Goal: Contribute content: Contribute content

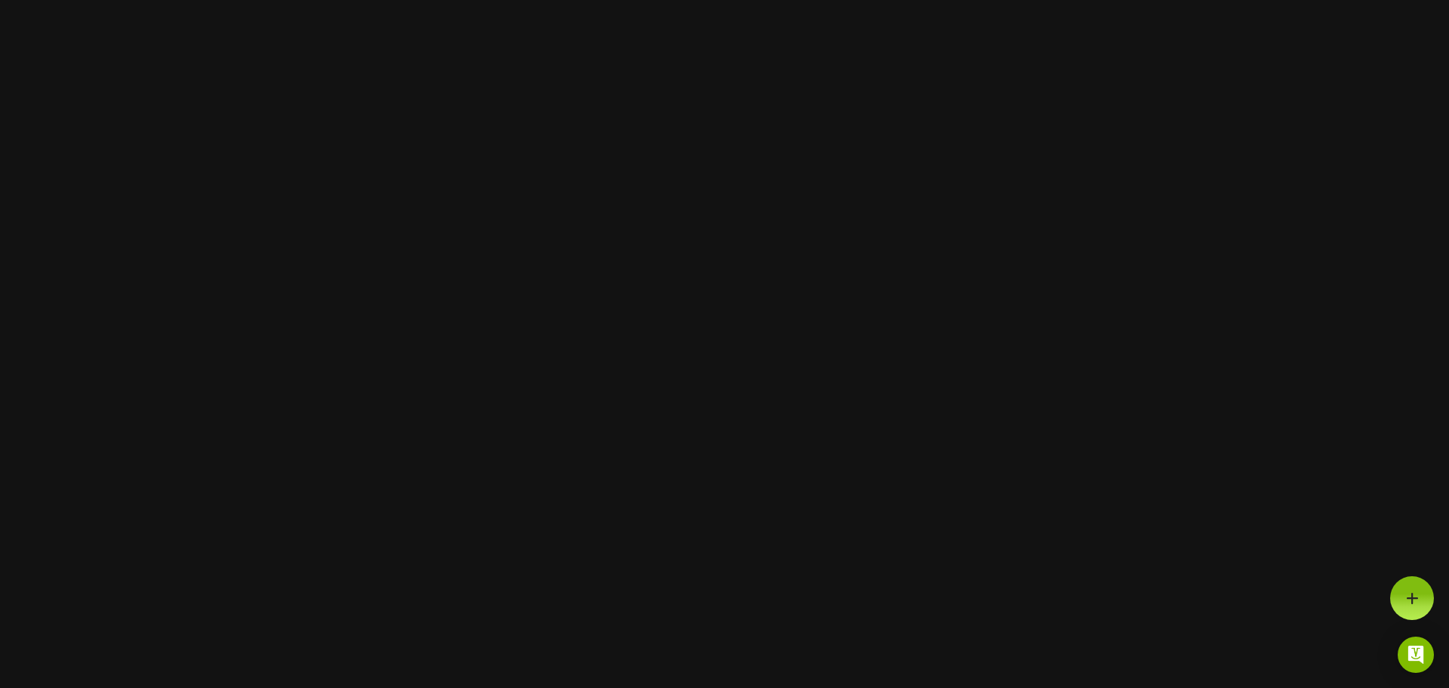
drag, startPoint x: 1294, startPoint y: 192, endPoint x: 844, endPoint y: 262, distance: 455.4
click at [844, 0] on html at bounding box center [724, 0] width 1449 height 0
click at [512, 0] on html at bounding box center [724, 0] width 1449 height 0
drag, startPoint x: 453, startPoint y: 390, endPoint x: 436, endPoint y: 380, distance: 19.9
click at [436, 0] on html at bounding box center [724, 0] width 1449 height 0
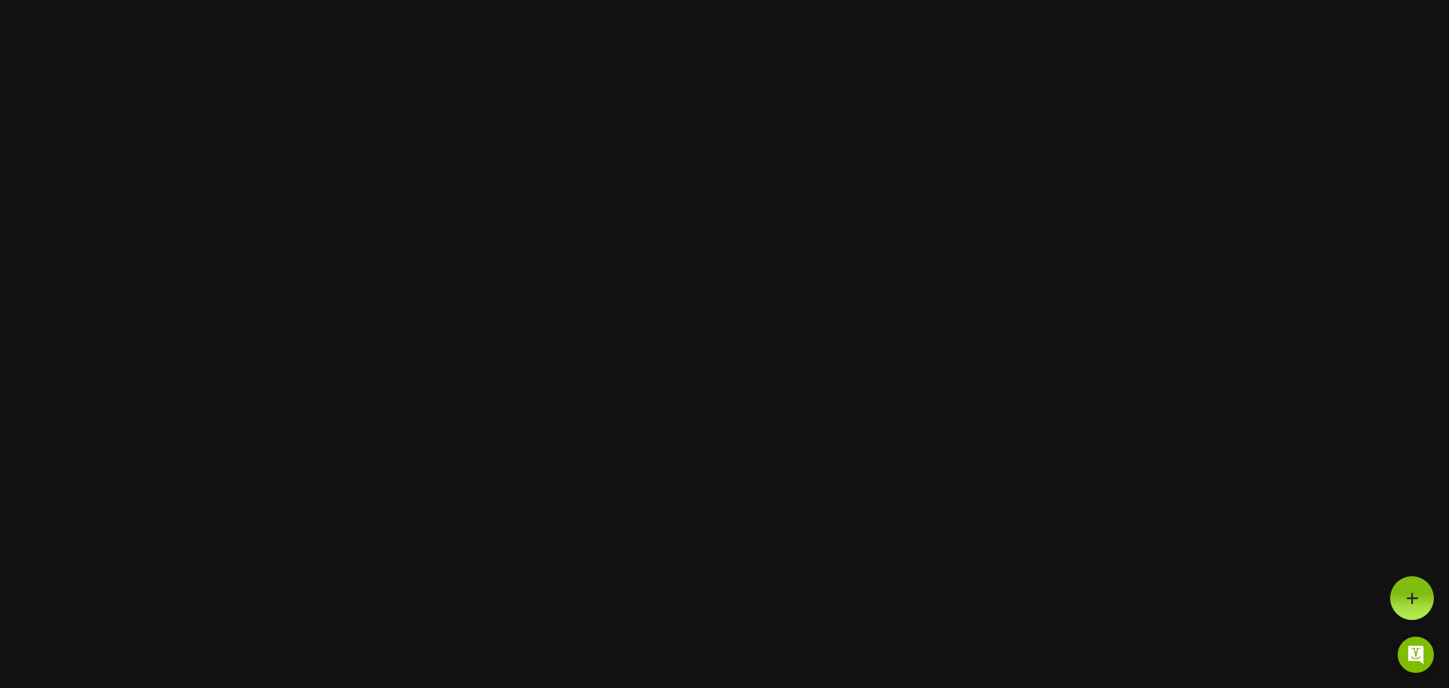
click at [399, 0] on html at bounding box center [724, 0] width 1449 height 0
click at [1428, 581] on div at bounding box center [1413, 598] width 44 height 44
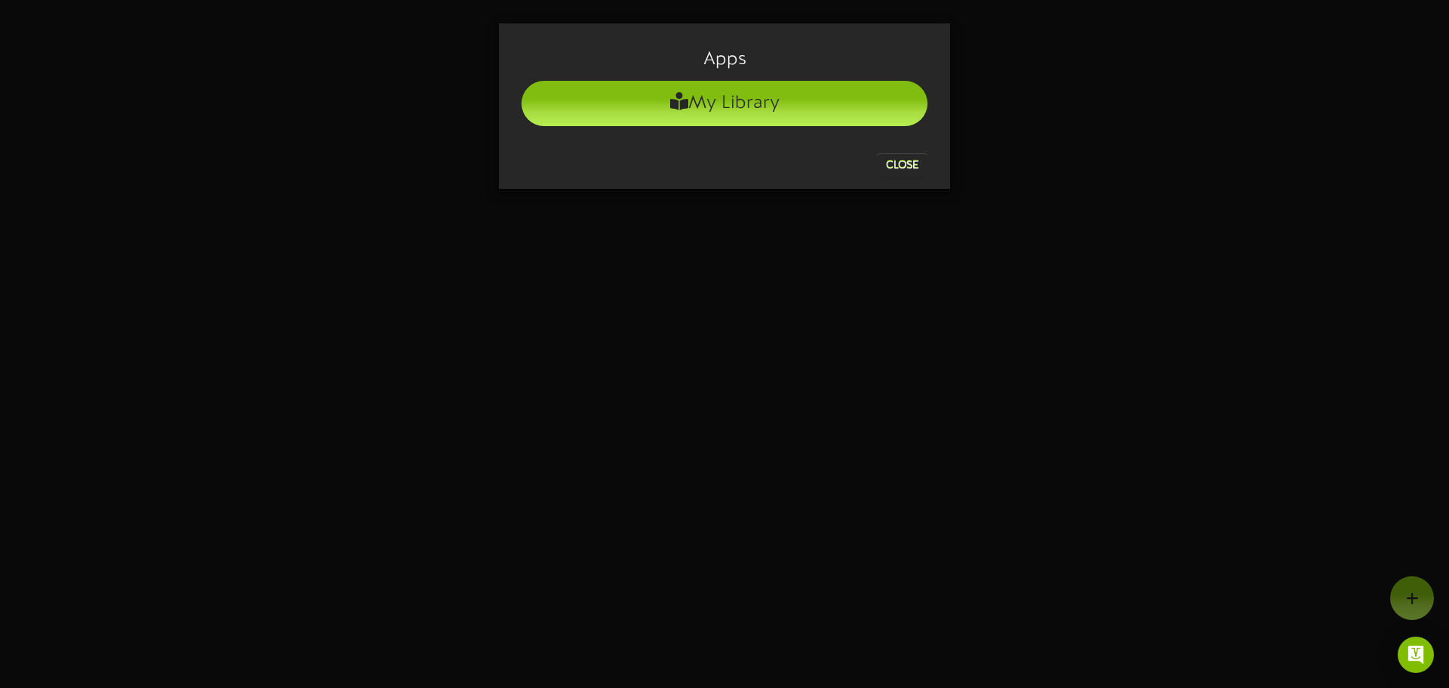
click at [1409, 597] on div "Apps My Library Close" at bounding box center [724, 344] width 1449 height 688
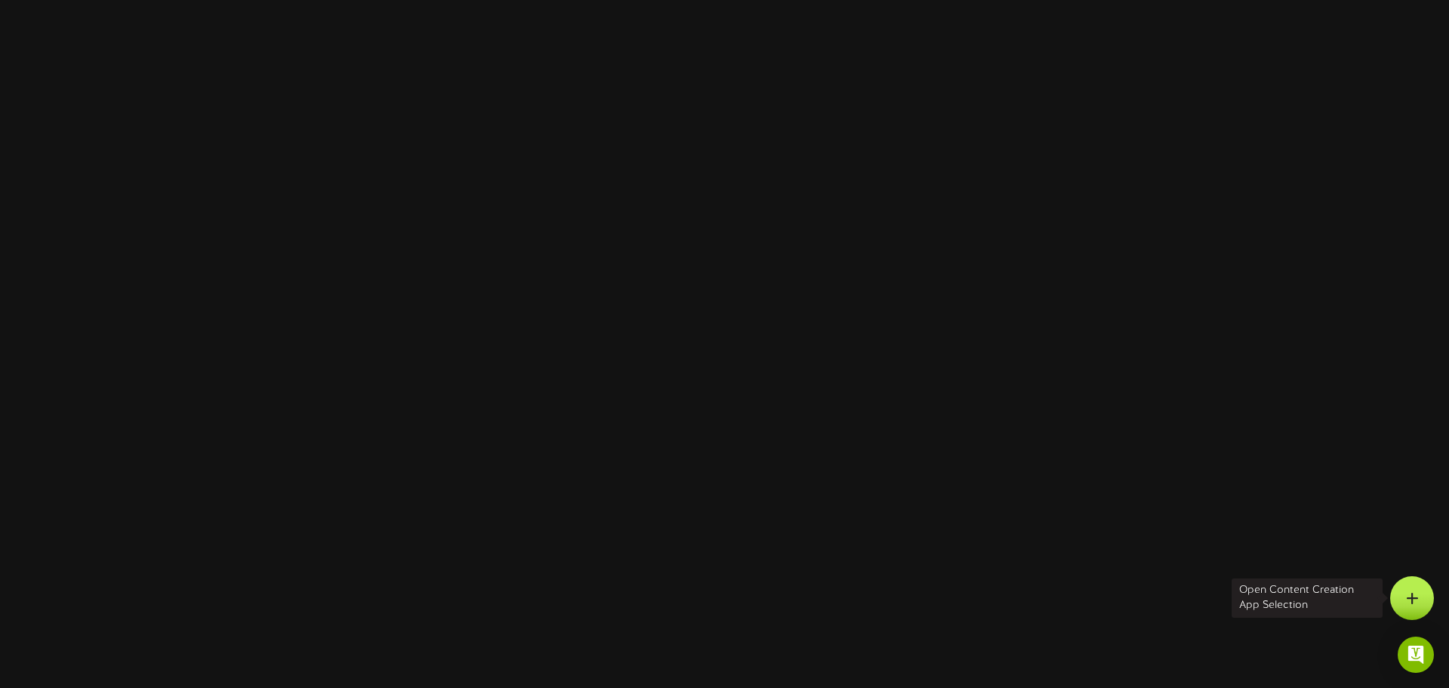
click at [1417, 605] on div at bounding box center [1413, 598] width 44 height 44
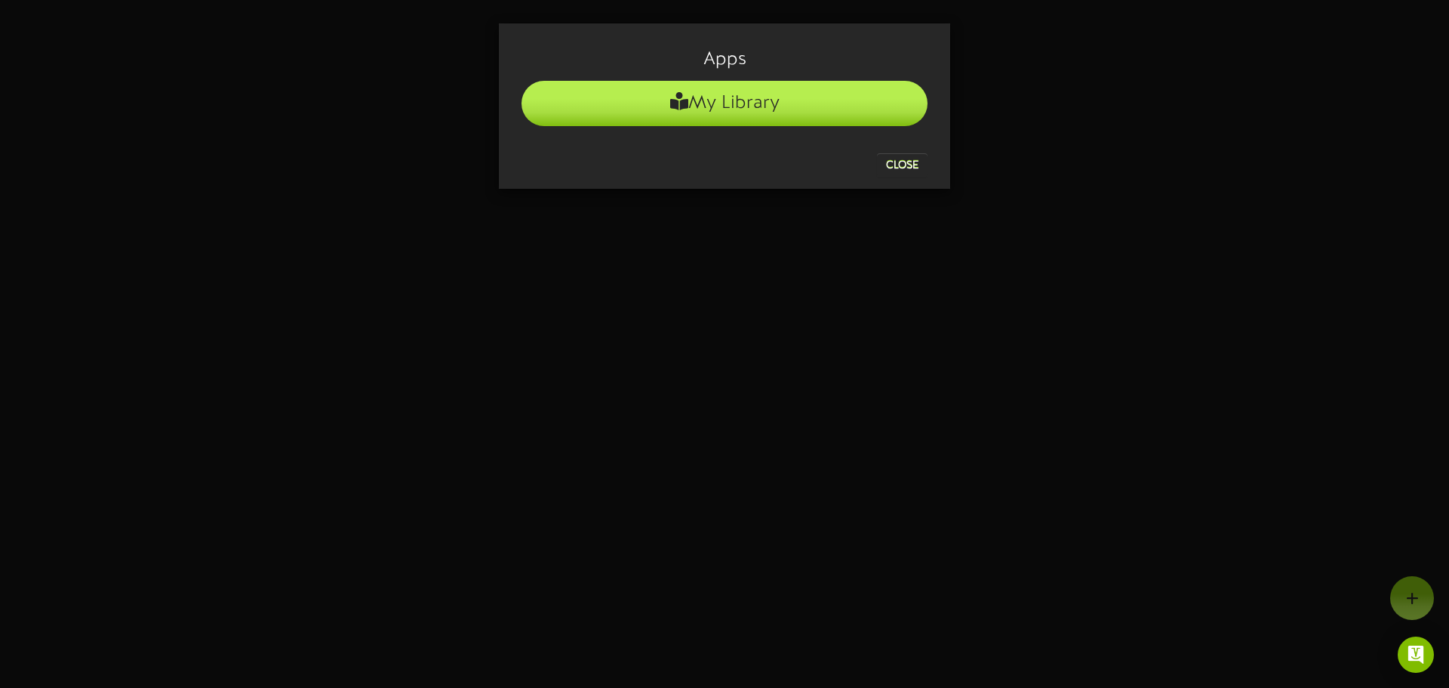
click at [719, 99] on li "My Library" at bounding box center [725, 103] width 406 height 45
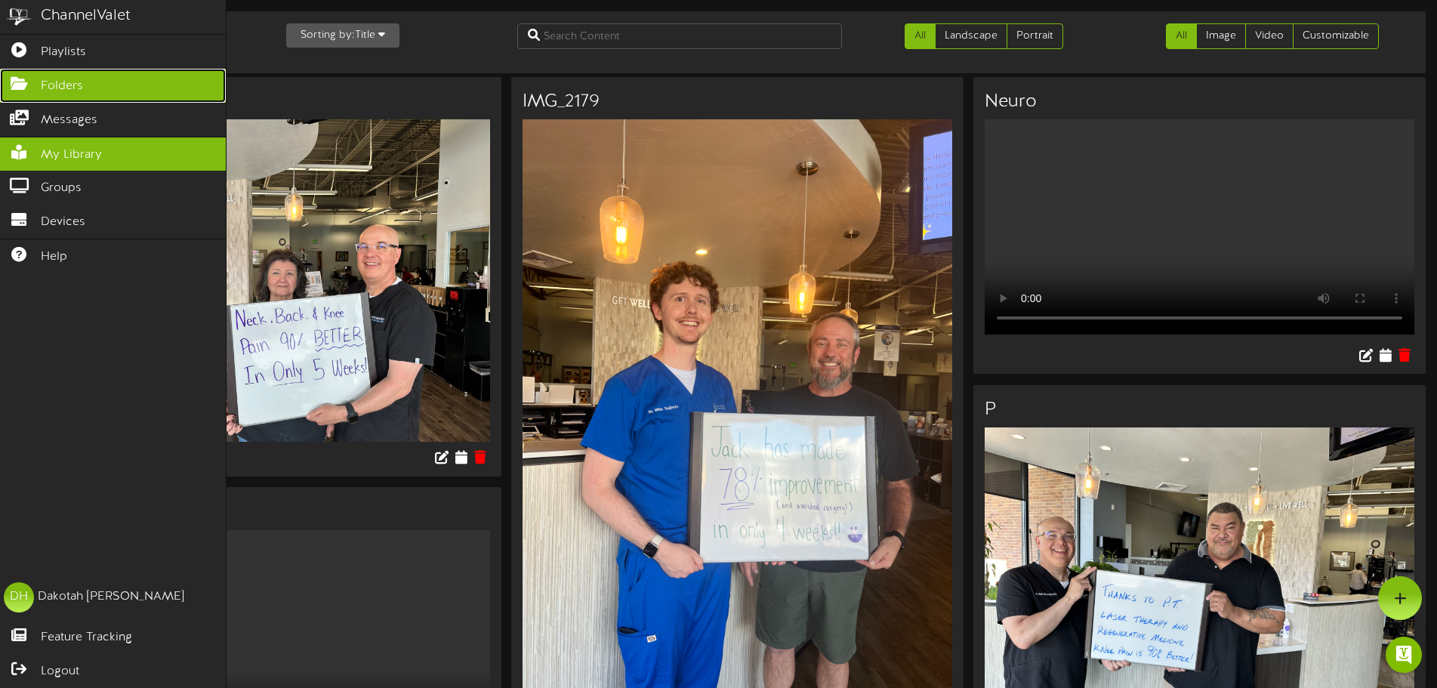
click at [75, 81] on span "Folders" at bounding box center [62, 86] width 42 height 17
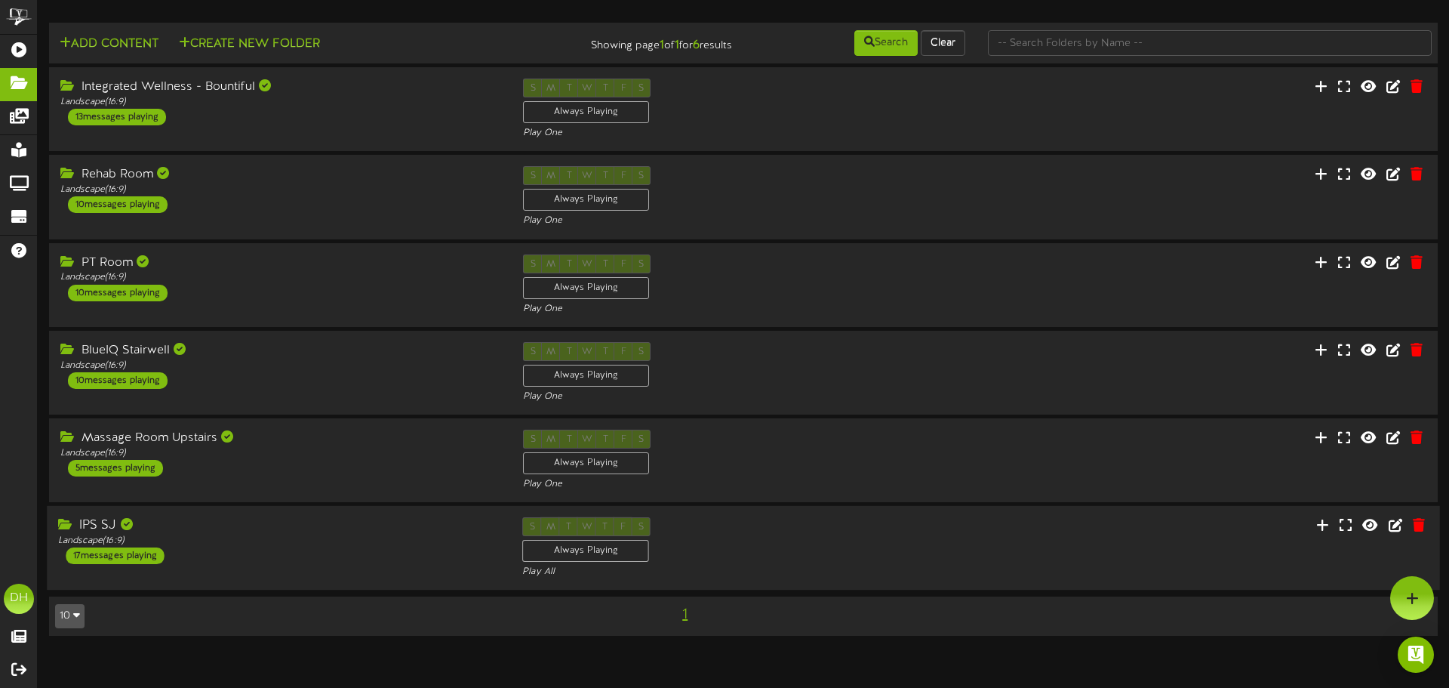
click at [396, 562] on div "IPS SJ Landscape ( 16:9 ) 17 messages playing" at bounding box center [279, 540] width 464 height 47
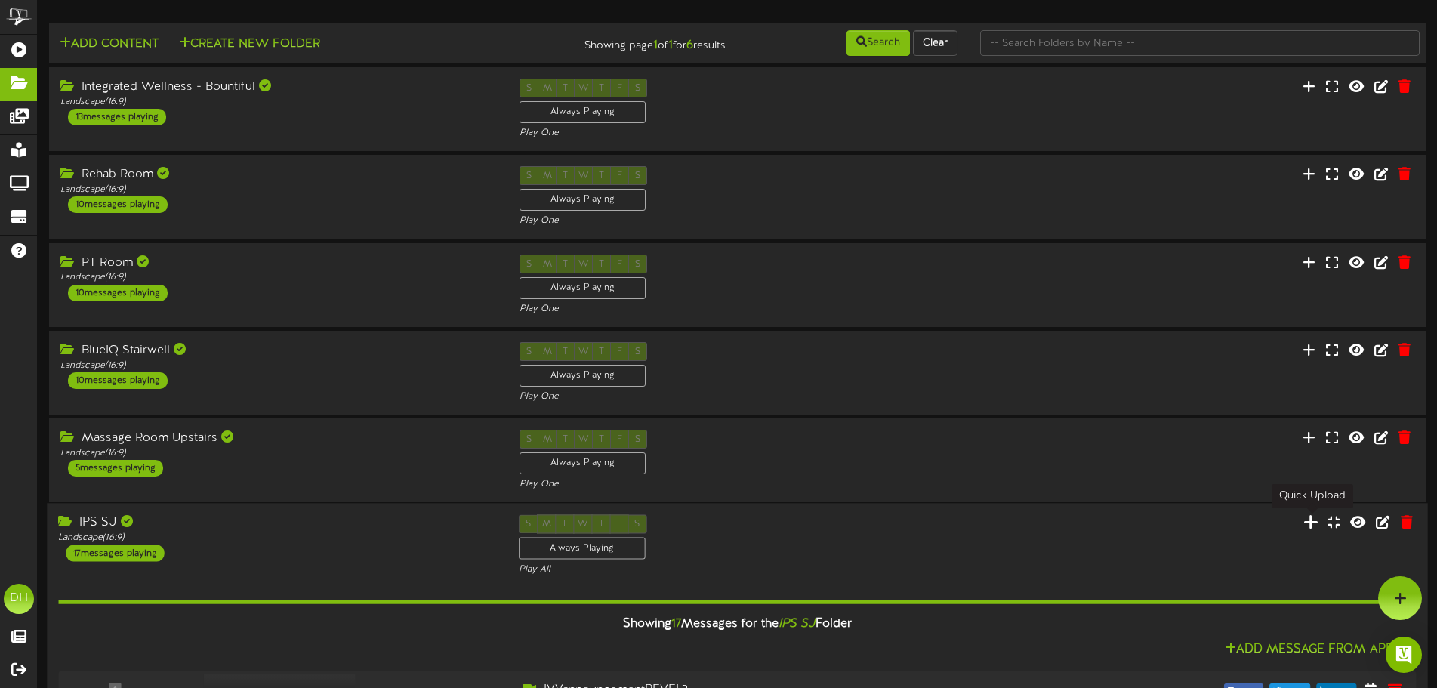
click at [1316, 527] on icon at bounding box center [1310, 521] width 15 height 17
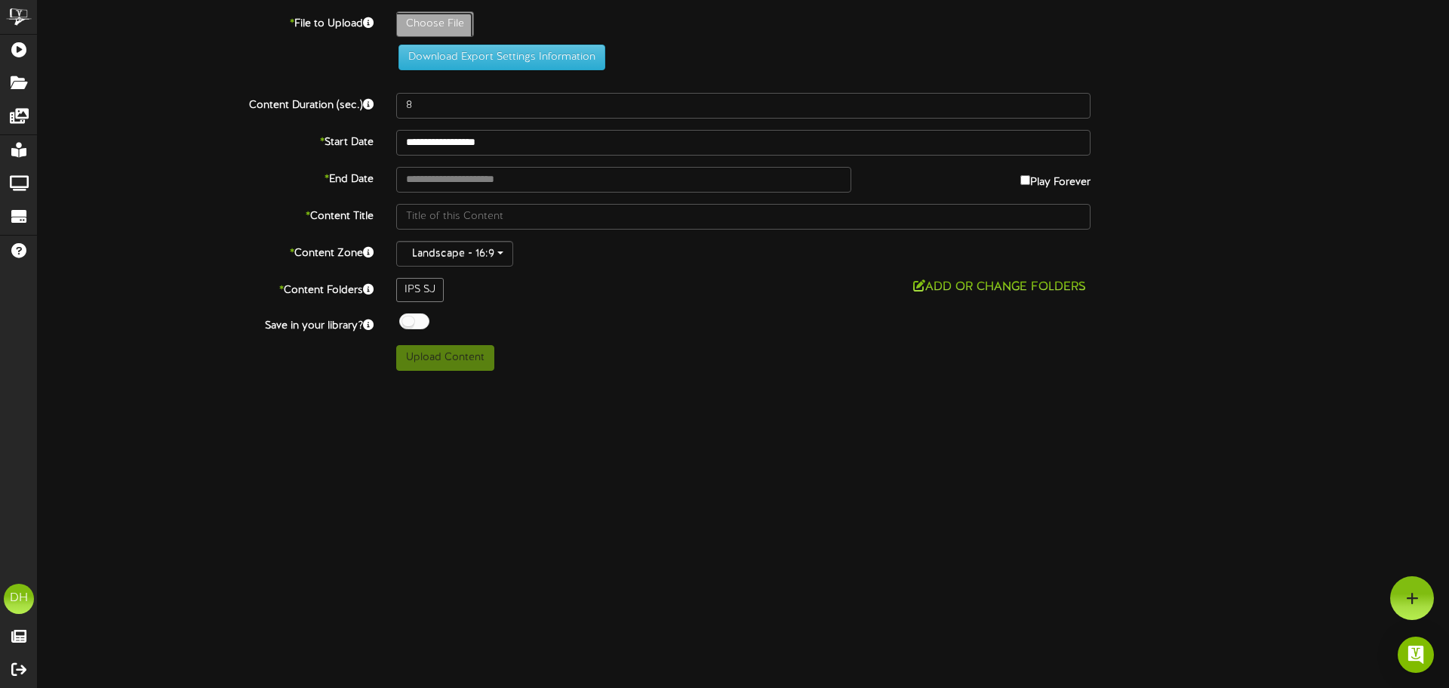
type input "**********"
type input "1"
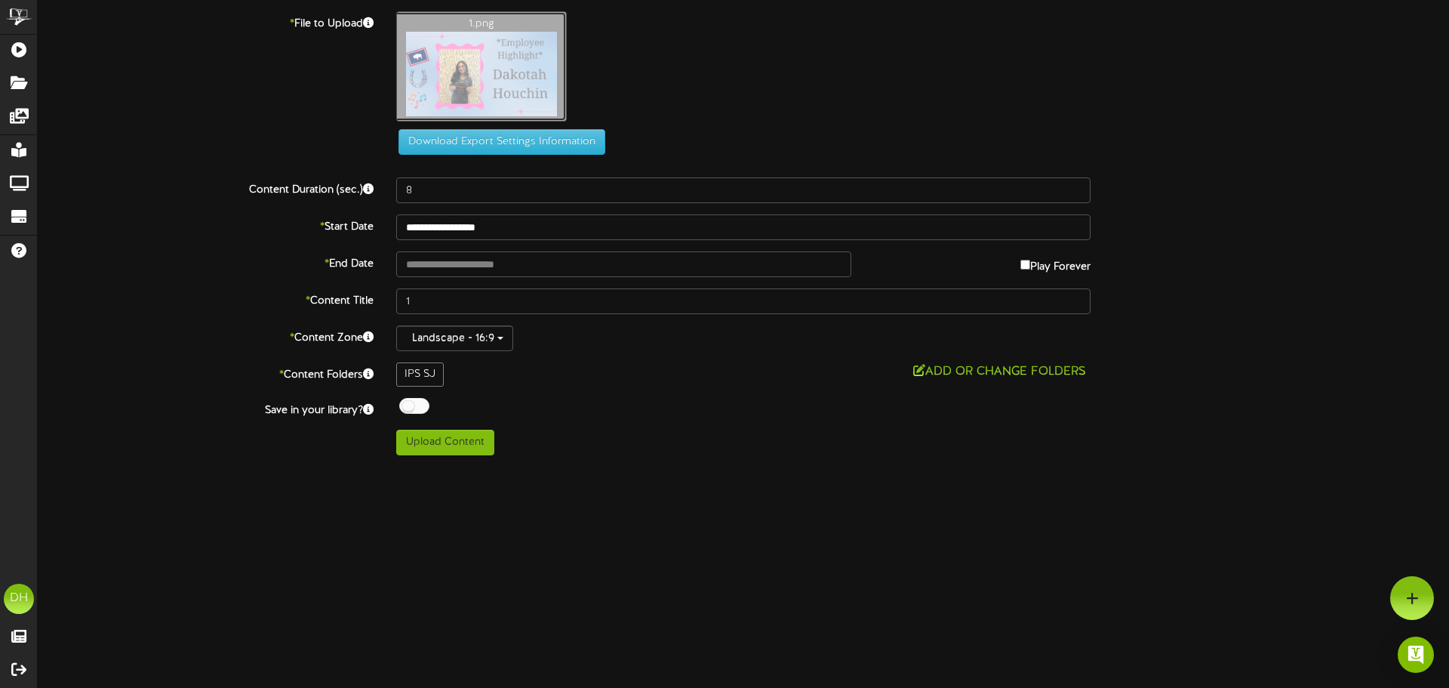
drag, startPoint x: 468, startPoint y: 118, endPoint x: 467, endPoint y: 89, distance: 28.7
drag, startPoint x: 467, startPoint y: 89, endPoint x: 268, endPoint y: 26, distance: 209.1
click at [260, 15] on label "* File to Upload" at bounding box center [205, 21] width 359 height 20
click at [956, 374] on button "Add or Change Folders" at bounding box center [1000, 371] width 182 height 19
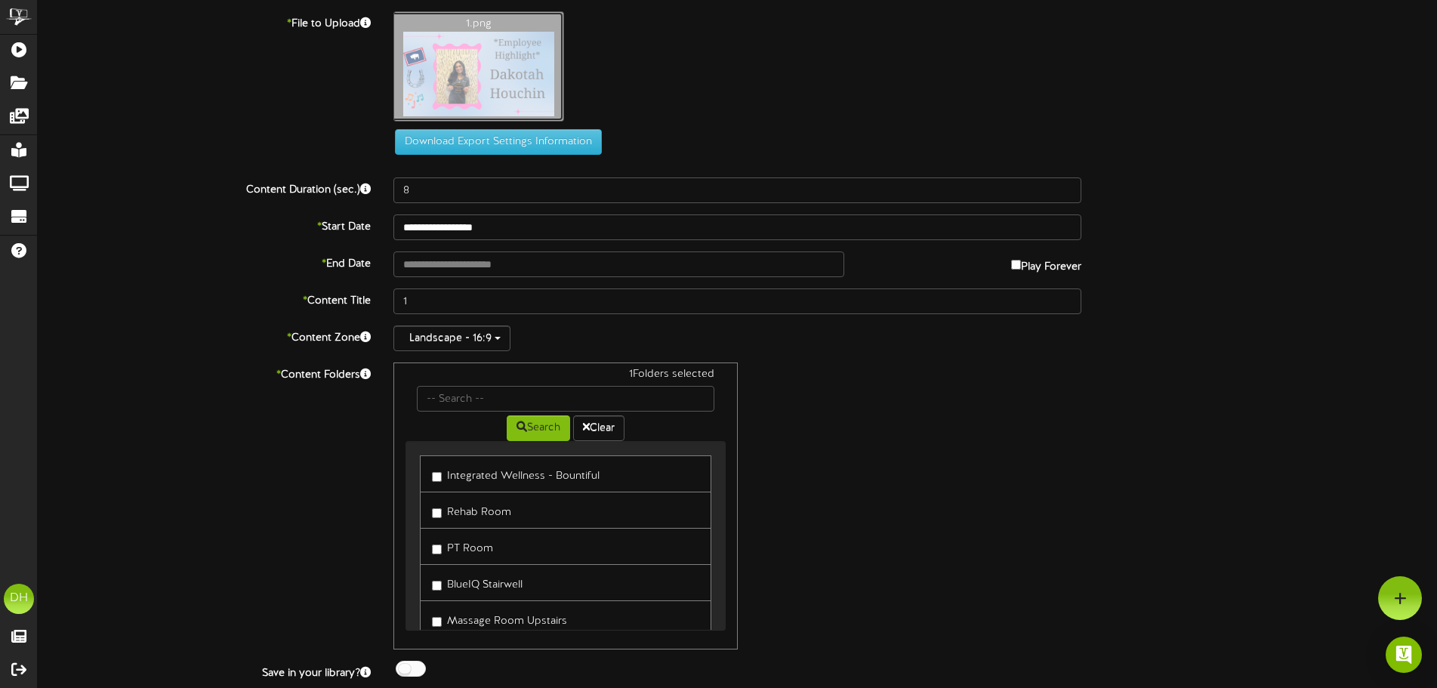
type input "**********"
type input "1-Copy"
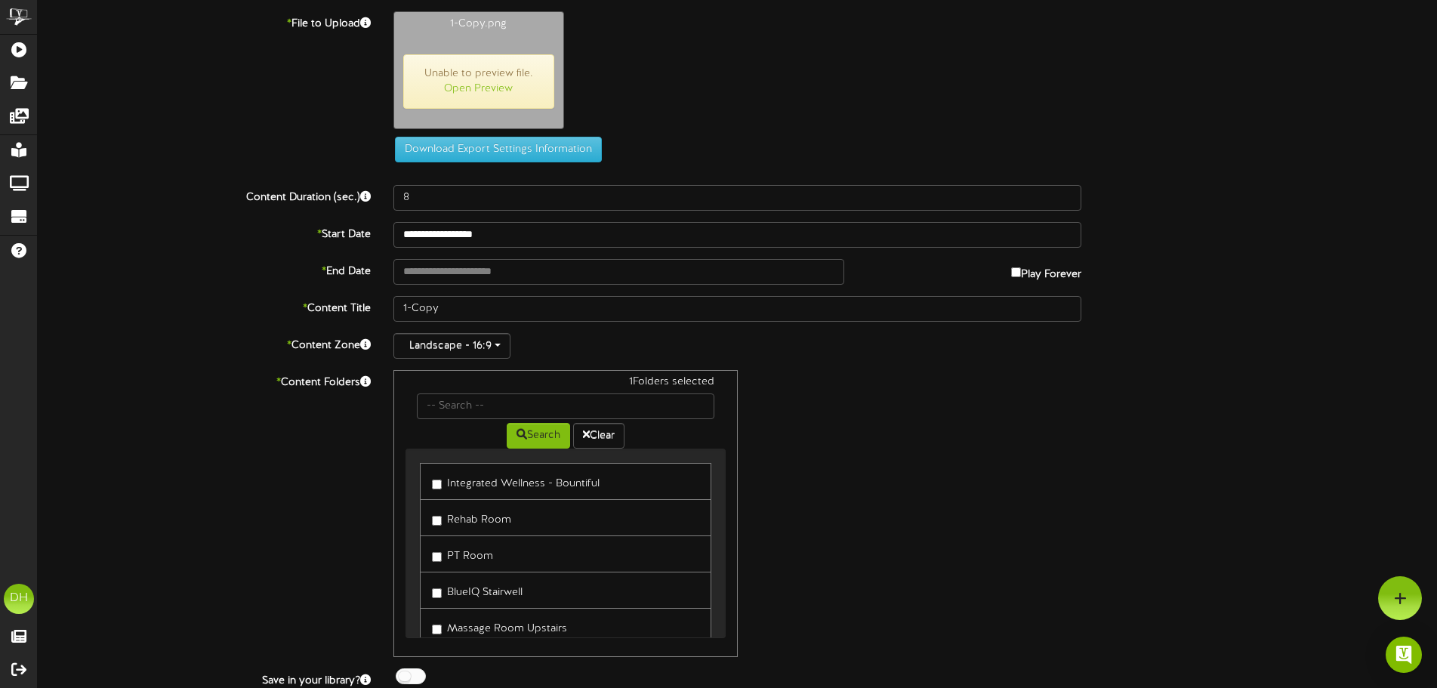
click at [505, 74] on span "Unable to preview file. Open Preview" at bounding box center [478, 81] width 151 height 54
click at [480, 90] on link "Open Preview" at bounding box center [478, 88] width 69 height 11
type input "**********"
type input "PatientoftheMonth"
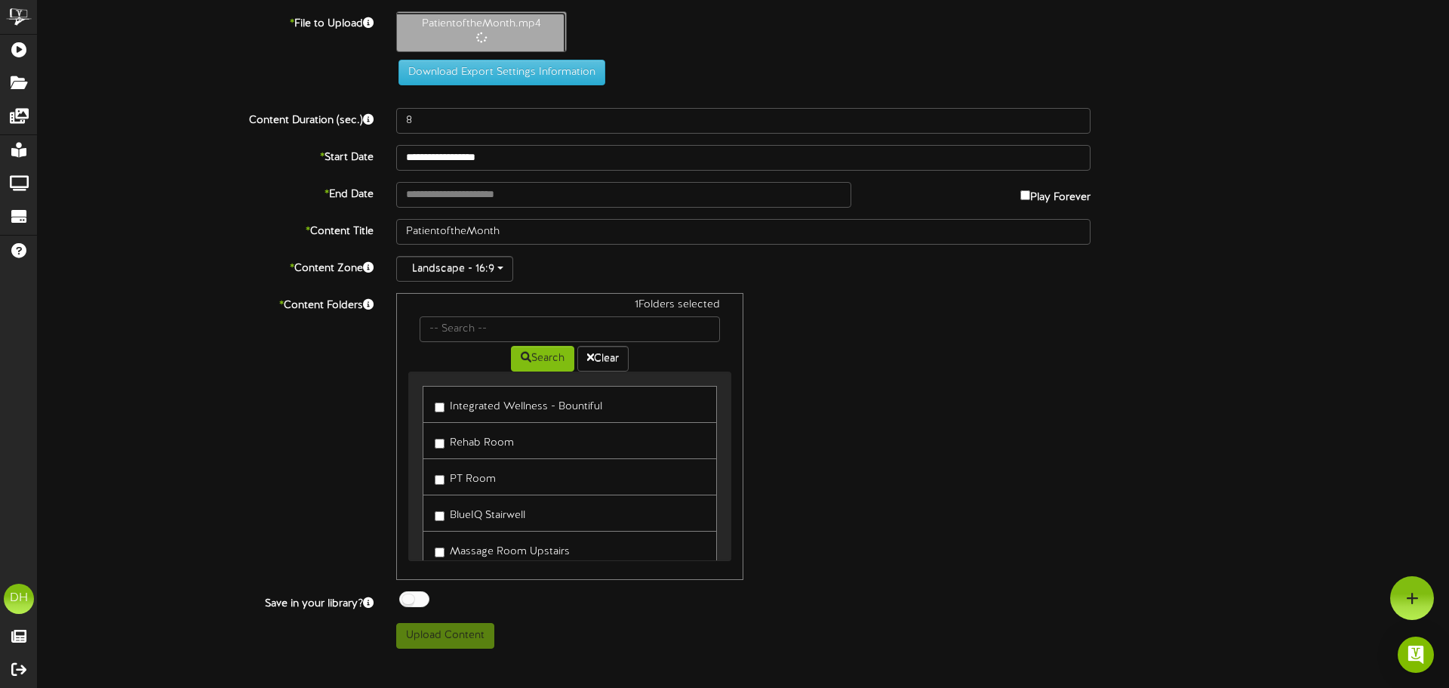
type input "42"
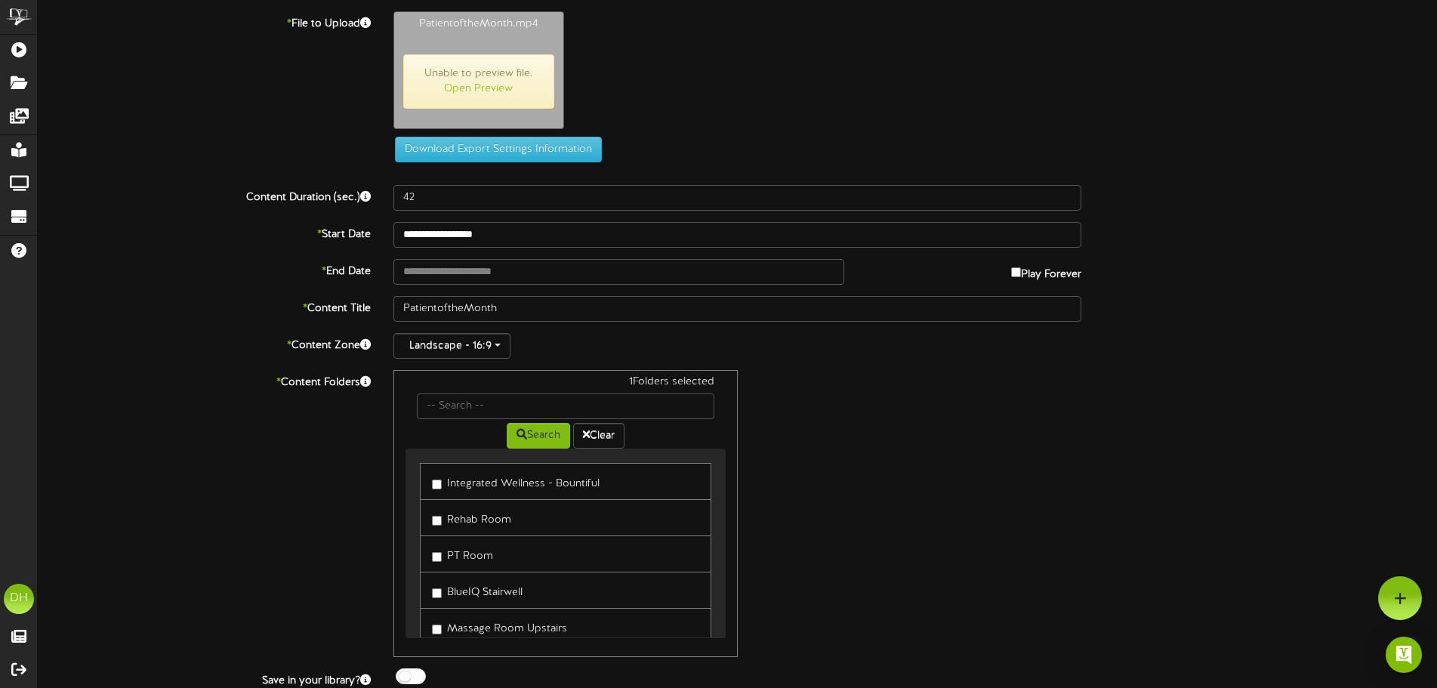
click at [497, 98] on span "Unable to preview file. Open Preview" at bounding box center [478, 81] width 151 height 54
click at [491, 90] on link "Open Preview" at bounding box center [478, 88] width 69 height 11
type input "**********"
type input "PATIENTOFTHEMONTHJackByrge"
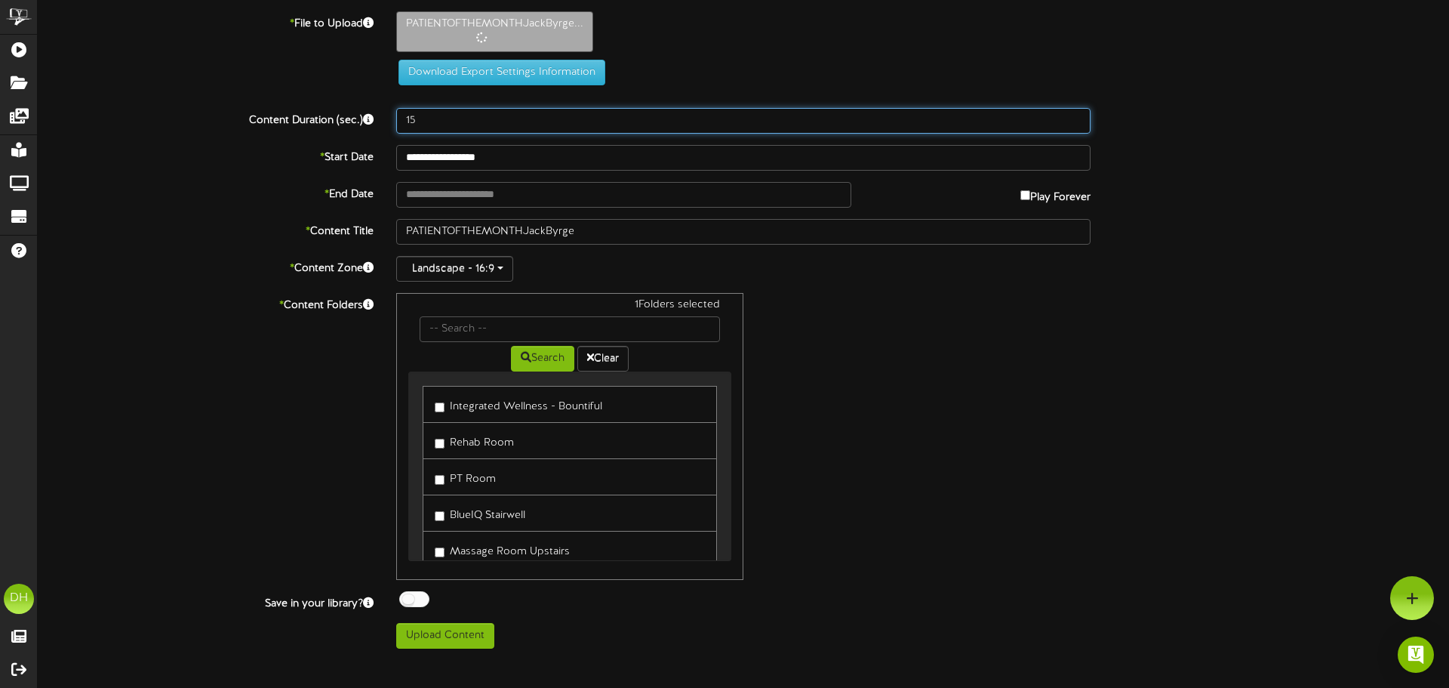
click at [419, 121] on input "15" at bounding box center [743, 121] width 695 height 26
drag, startPoint x: 419, startPoint y: 121, endPoint x: 384, endPoint y: 117, distance: 34.9
click at [384, 117] on div "Content Duration (sec.) 15" at bounding box center [743, 121] width 1434 height 26
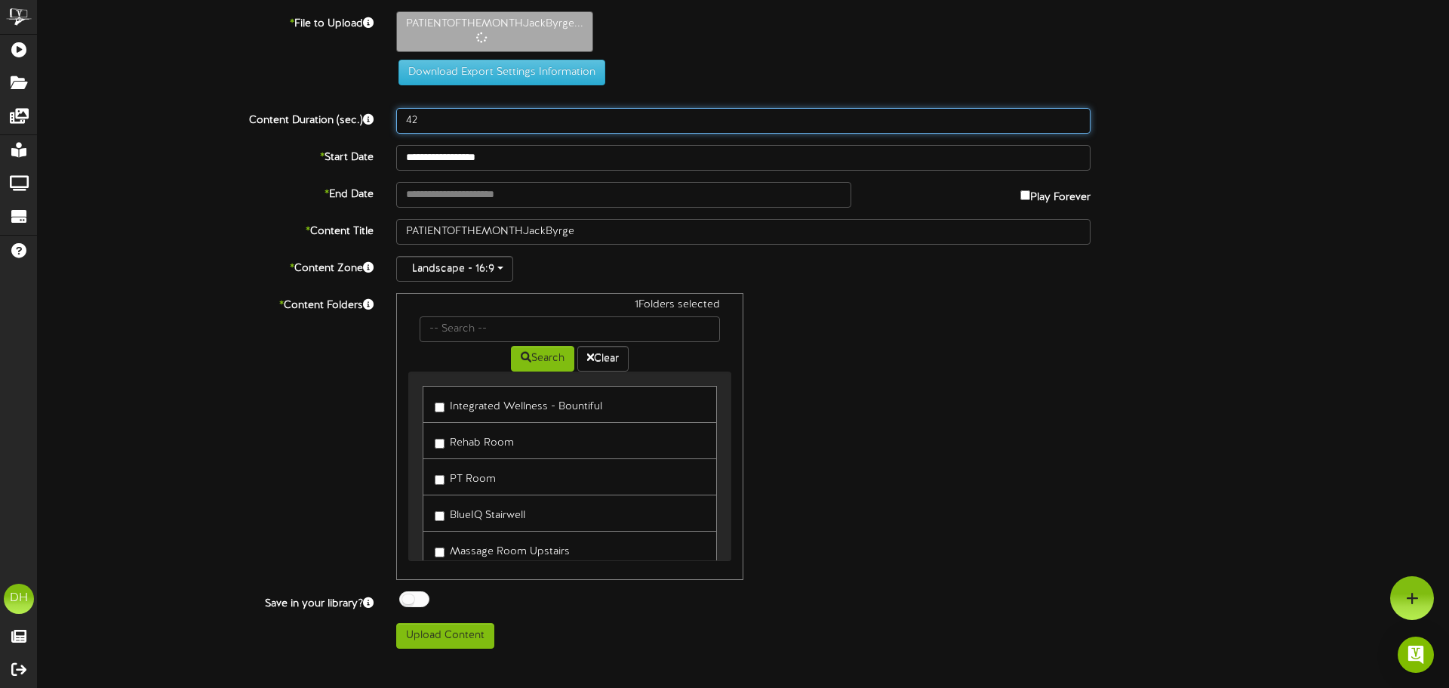
type input "42"
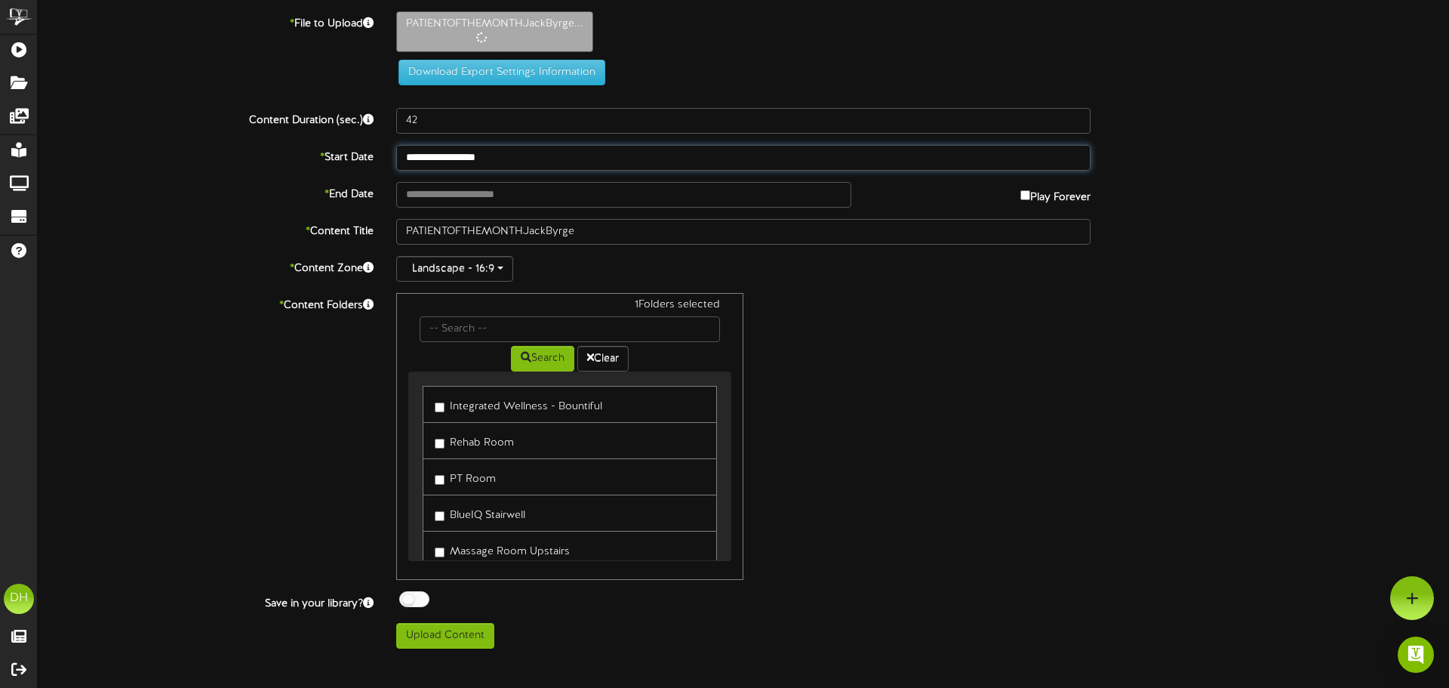
click at [808, 166] on input "**********" at bounding box center [743, 158] width 695 height 26
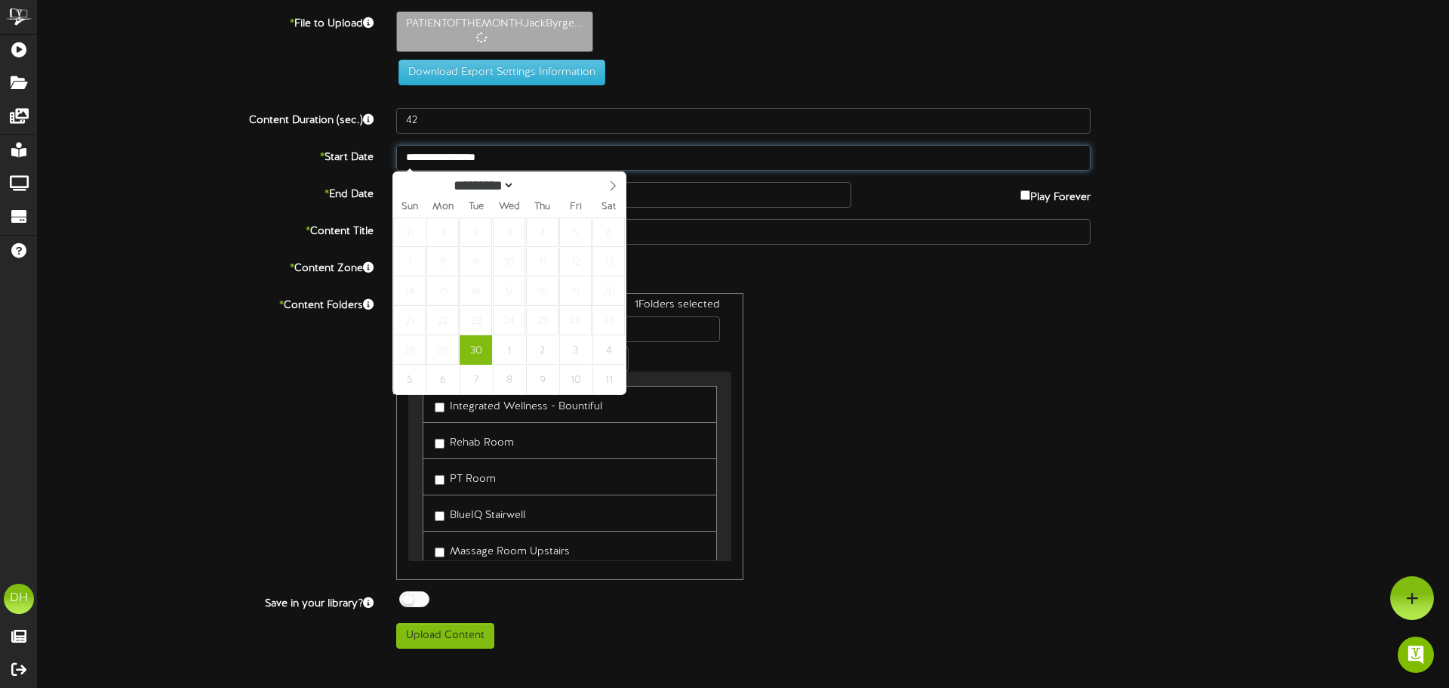
click at [700, 161] on input "**********" at bounding box center [743, 158] width 695 height 26
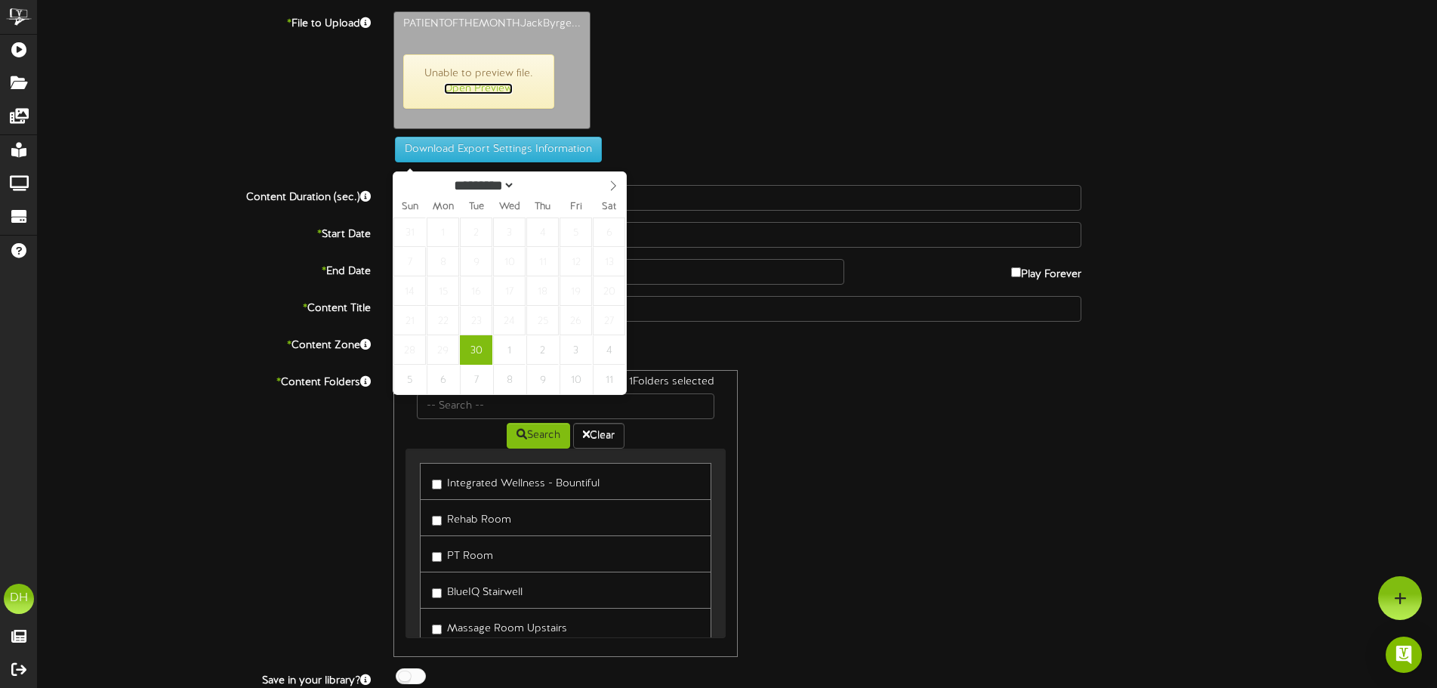
click at [477, 83] on link "Open Preview" at bounding box center [478, 88] width 69 height 11
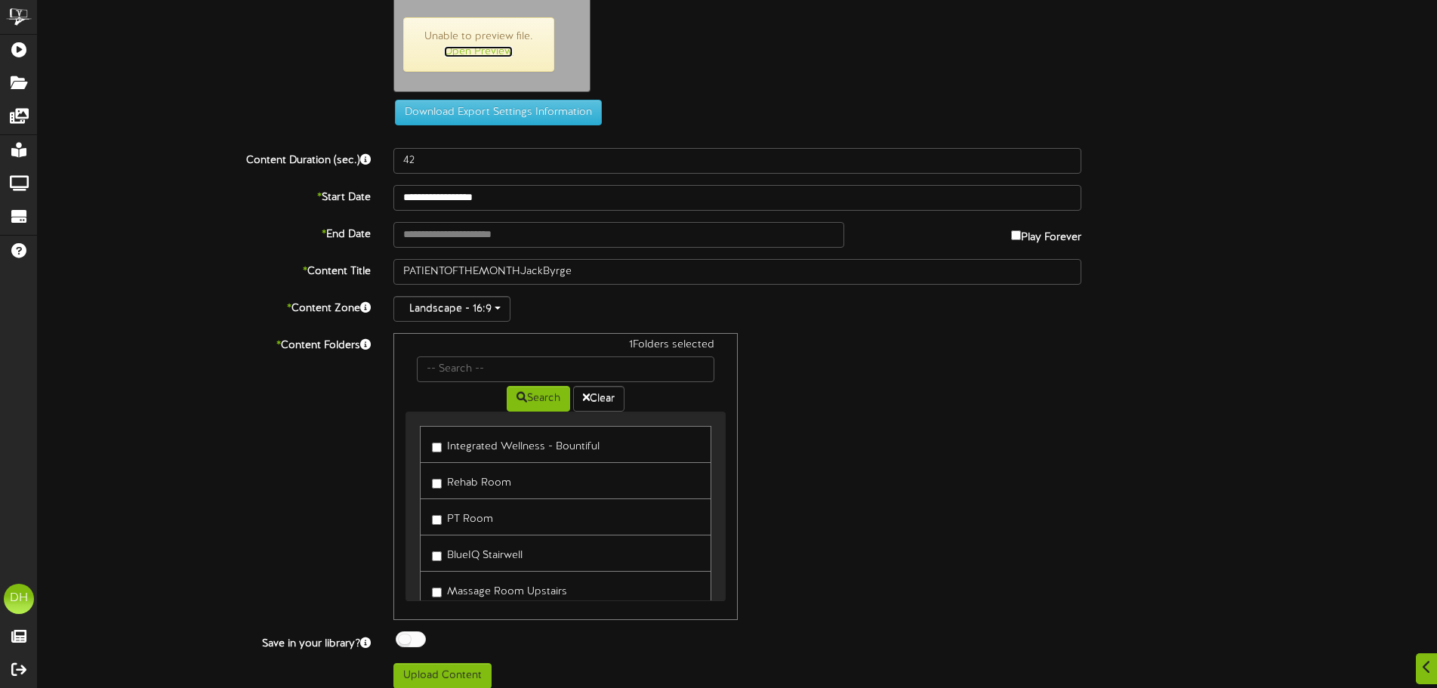
scroll to position [49, 0]
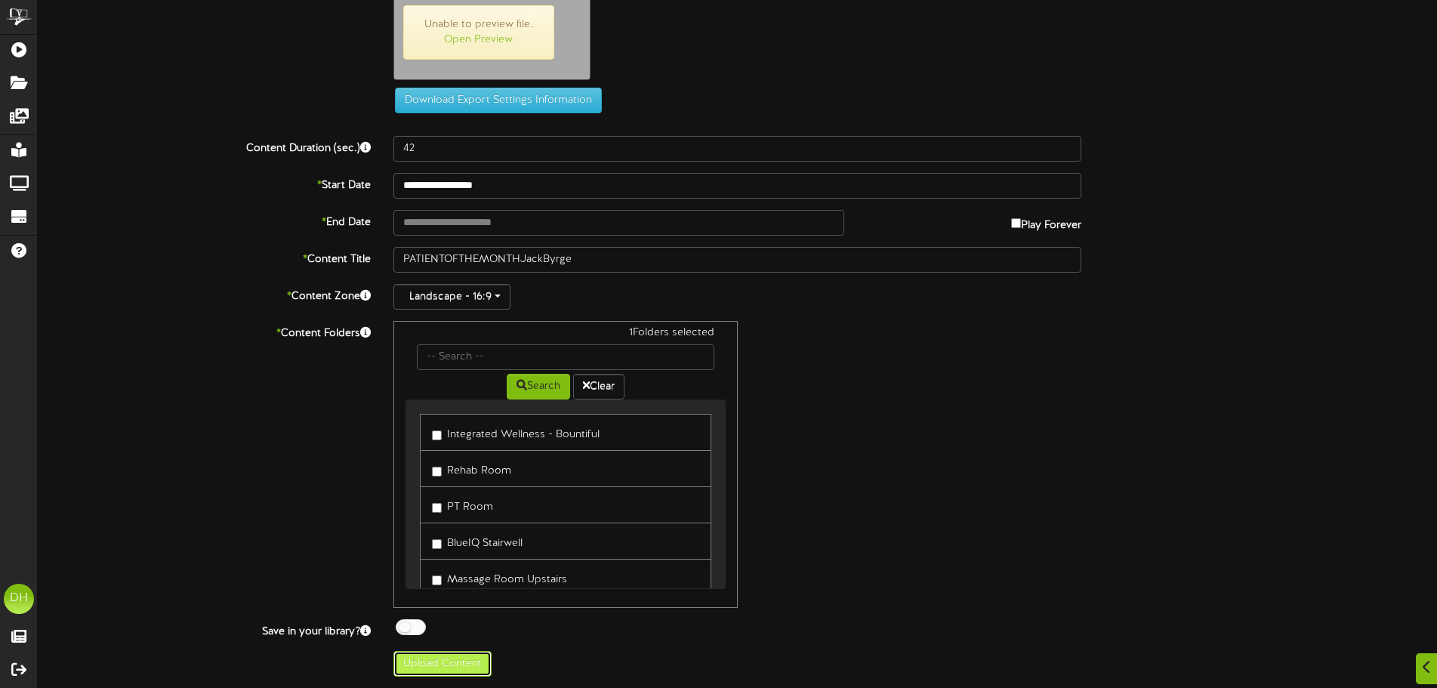
click at [442, 664] on button "Upload Content" at bounding box center [442, 664] width 98 height 26
type input "**********"
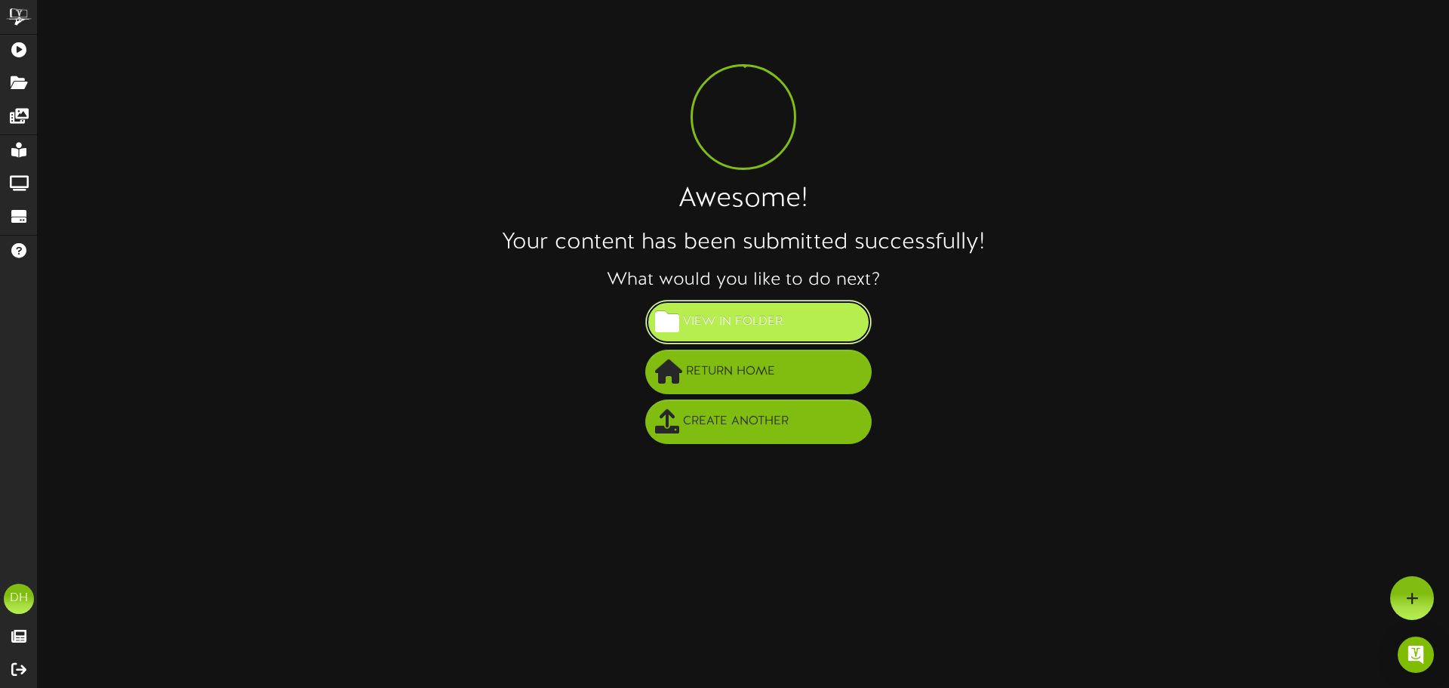
click at [779, 331] on span "View in Folder" at bounding box center [732, 322] width 107 height 25
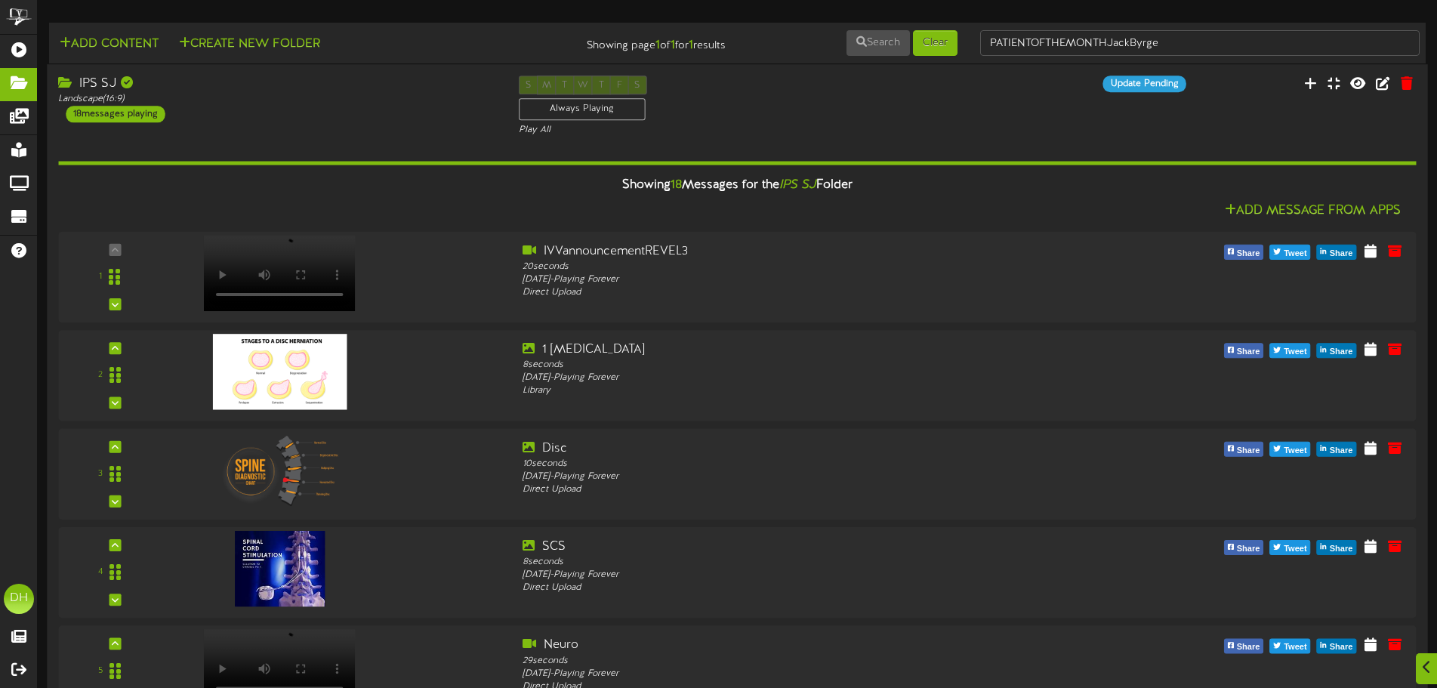
scroll to position [1328, 0]
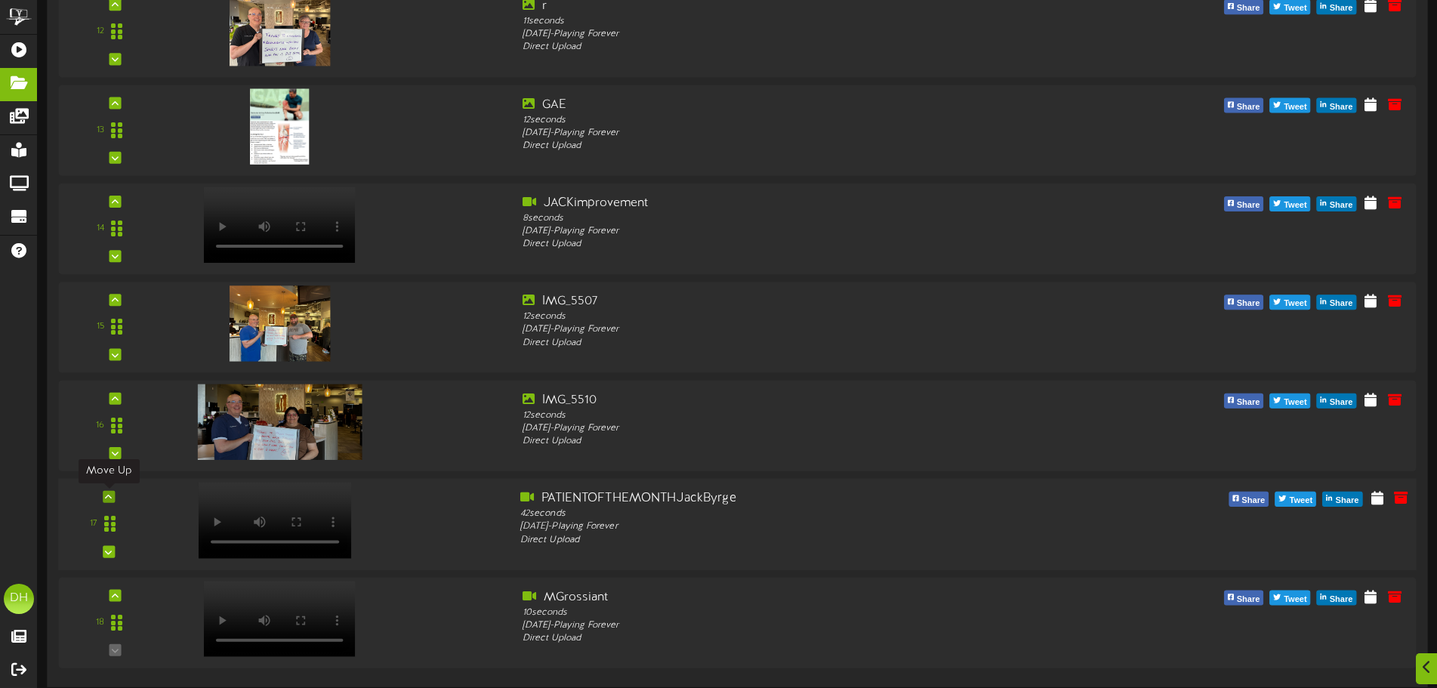
click at [107, 500] on icon at bounding box center [108, 497] width 7 height 8
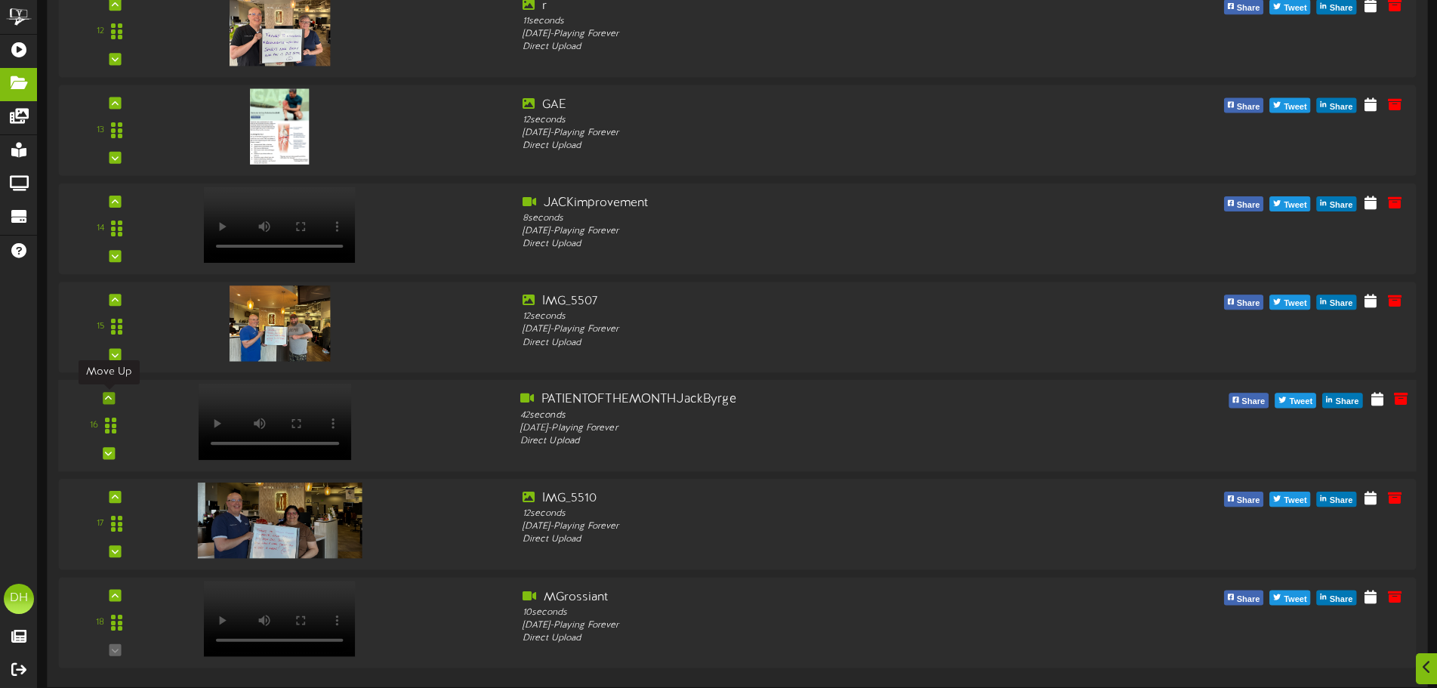
click at [109, 394] on icon at bounding box center [108, 398] width 7 height 8
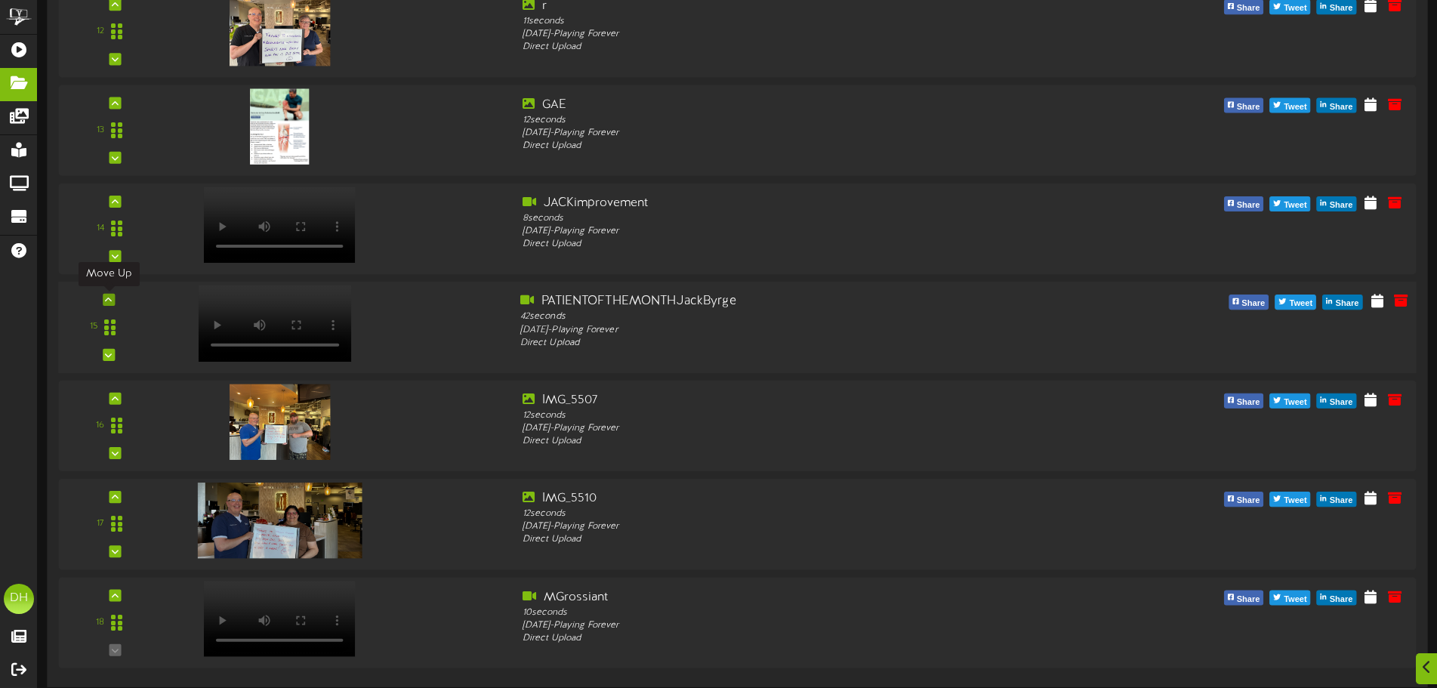
click at [110, 296] on icon at bounding box center [108, 300] width 7 height 8
click at [109, 203] on icon at bounding box center [108, 201] width 7 height 8
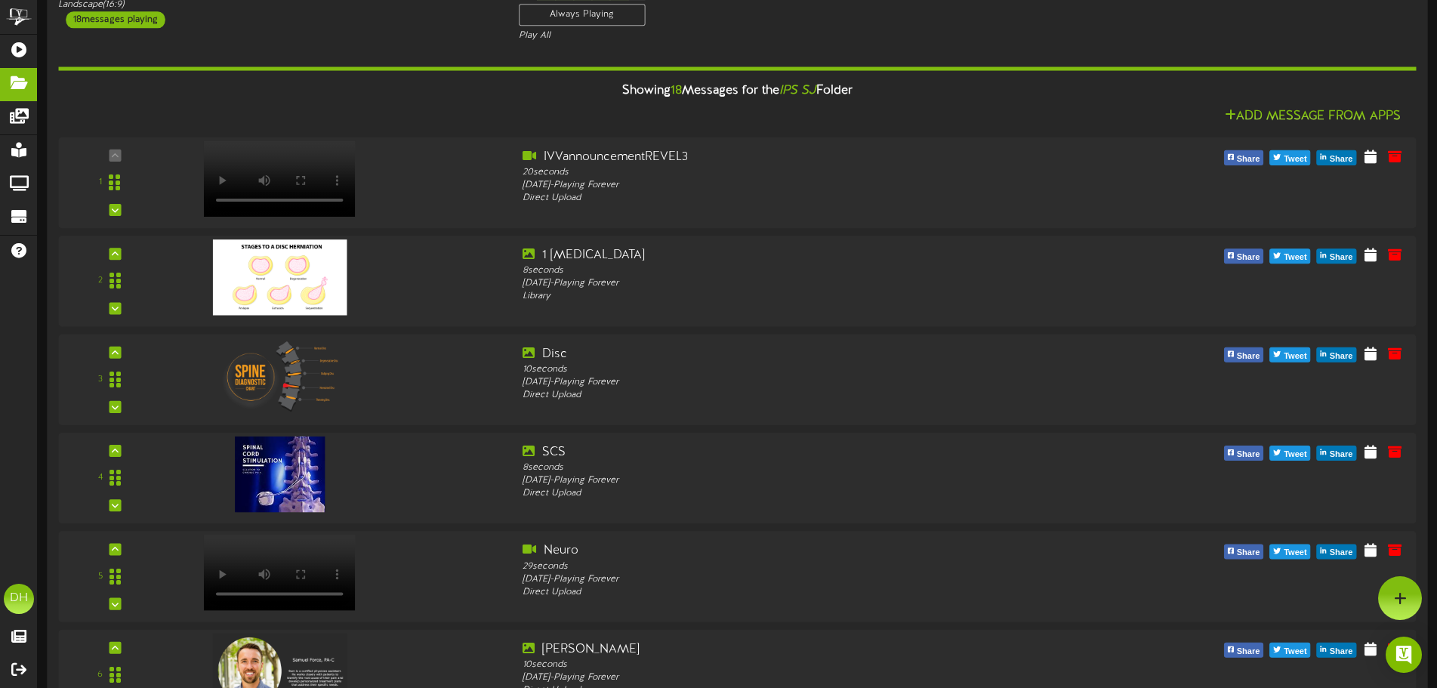
scroll to position [0, 0]
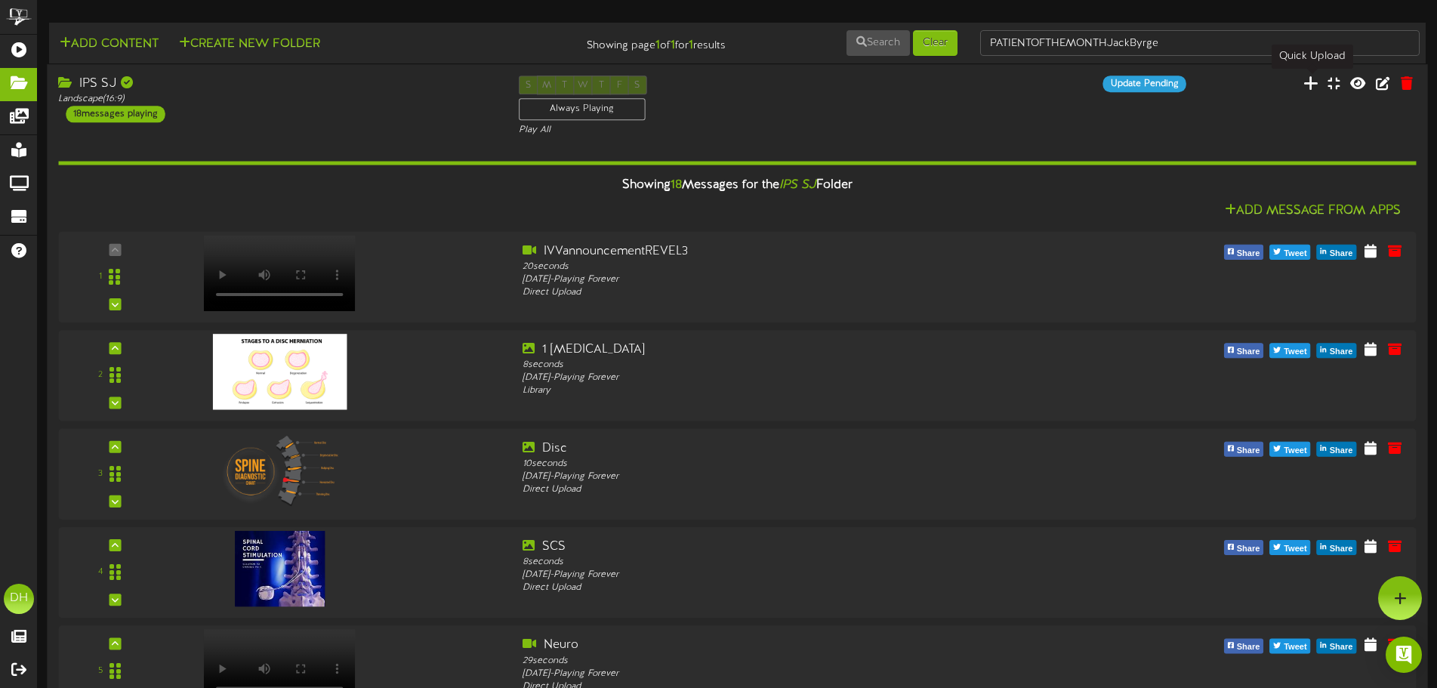
click at [1307, 86] on icon at bounding box center [1310, 83] width 15 height 17
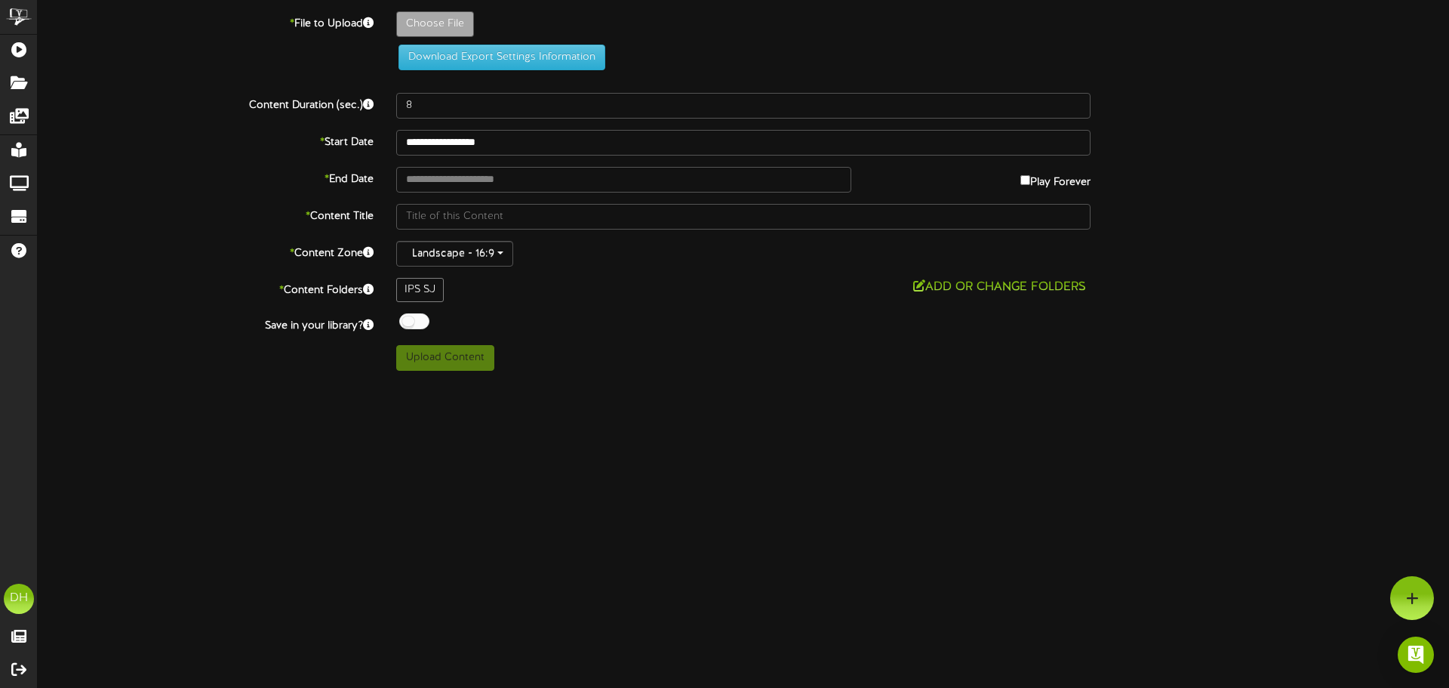
type input "**********"
type input "EMPLOYEEOFTHEMONTH"
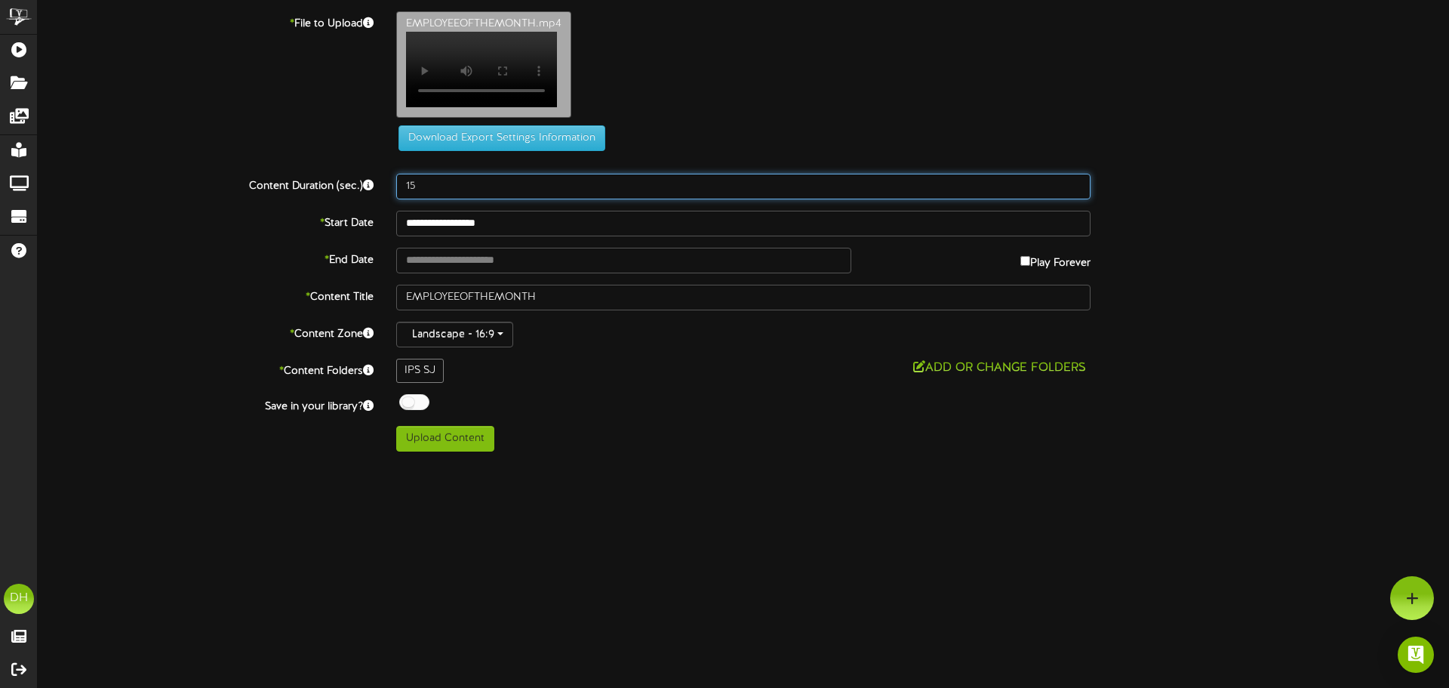
click at [450, 188] on input "15" at bounding box center [743, 187] width 695 height 26
type input "1"
type input "42"
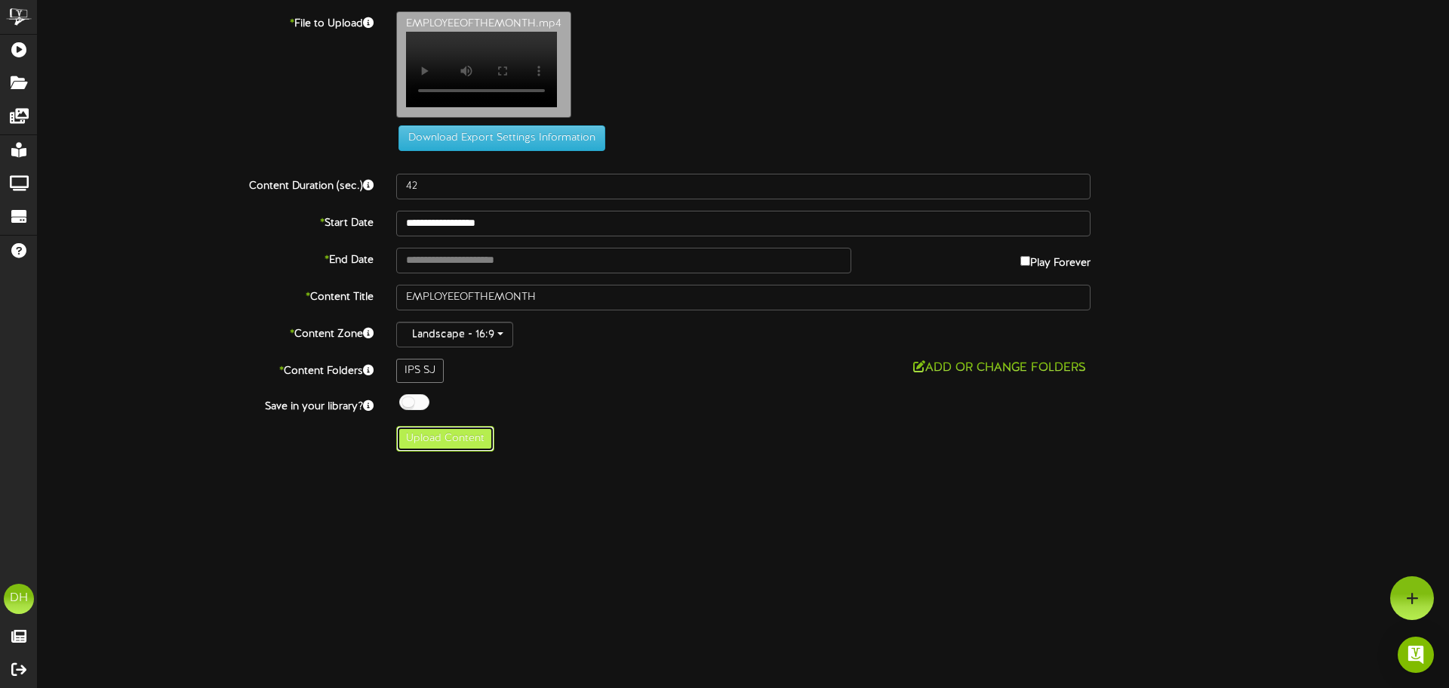
click at [448, 443] on button "Upload Content" at bounding box center [445, 439] width 98 height 26
type input "**********"
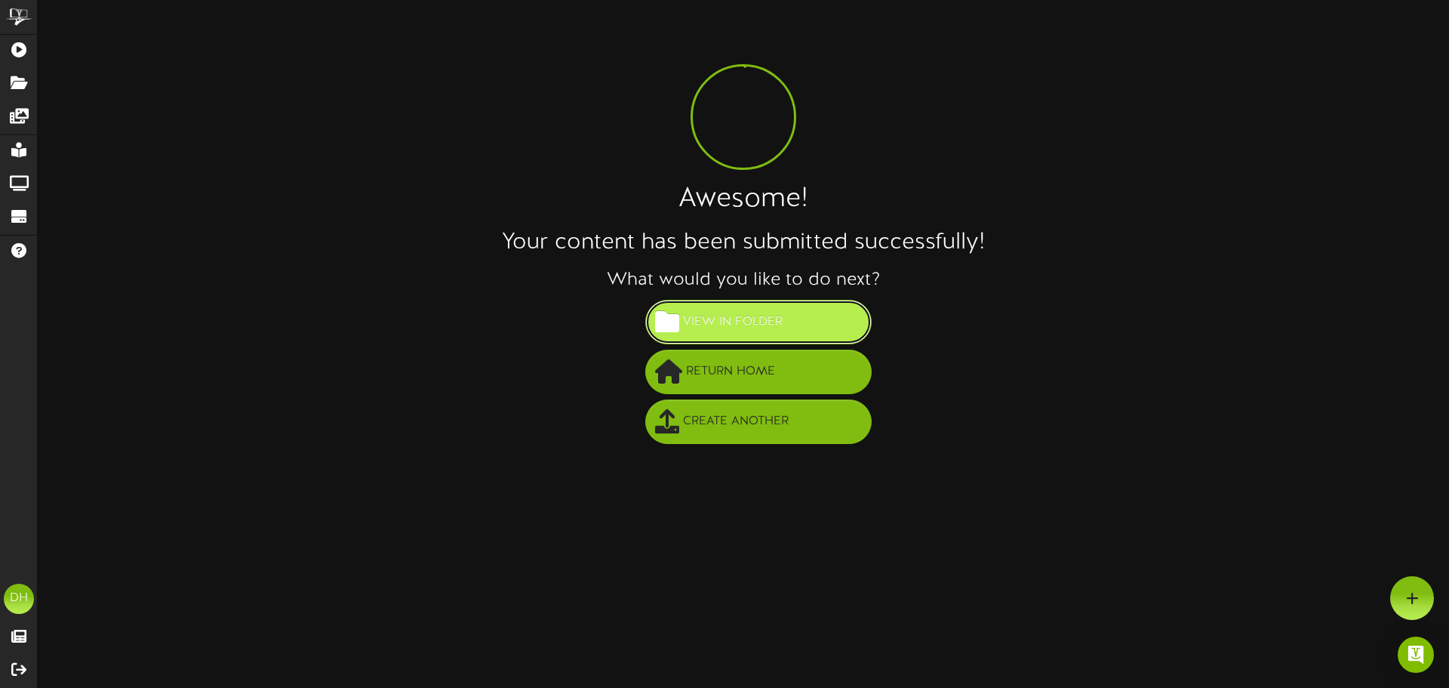
click at [722, 303] on button "View in Folder" at bounding box center [758, 322] width 226 height 45
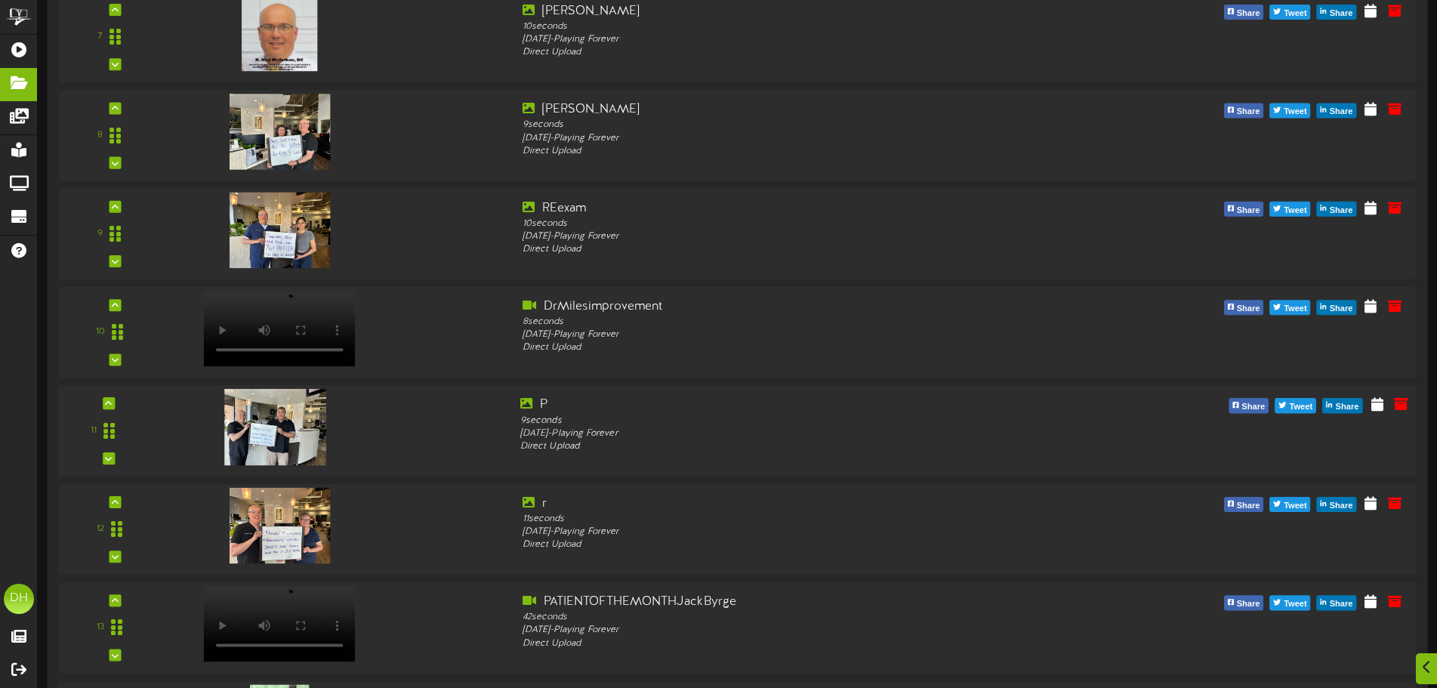
scroll to position [1426, 0]
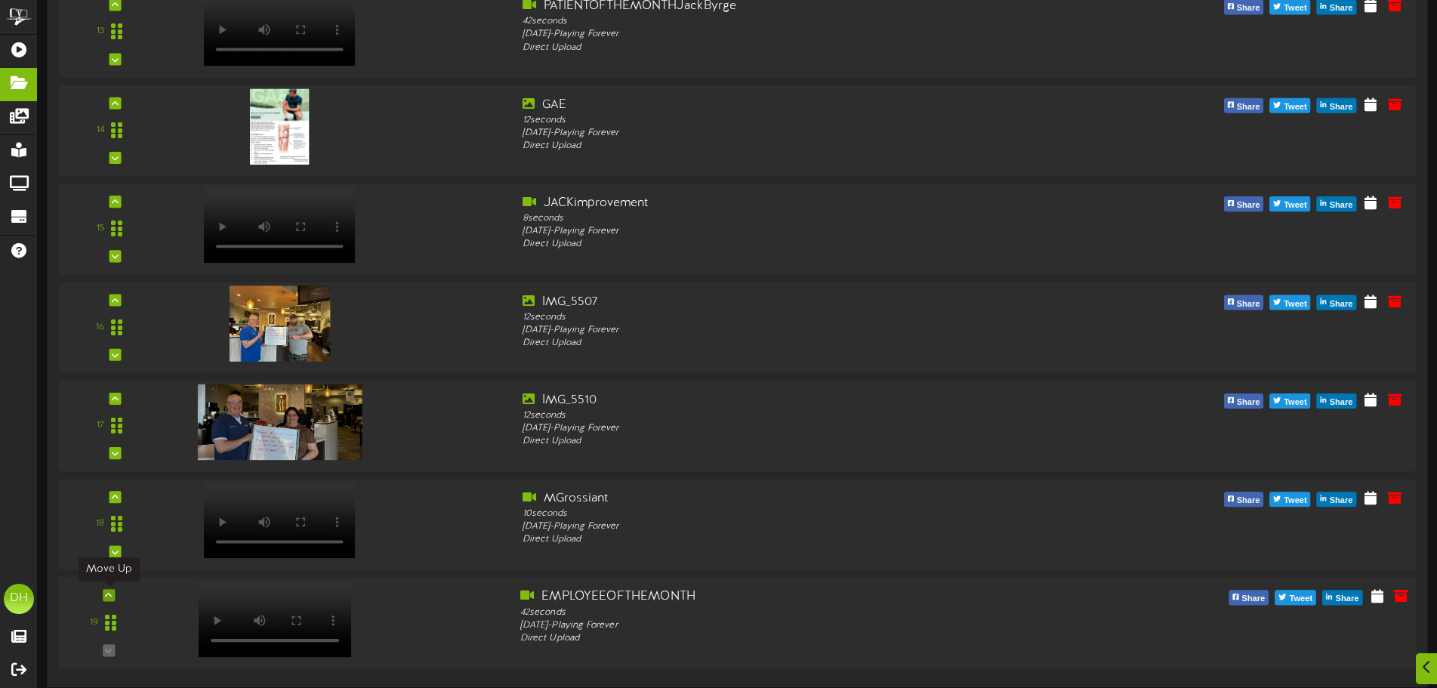
click at [109, 599] on icon at bounding box center [108, 595] width 7 height 8
click at [112, 501] on div at bounding box center [109, 497] width 12 height 12
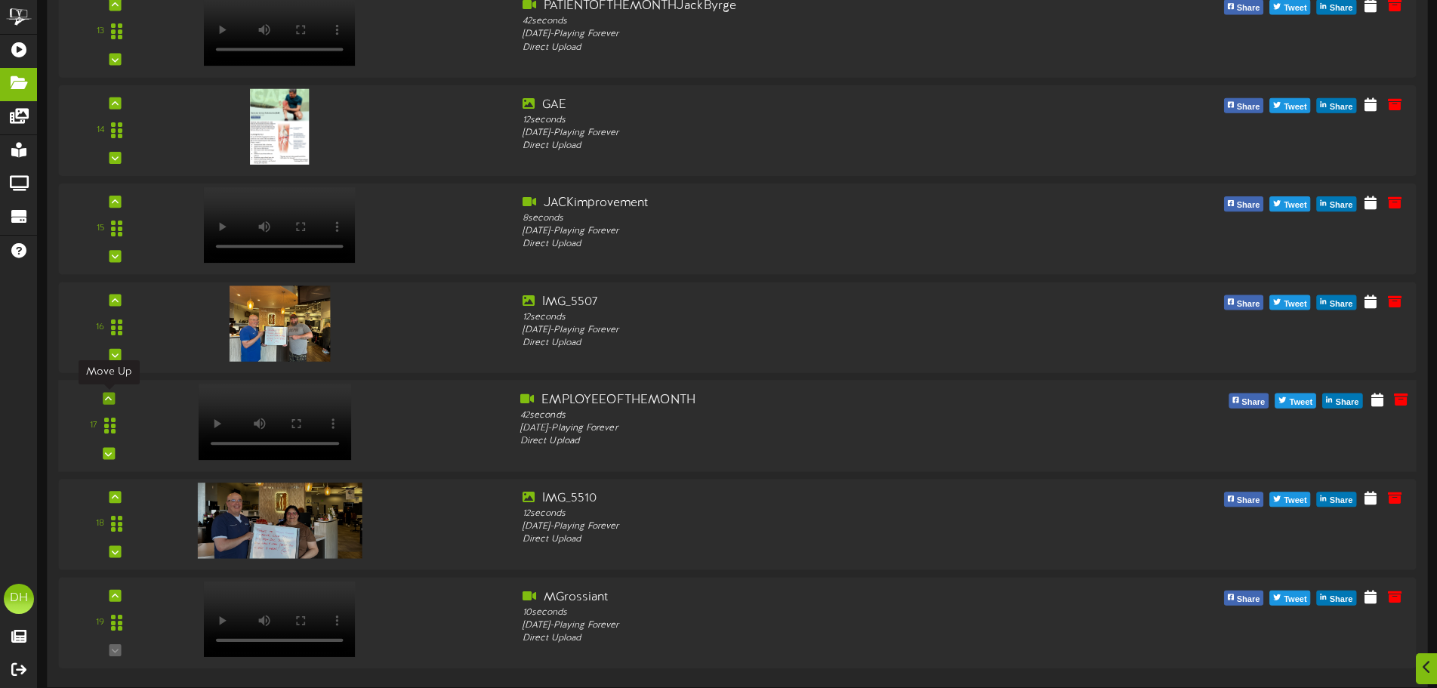
click at [112, 399] on icon at bounding box center [108, 398] width 7 height 8
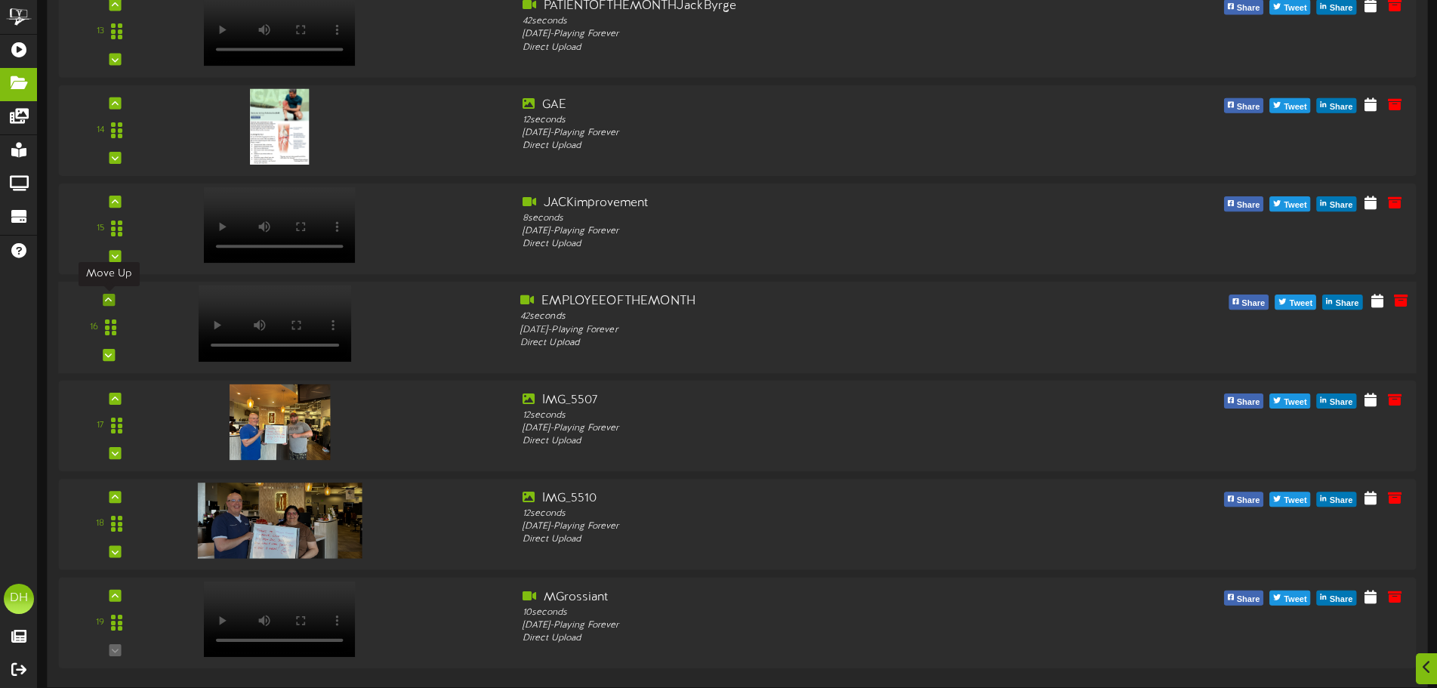
click at [110, 305] on div at bounding box center [109, 300] width 12 height 12
click at [113, 207] on div at bounding box center [109, 202] width 12 height 12
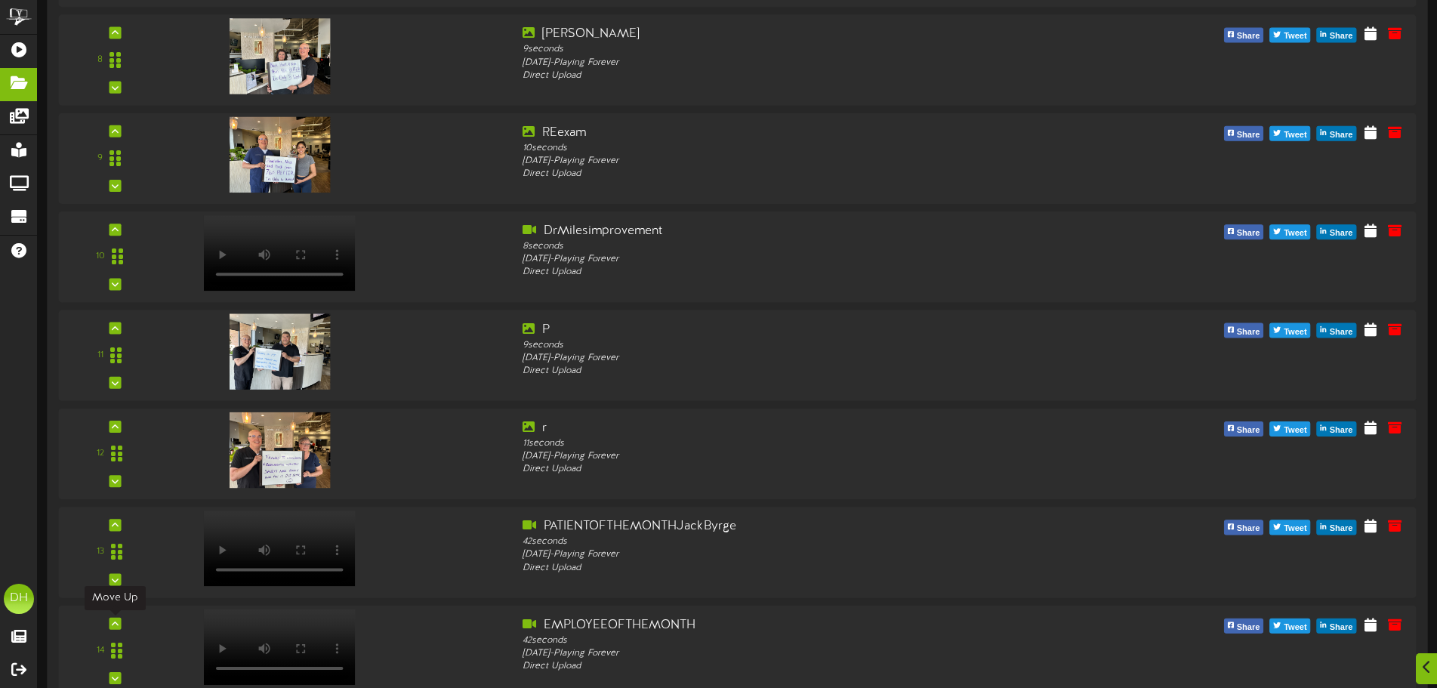
scroll to position [981, 0]
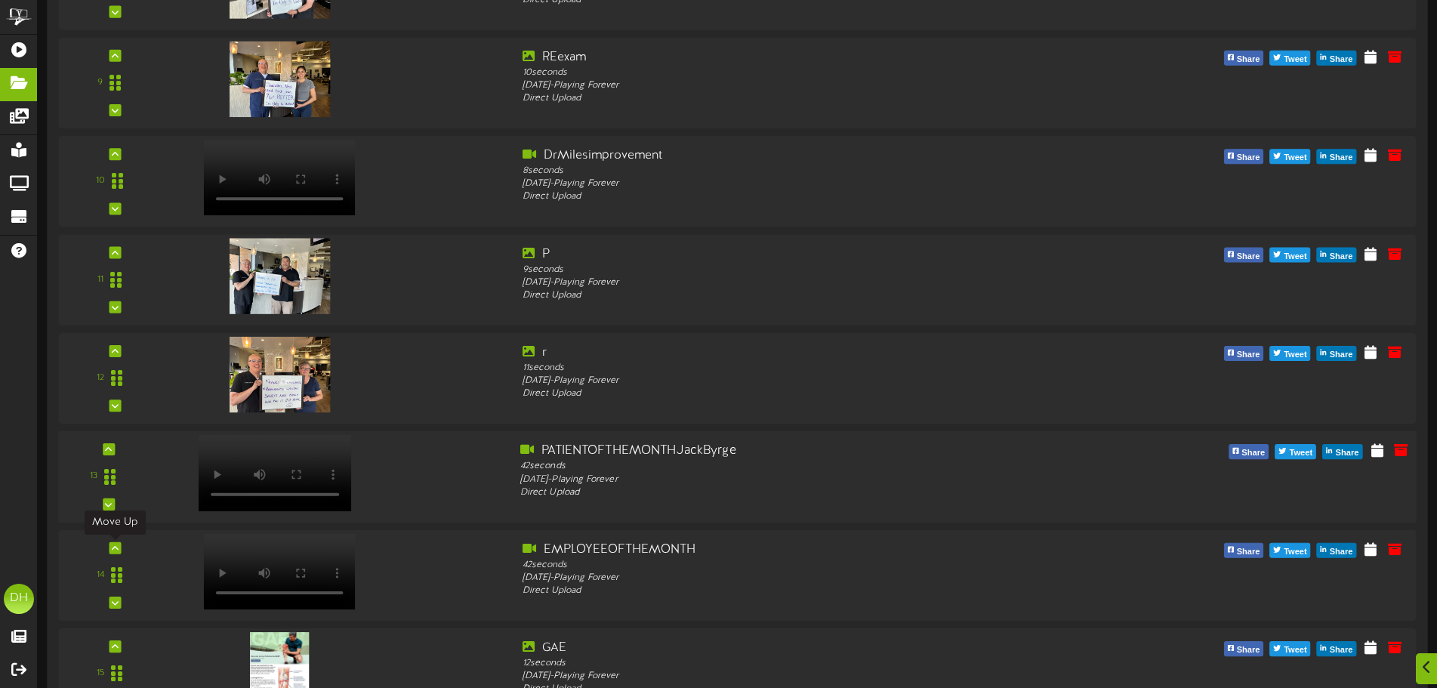
click at [468, 497] on div "13 42" at bounding box center [736, 476] width 1371 height 69
click at [484, 473] on div at bounding box center [337, 469] width 343 height 54
click at [1049, 483] on div "Tuesday, 9/30/2025 - Playing Forever" at bounding box center [794, 479] width 548 height 13
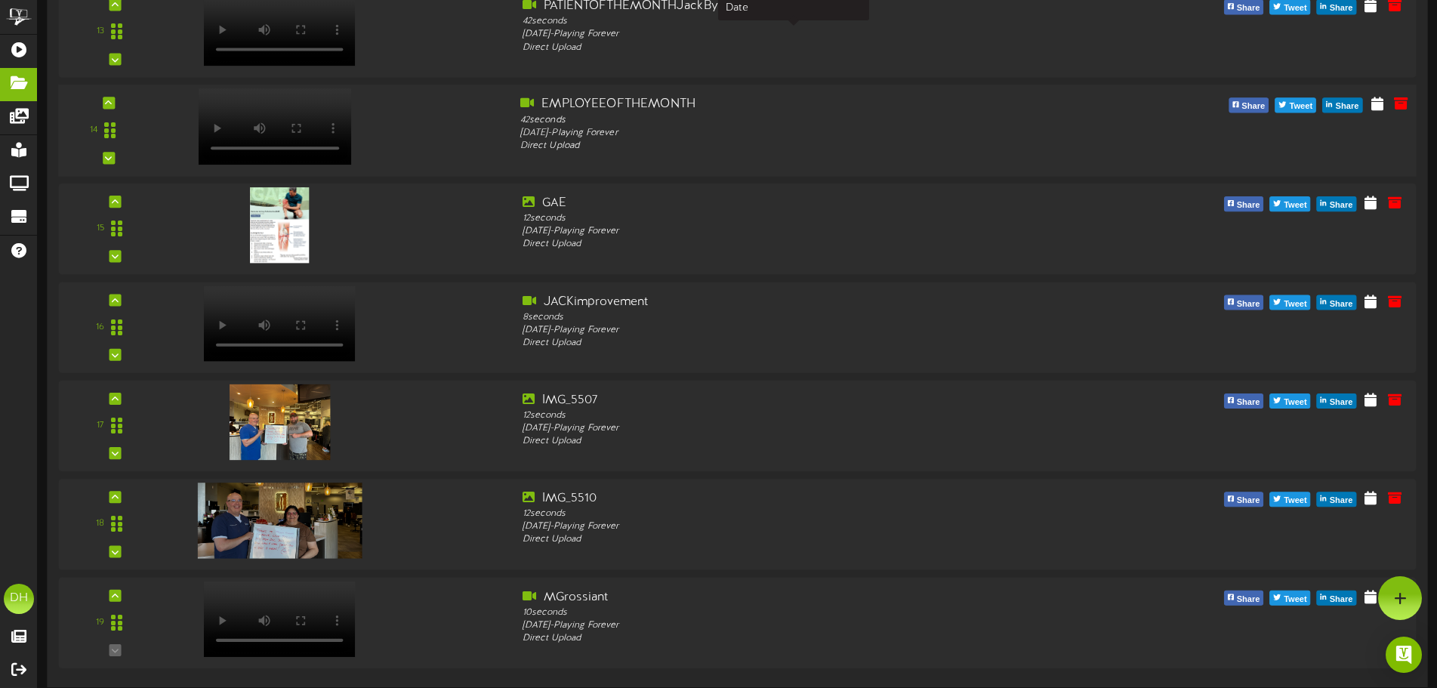
scroll to position [1351, 0]
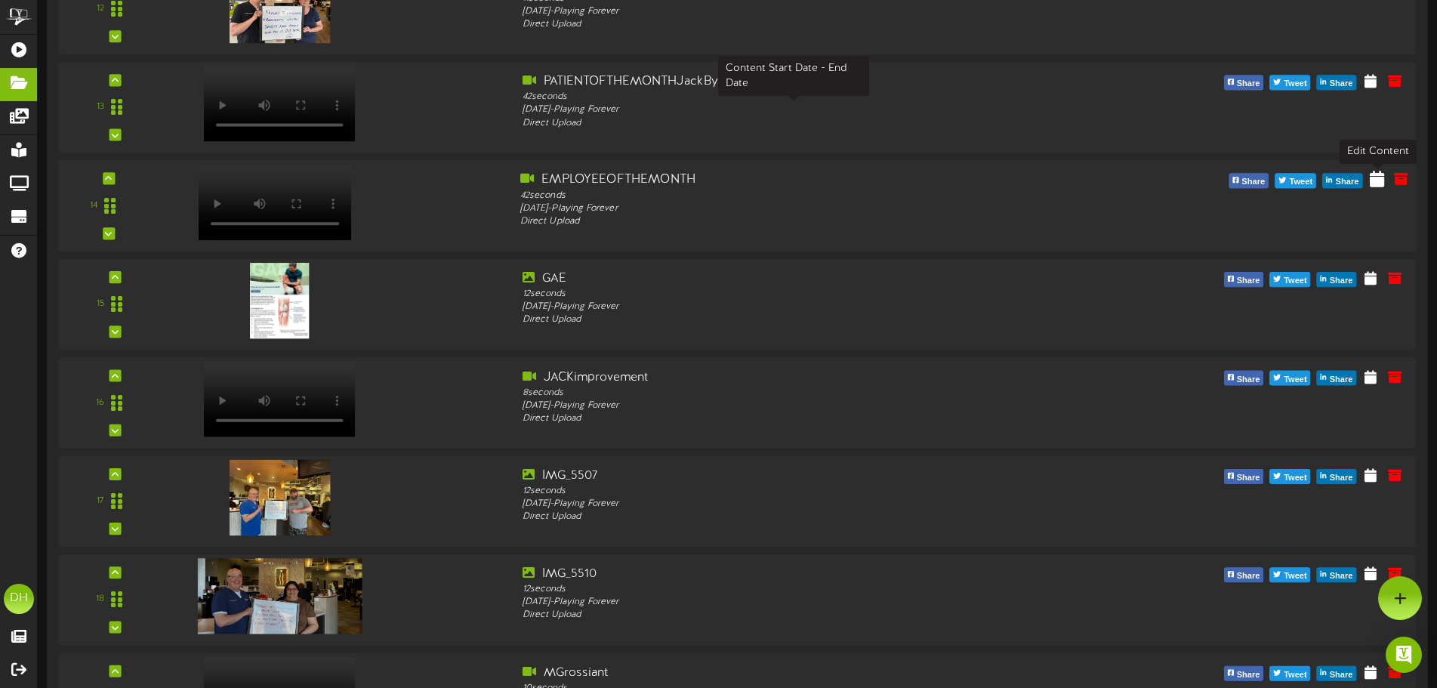
click at [1379, 181] on icon at bounding box center [1376, 179] width 14 height 17
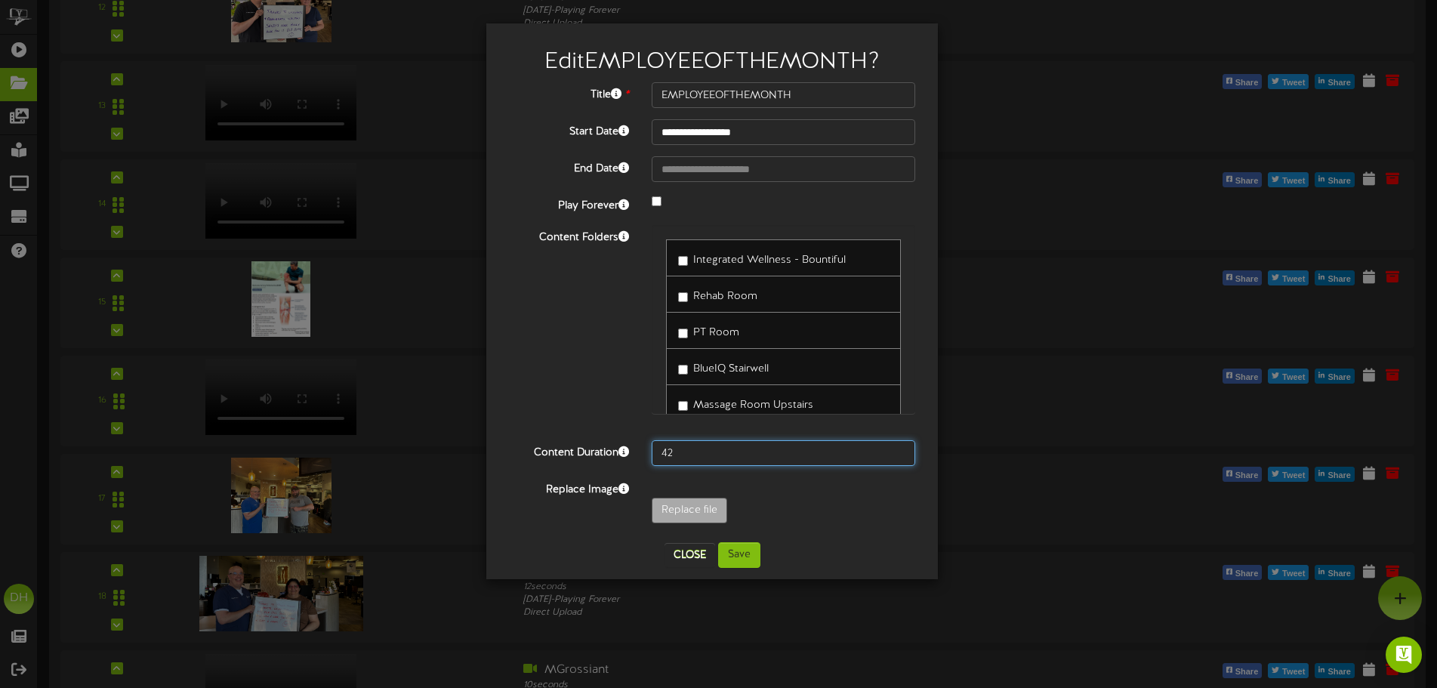
click at [674, 457] on input "42" at bounding box center [782, 453] width 263 height 26
click at [736, 559] on button "Save" at bounding box center [739, 555] width 42 height 26
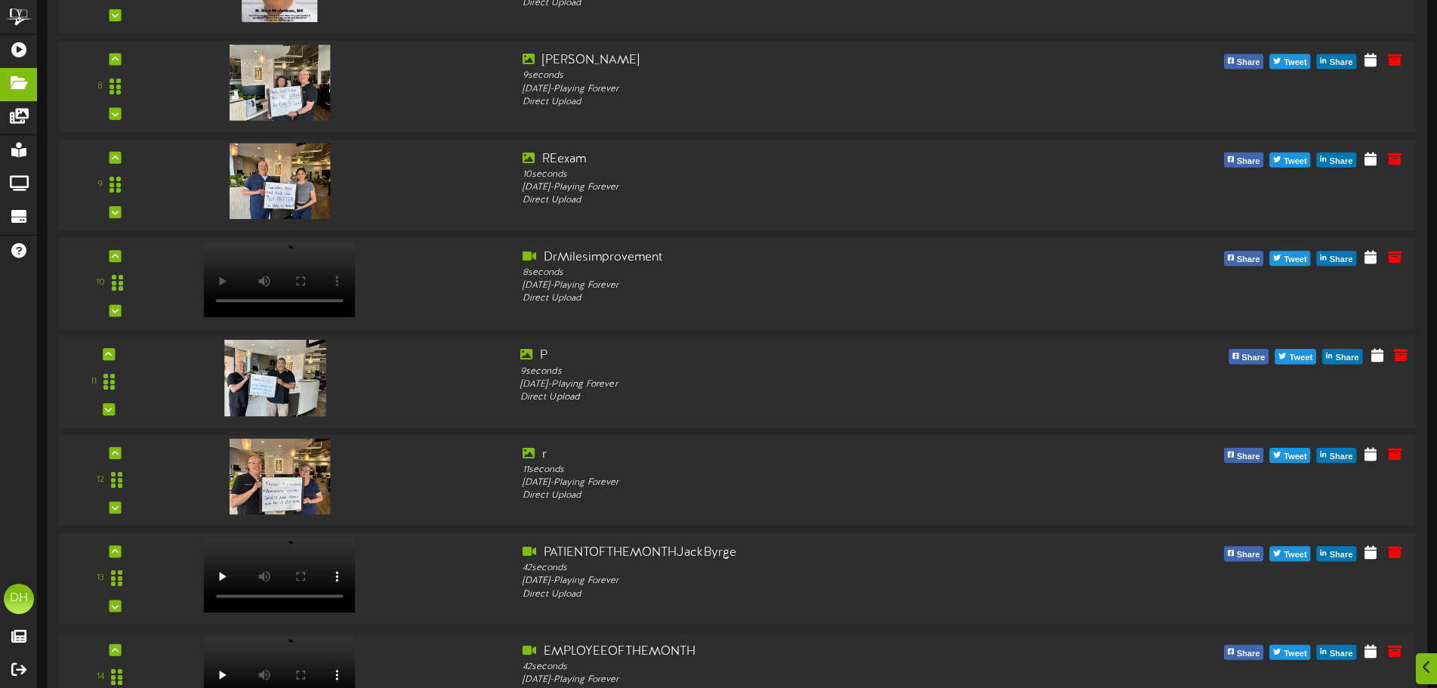
scroll to position [906, 0]
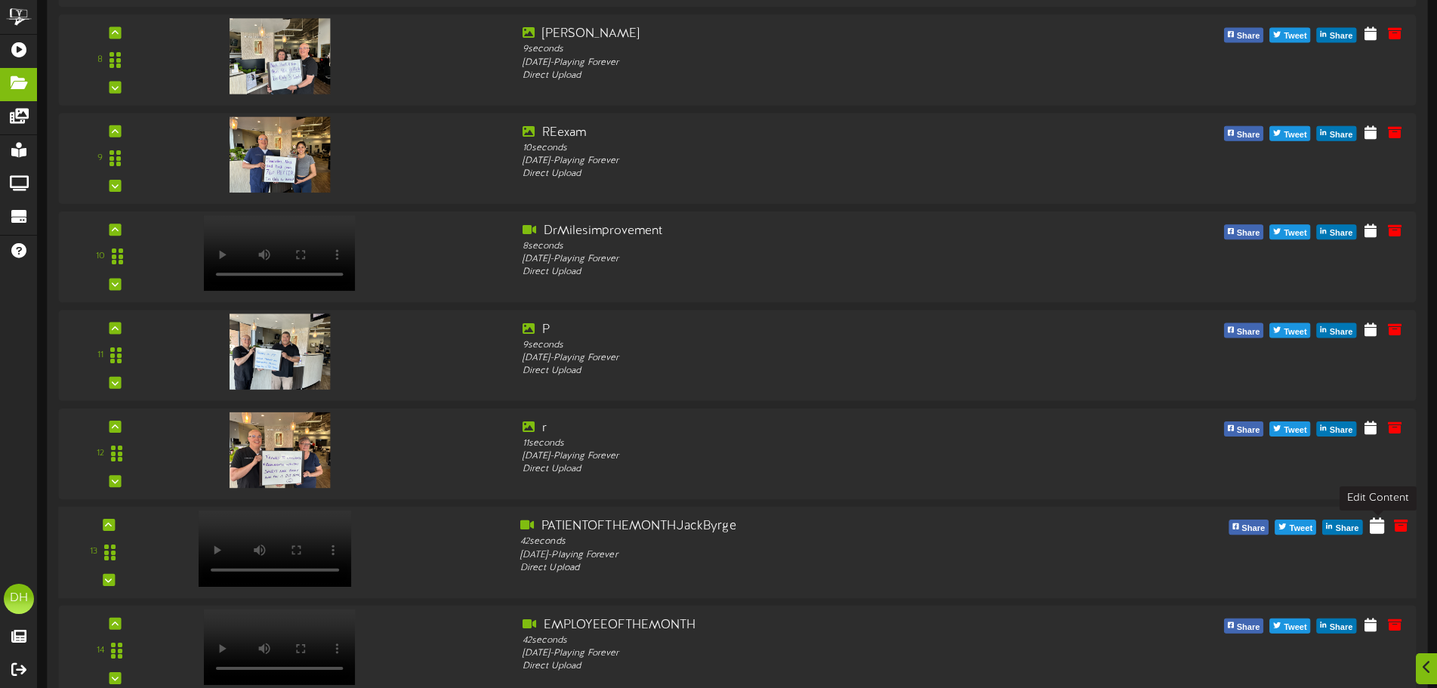
click at [1379, 528] on icon at bounding box center [1376, 524] width 14 height 17
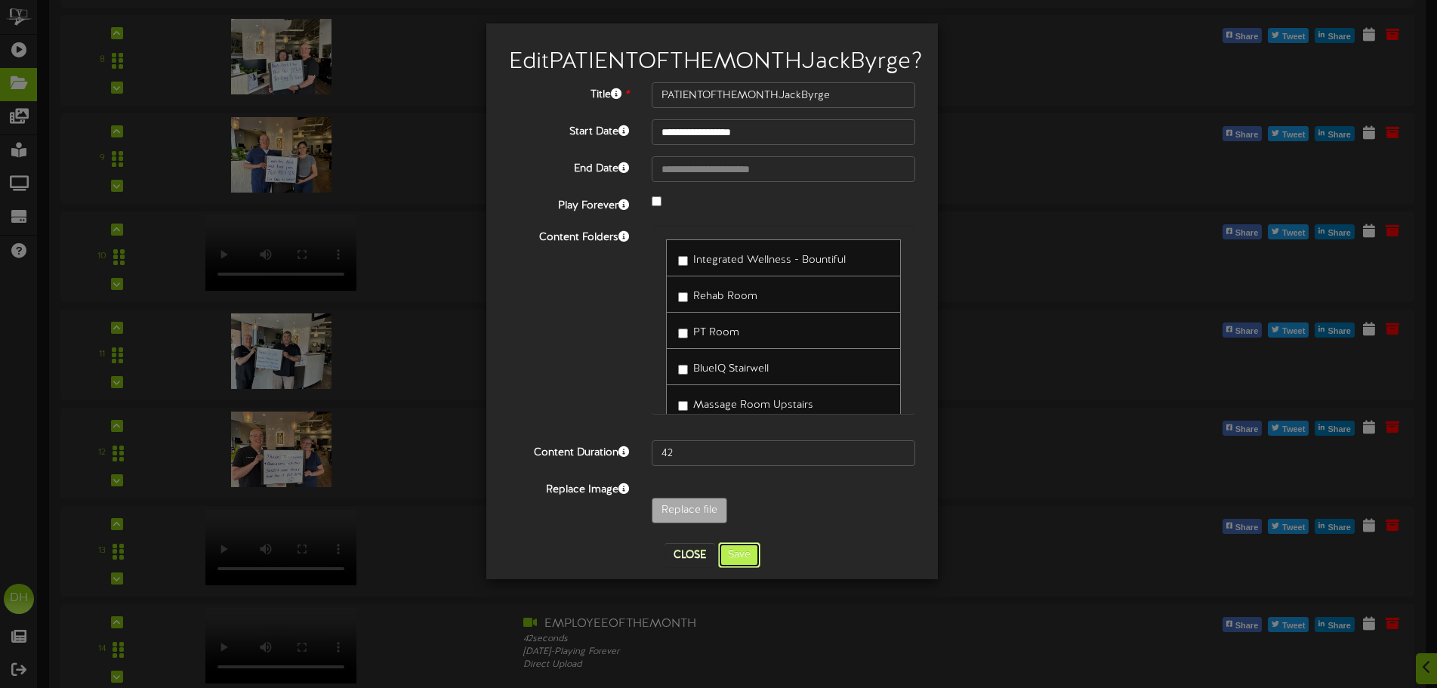
click at [731, 568] on button "Save" at bounding box center [739, 555] width 42 height 26
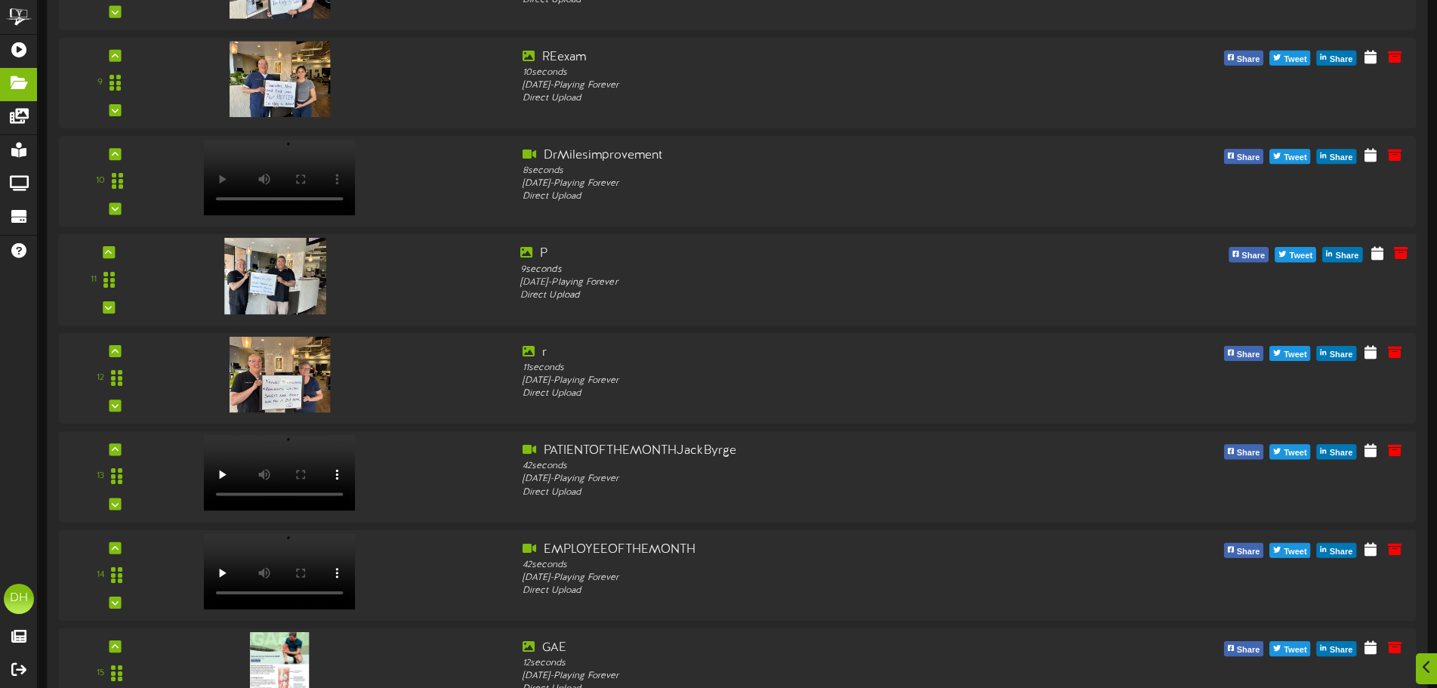
scroll to position [1057, 0]
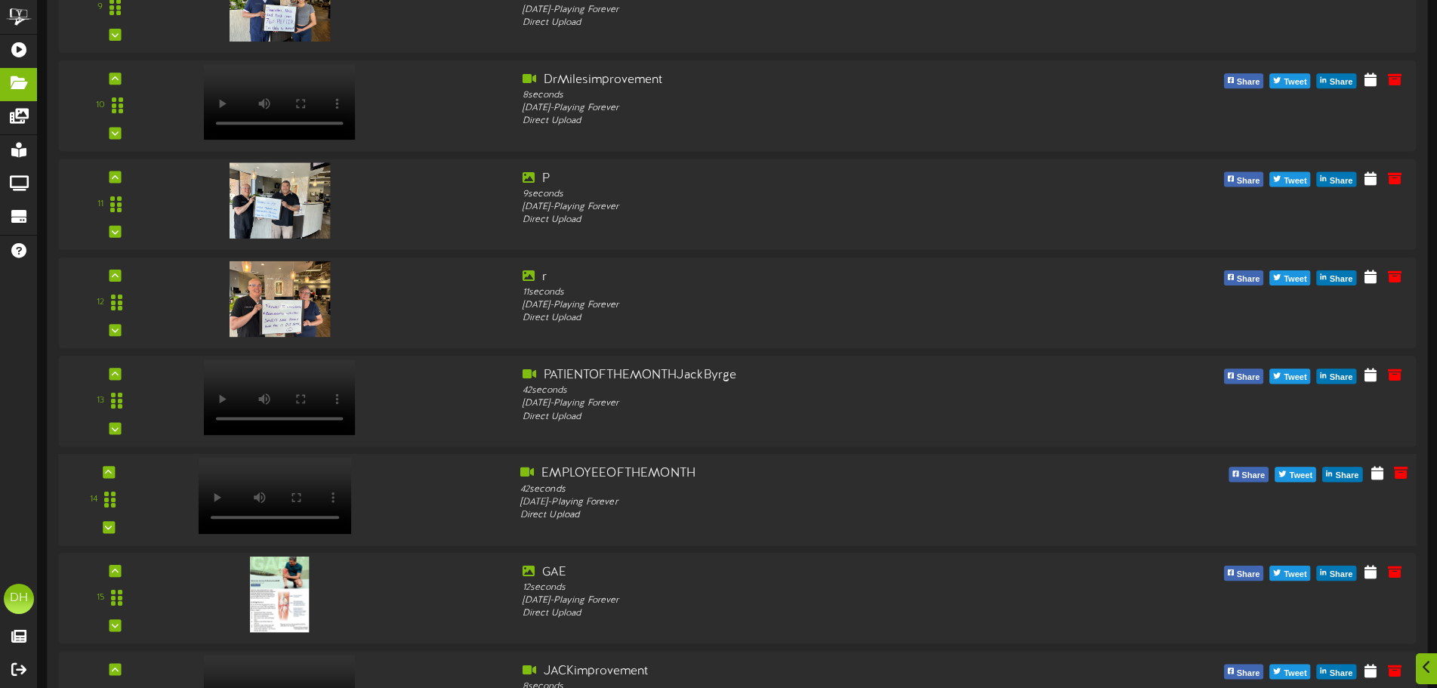
click at [470, 512] on div at bounding box center [337, 492] width 343 height 54
click at [254, 475] on video at bounding box center [275, 495] width 153 height 76
drag, startPoint x: 691, startPoint y: 509, endPoint x: 618, endPoint y: 520, distance: 74.1
click at [618, 520] on div "Direct Upload" at bounding box center [794, 515] width 548 height 13
click at [485, 507] on div at bounding box center [337, 492] width 343 height 54
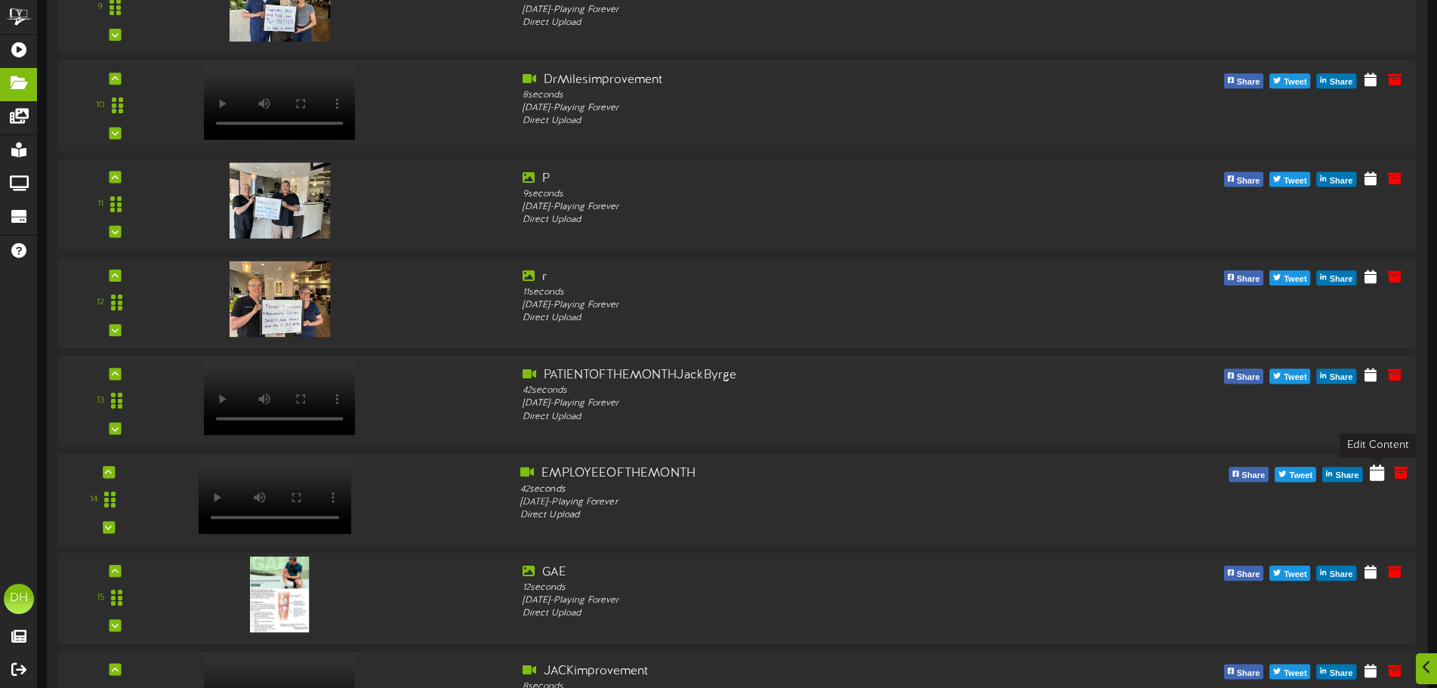
click at [1376, 476] on icon at bounding box center [1376, 472] width 14 height 17
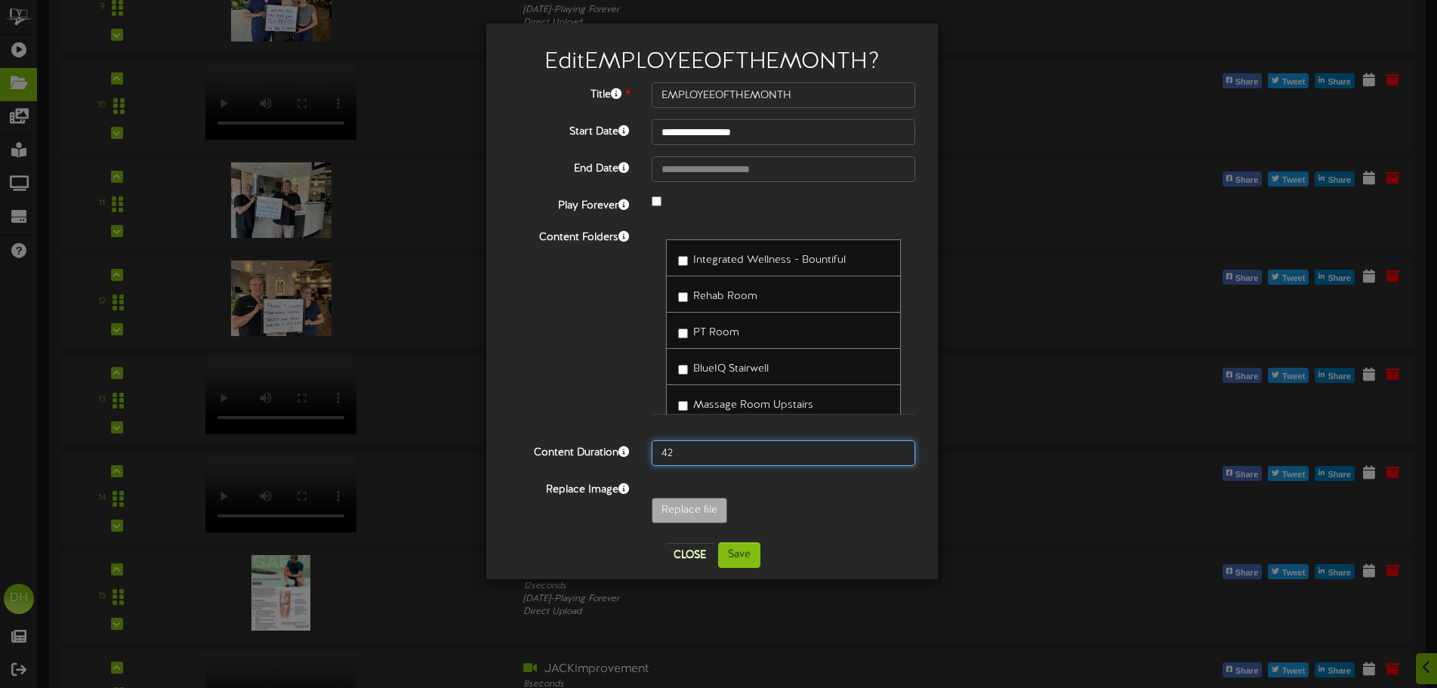
click at [738, 445] on input "42" at bounding box center [782, 453] width 263 height 26
click at [728, 460] on input "42" at bounding box center [782, 453] width 263 height 26
click at [753, 550] on button "Save" at bounding box center [739, 555] width 42 height 26
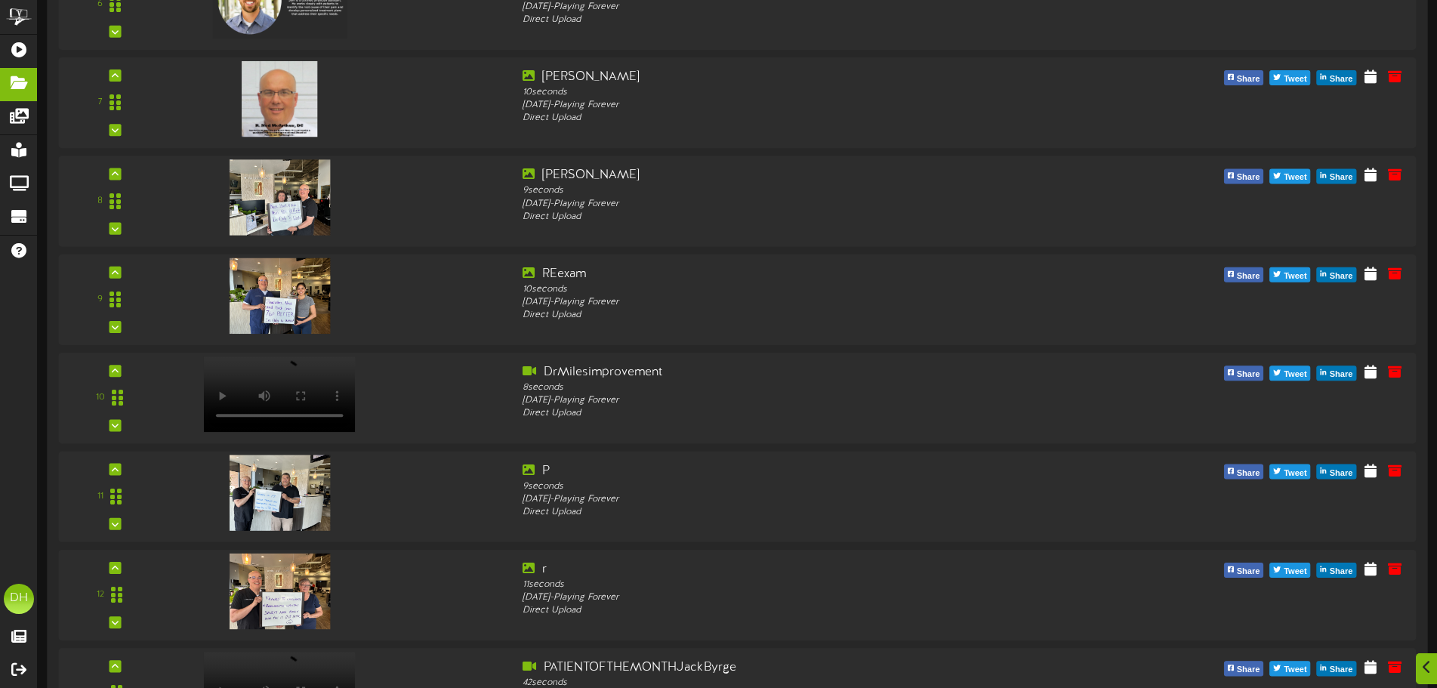
scroll to position [981, 0]
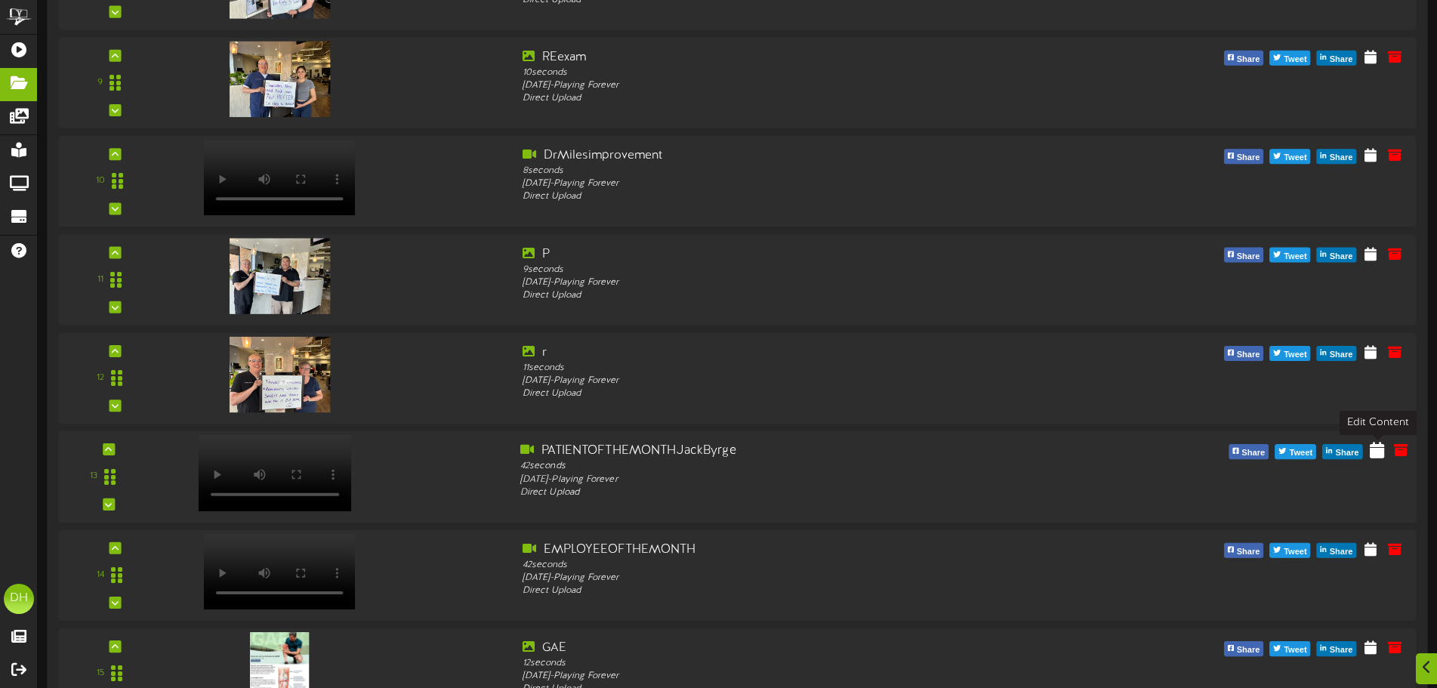
click at [1372, 455] on icon at bounding box center [1376, 449] width 14 height 17
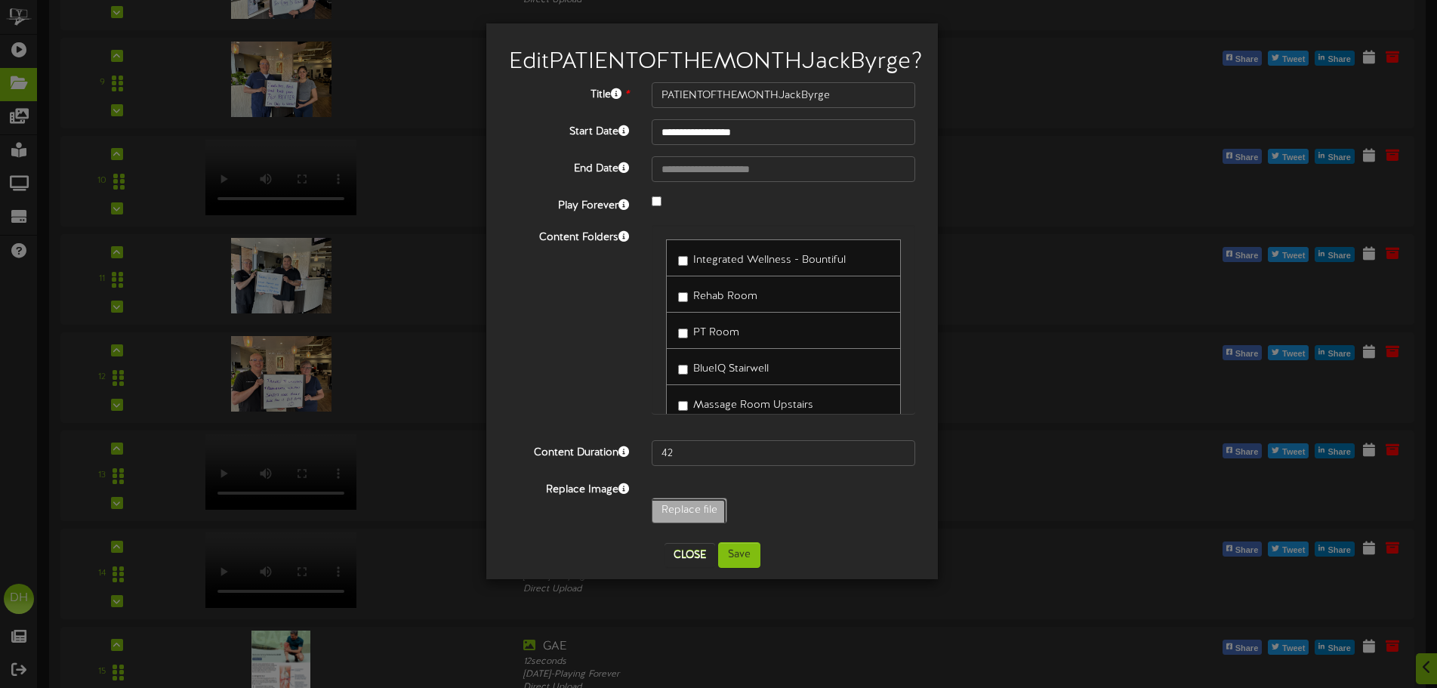
type input "**********"
type input "PATIENTOFTHEMONTHJackByrge1"
type input "65"
click at [731, 568] on button "Save" at bounding box center [739, 555] width 42 height 26
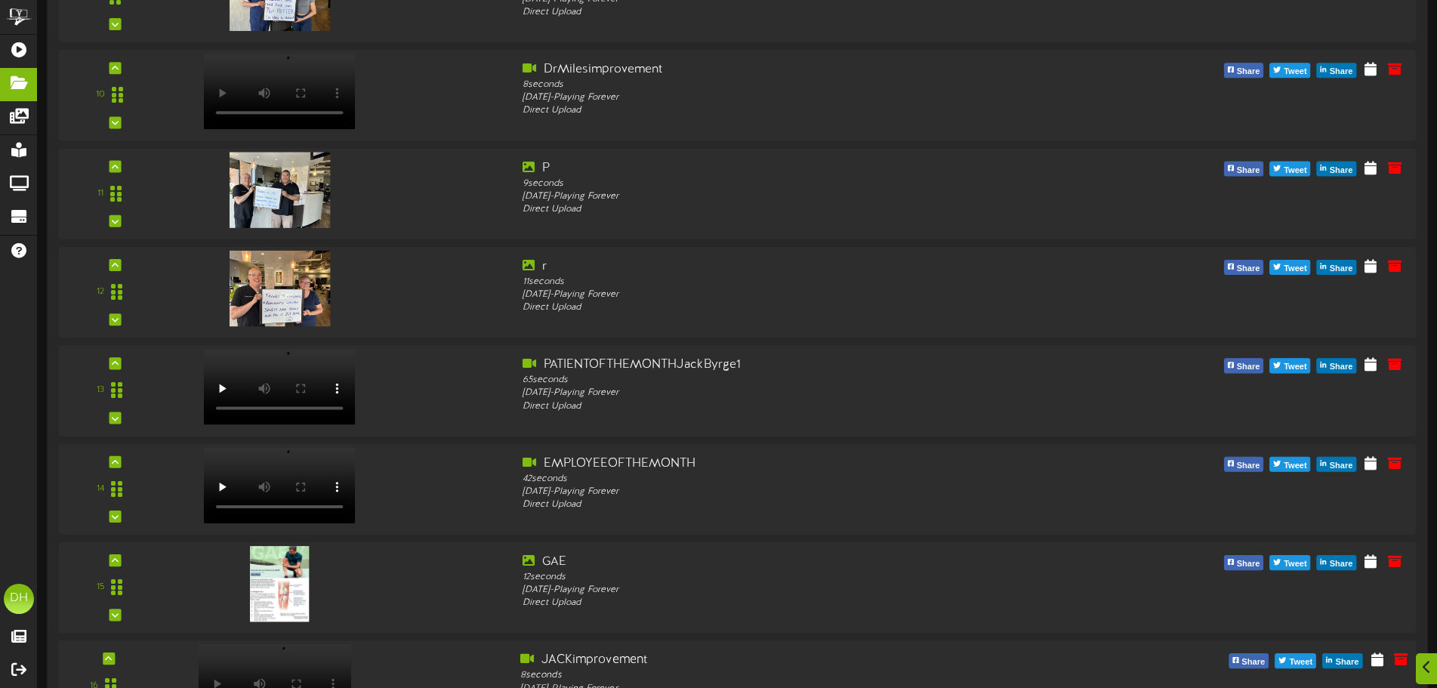
scroll to position [1132, 0]
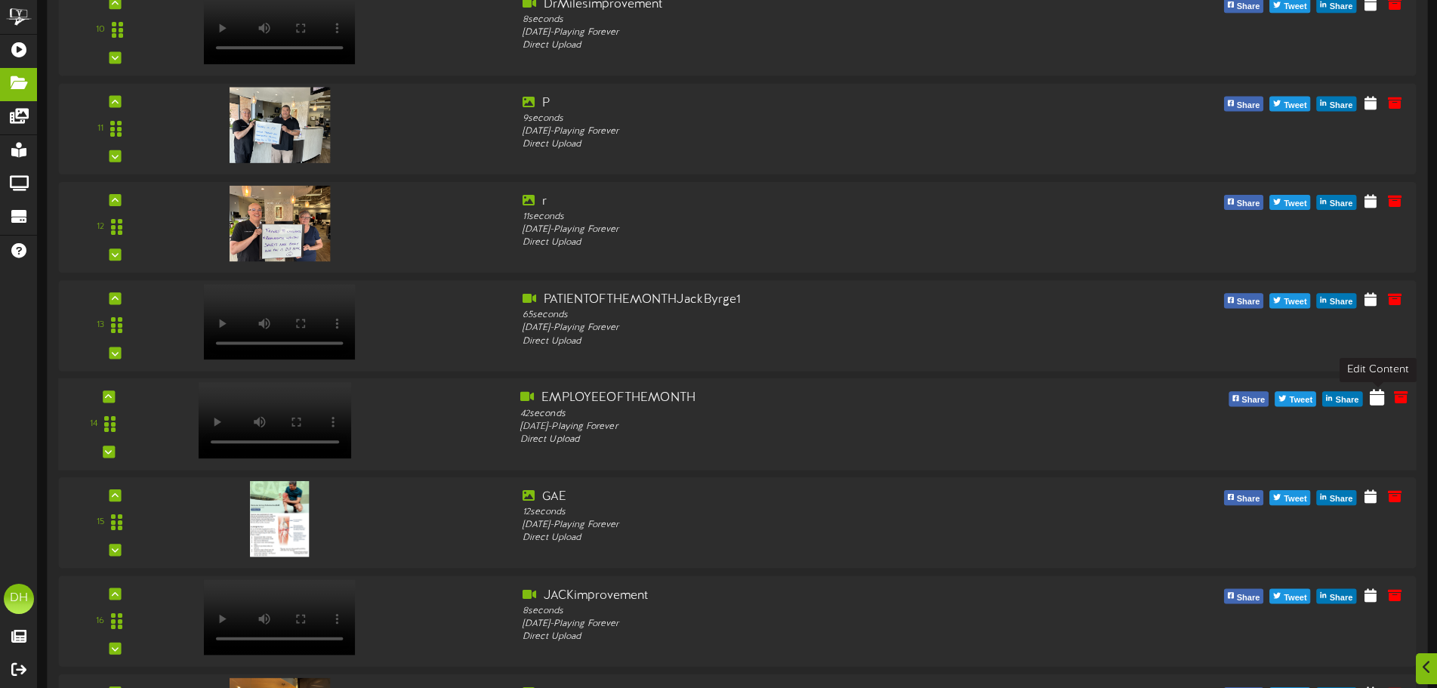
click at [1372, 399] on icon at bounding box center [1376, 397] width 14 height 17
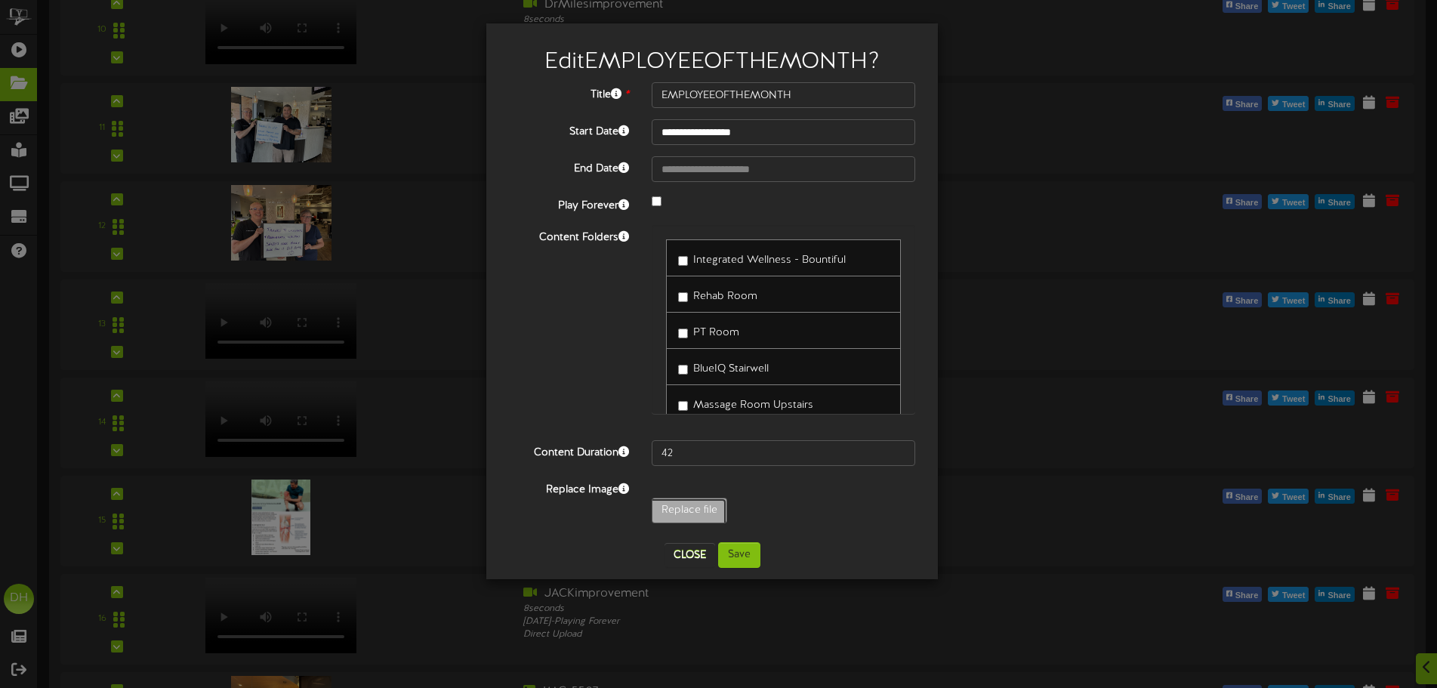
type input "**********"
type input "EMPLOYEEOFTHEMONTH1"
type input "61"
click at [732, 552] on button "Save" at bounding box center [739, 555] width 42 height 26
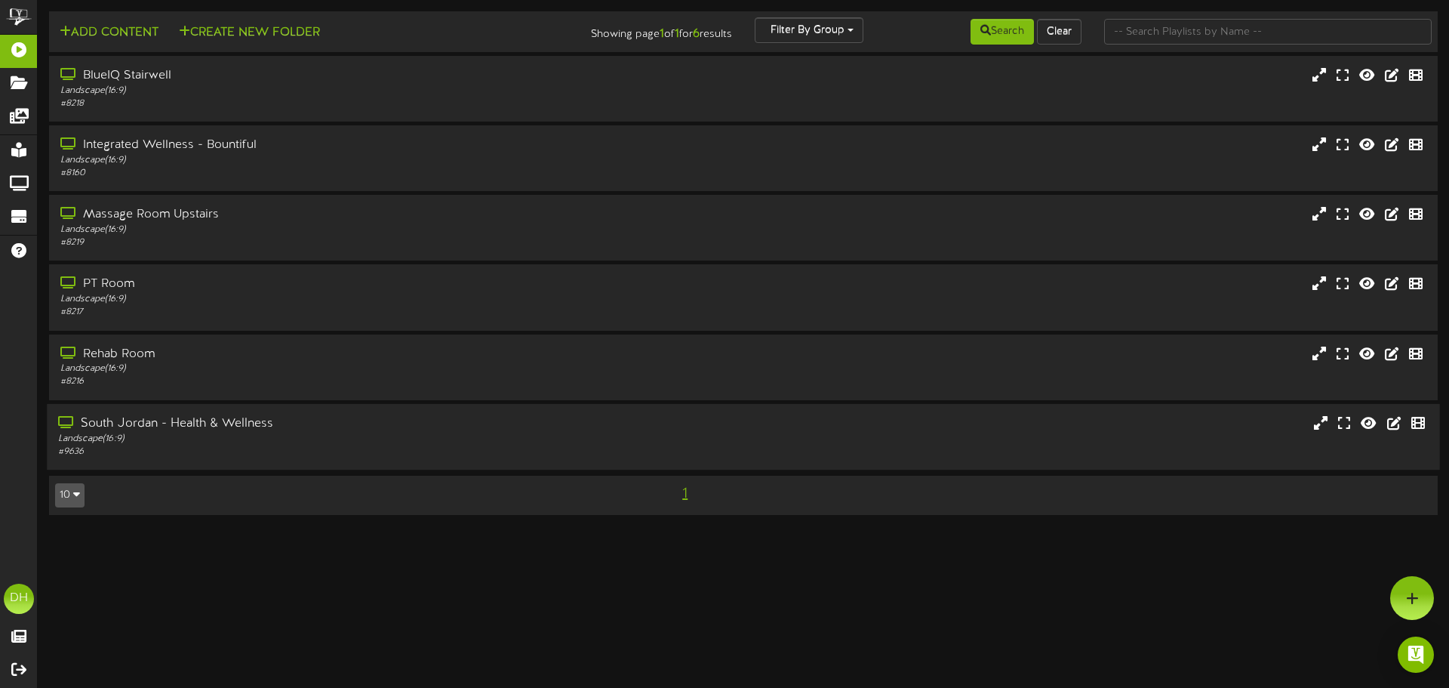
click at [164, 439] on div "Landscape ( 16:9 )" at bounding box center [337, 438] width 558 height 13
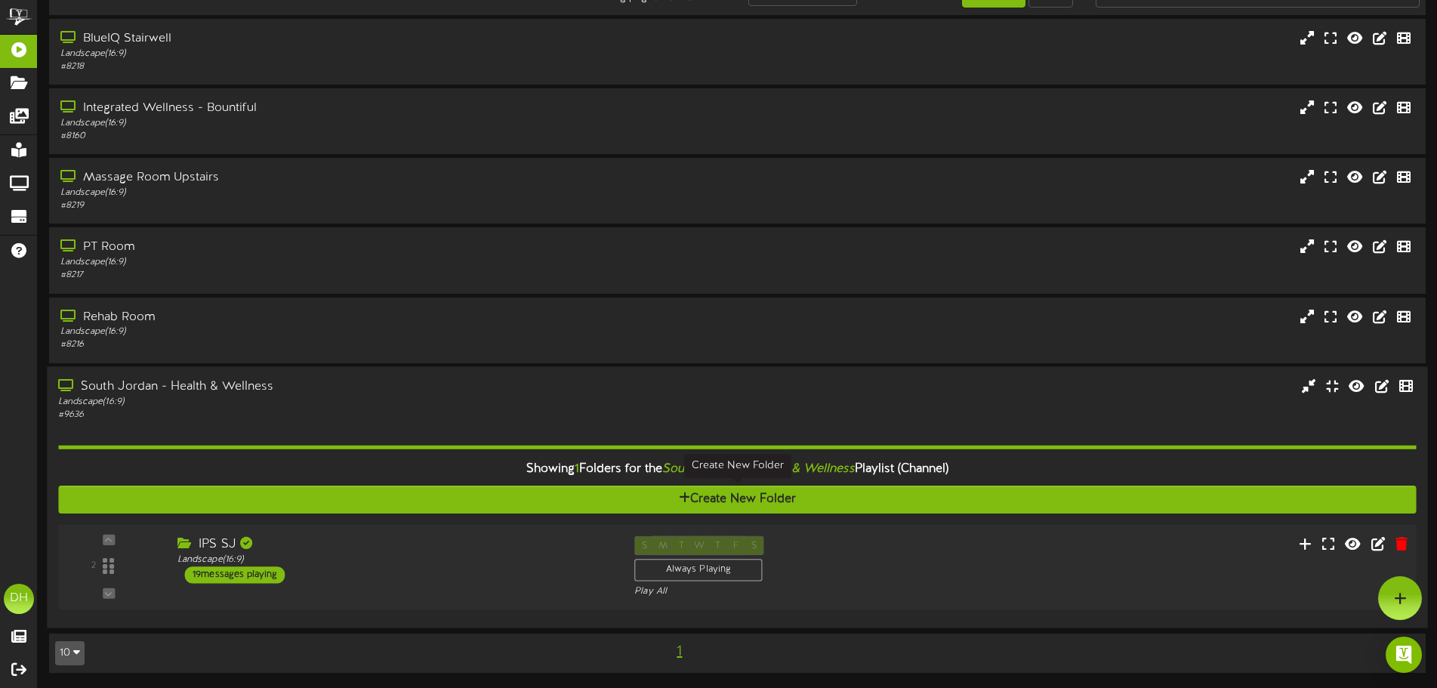
scroll to position [37, 0]
click at [153, 582] on div "2" at bounding box center [108, 565] width 91 height 61
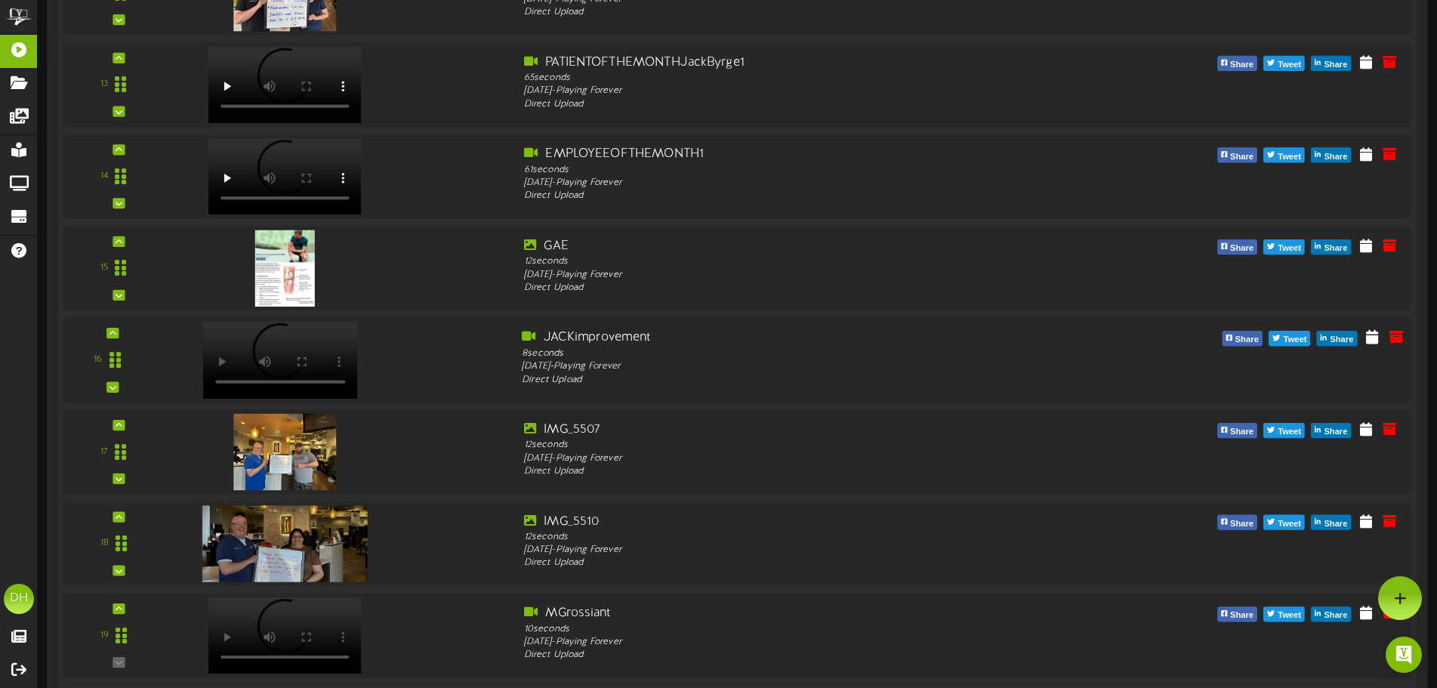
scroll to position [1776, 0]
click at [430, 163] on div at bounding box center [340, 173] width 340 height 54
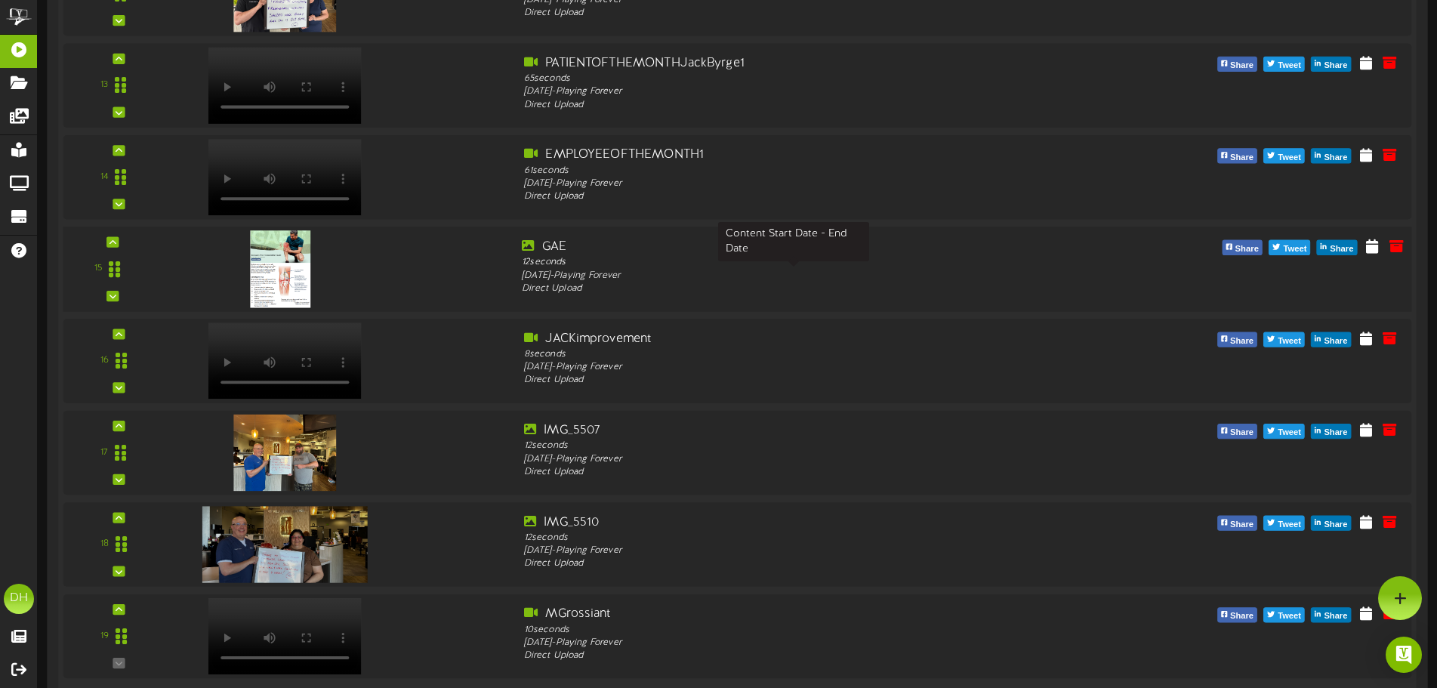
click at [581, 280] on div "[DATE] - Playing Forever" at bounding box center [794, 276] width 544 height 14
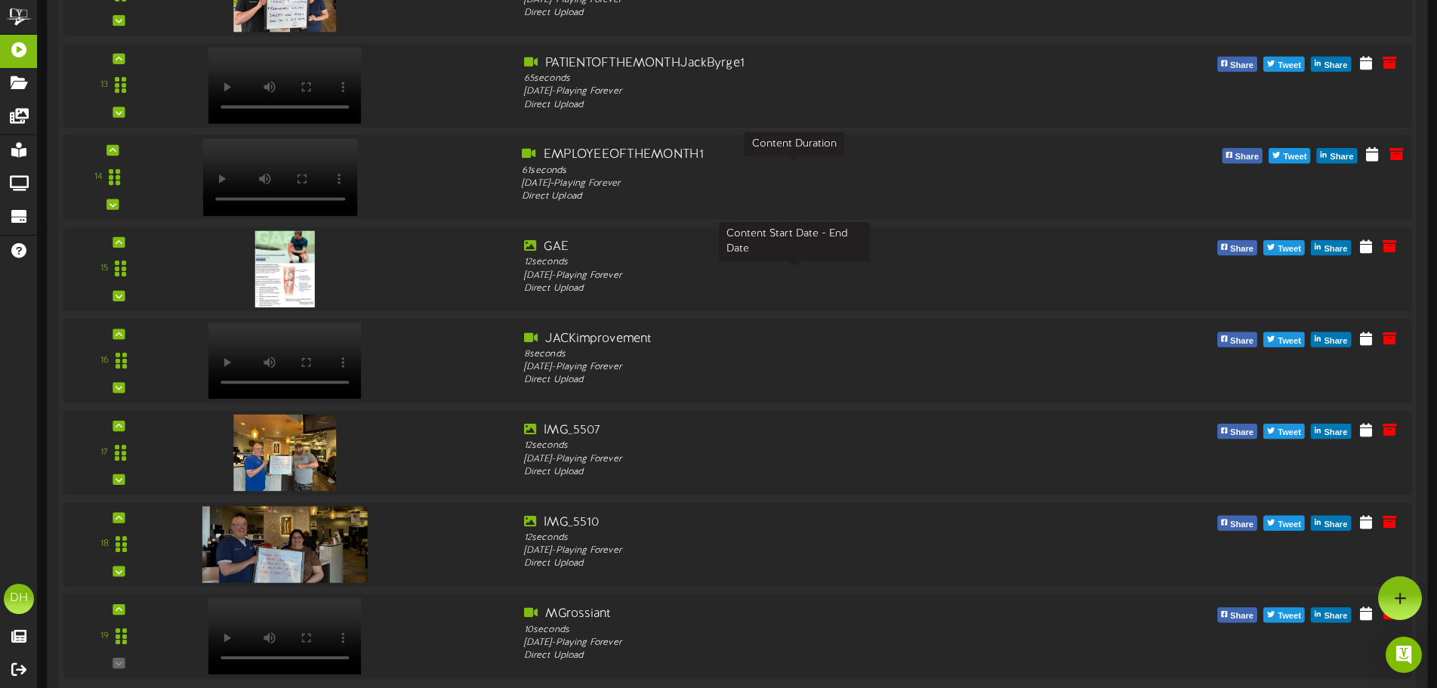
click at [578, 169] on div "61 seconds" at bounding box center [794, 171] width 544 height 14
click at [1366, 156] on icon at bounding box center [1371, 153] width 15 height 17
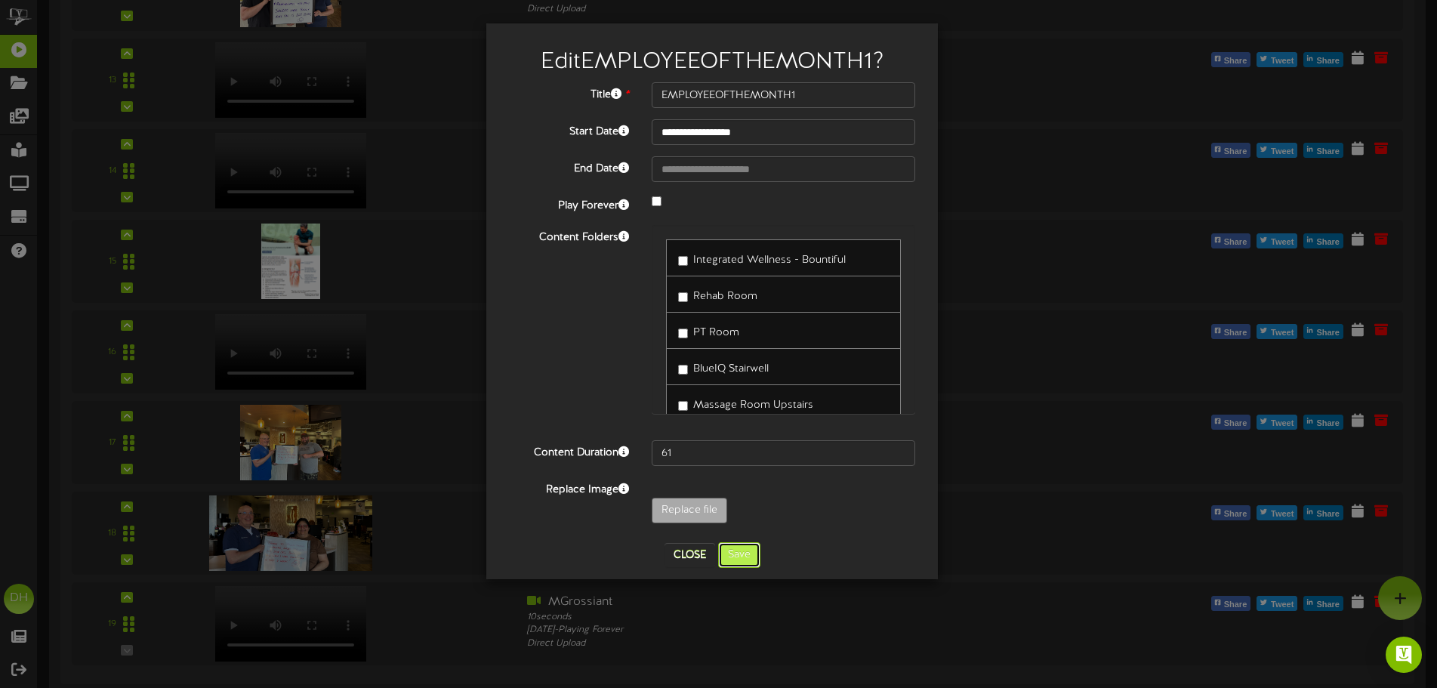
click at [748, 559] on button "Save" at bounding box center [739, 555] width 42 height 26
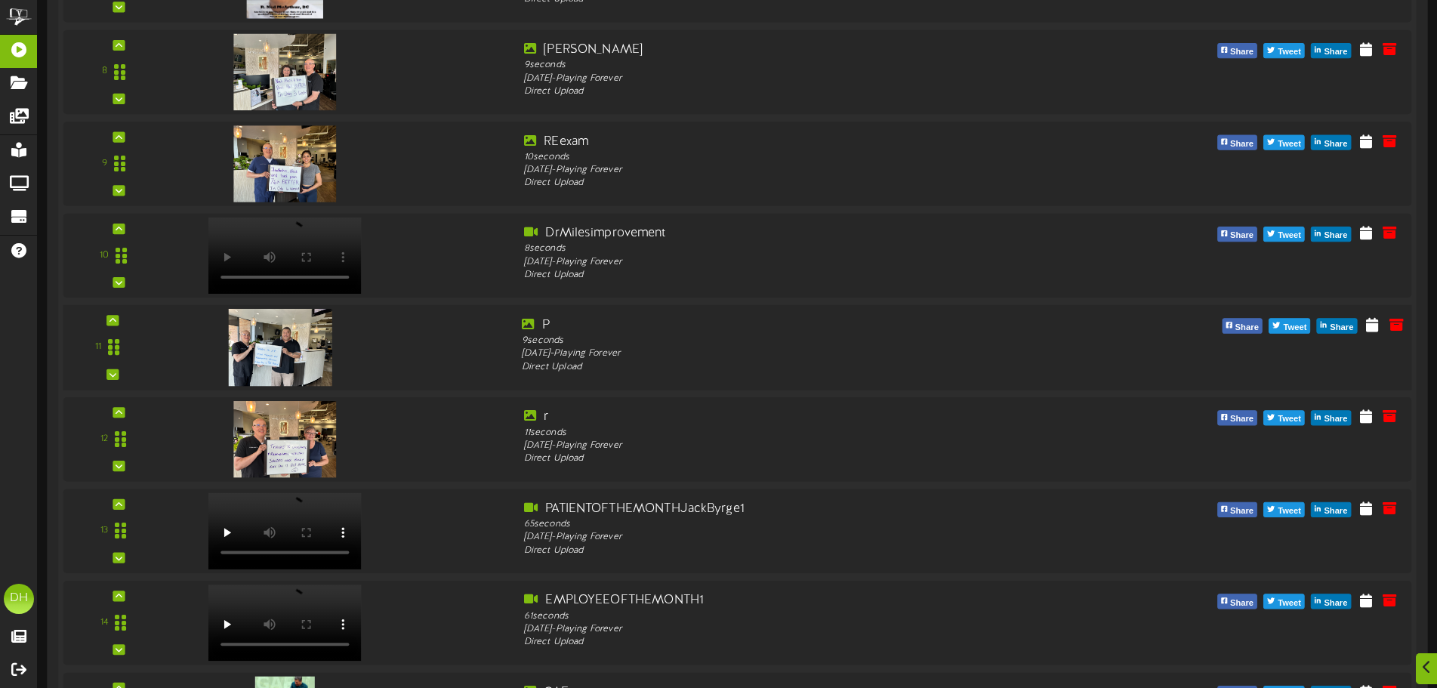
scroll to position [1332, 0]
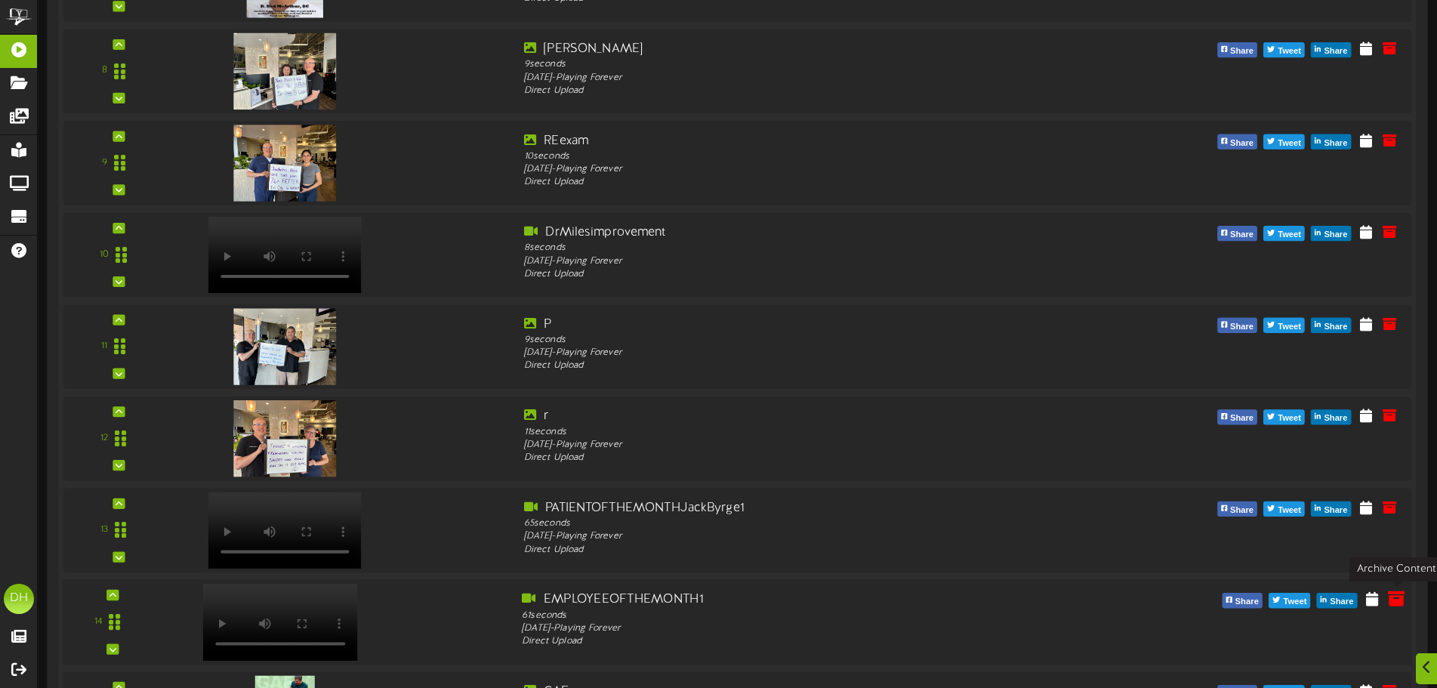
click at [1392, 599] on icon at bounding box center [1396, 598] width 17 height 17
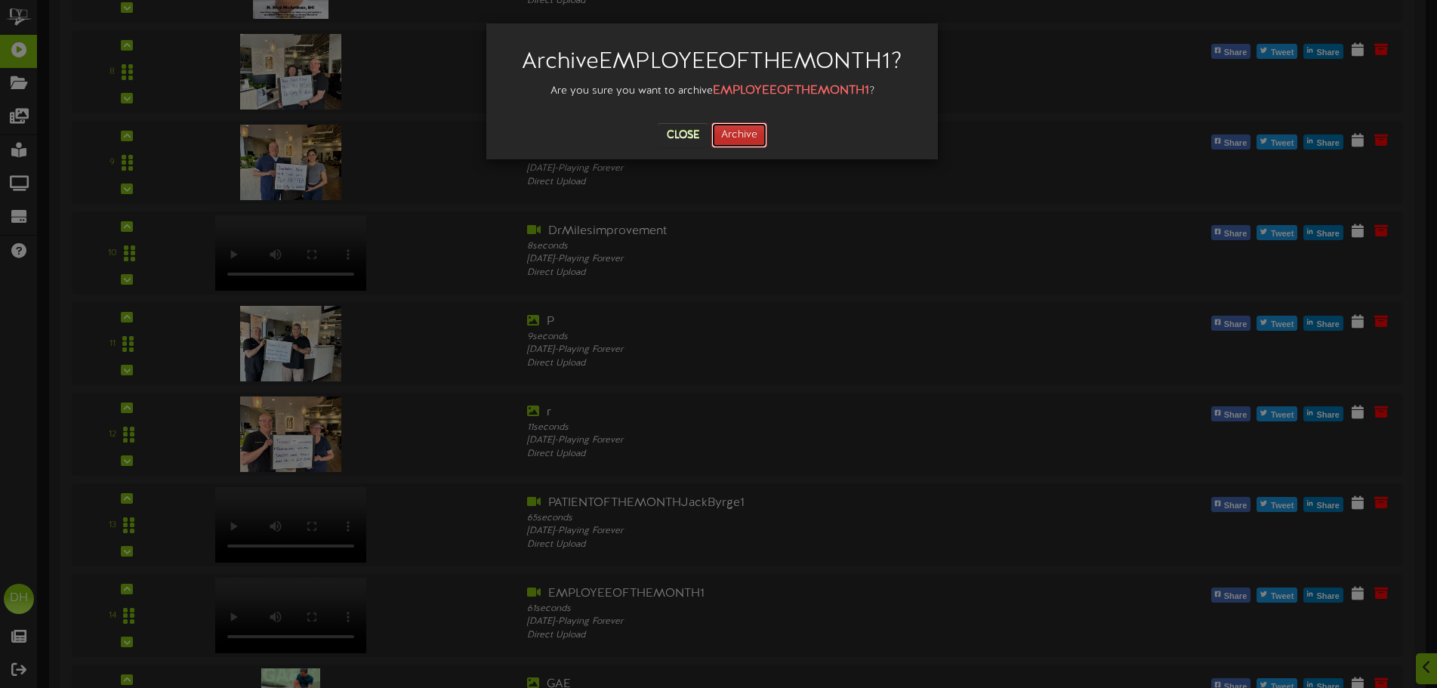
click at [740, 128] on button "Archive" at bounding box center [739, 135] width 56 height 26
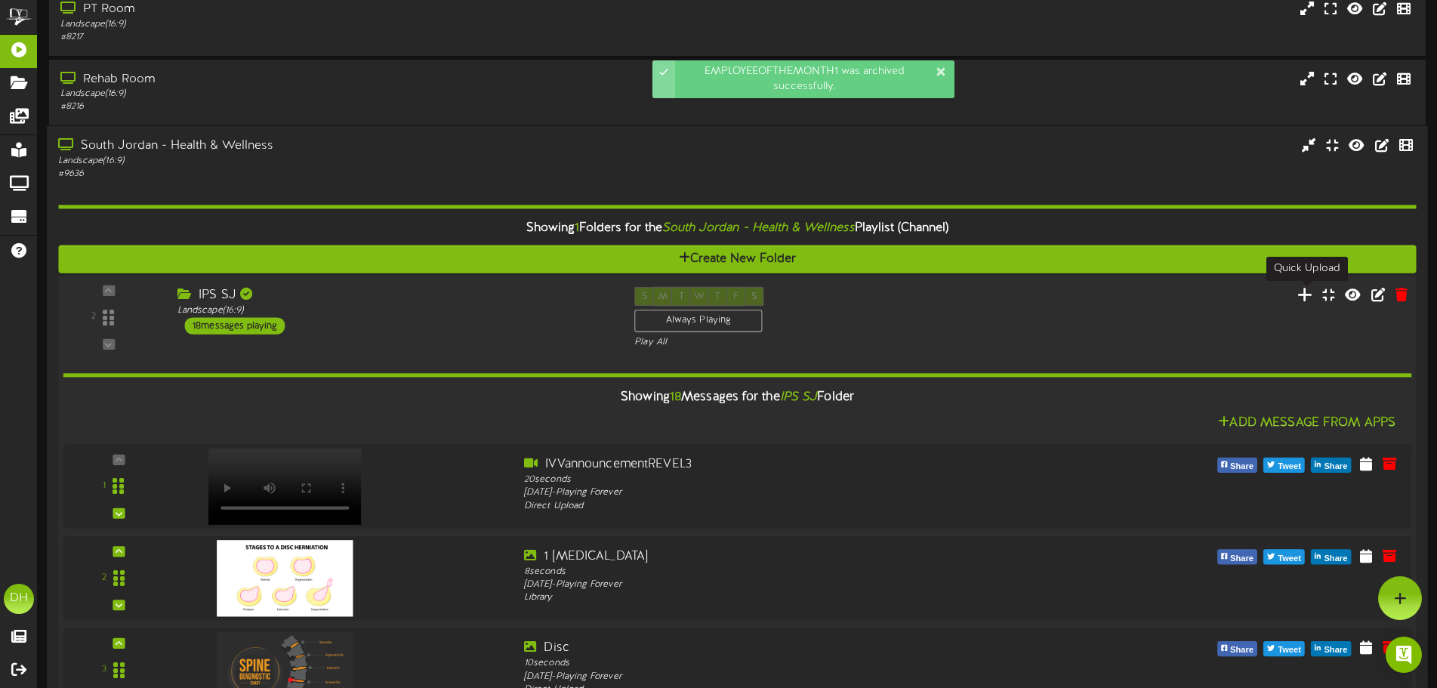
click at [1305, 302] on icon at bounding box center [1305, 293] width 16 height 17
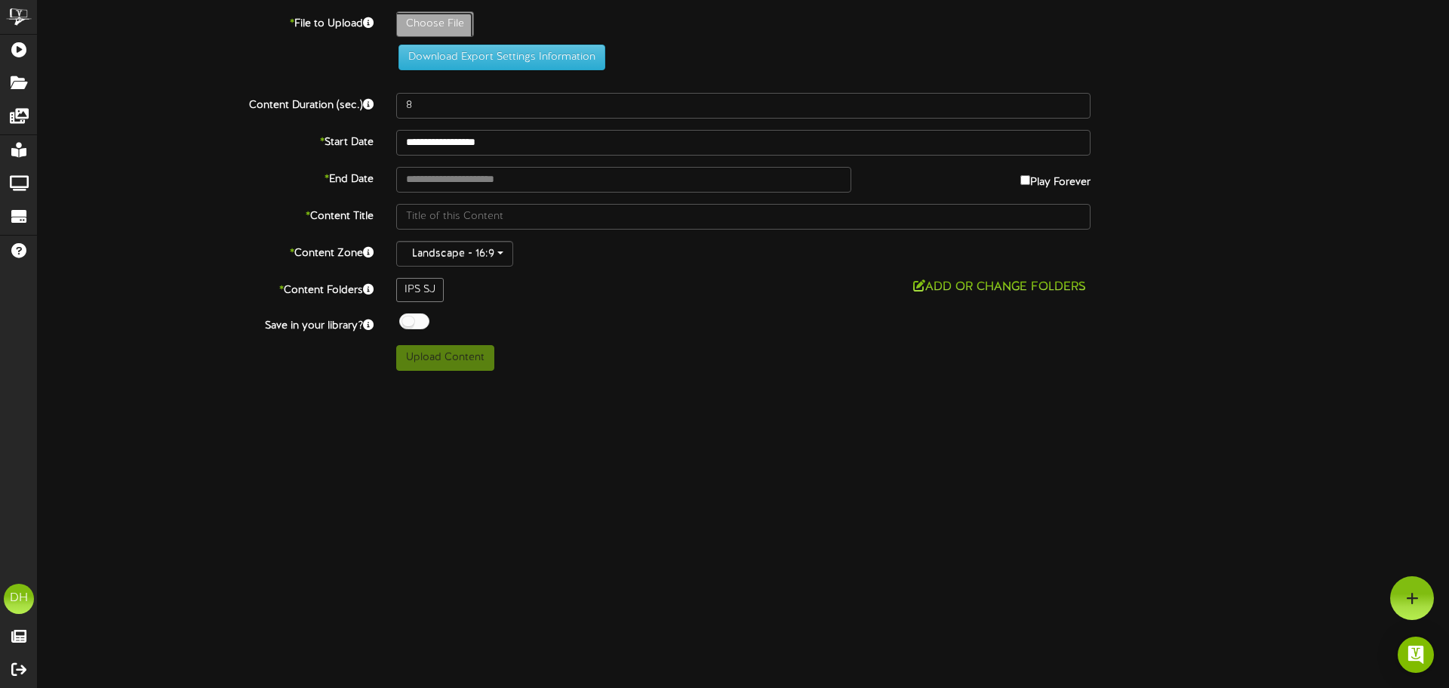
type input "**********"
type input "EMPLOYEEOFTHEMONTH1"
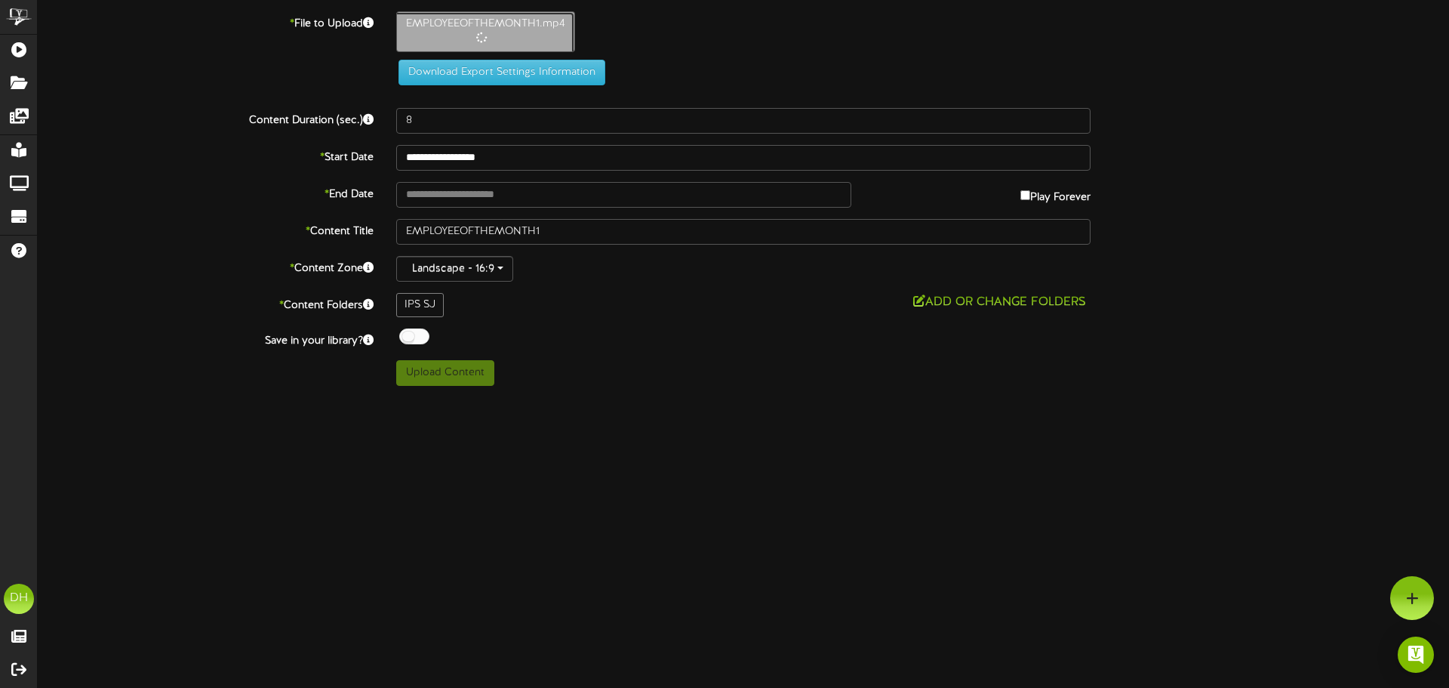
type input "61"
click at [452, 380] on button "Upload Content" at bounding box center [445, 373] width 98 height 26
type input "**********"
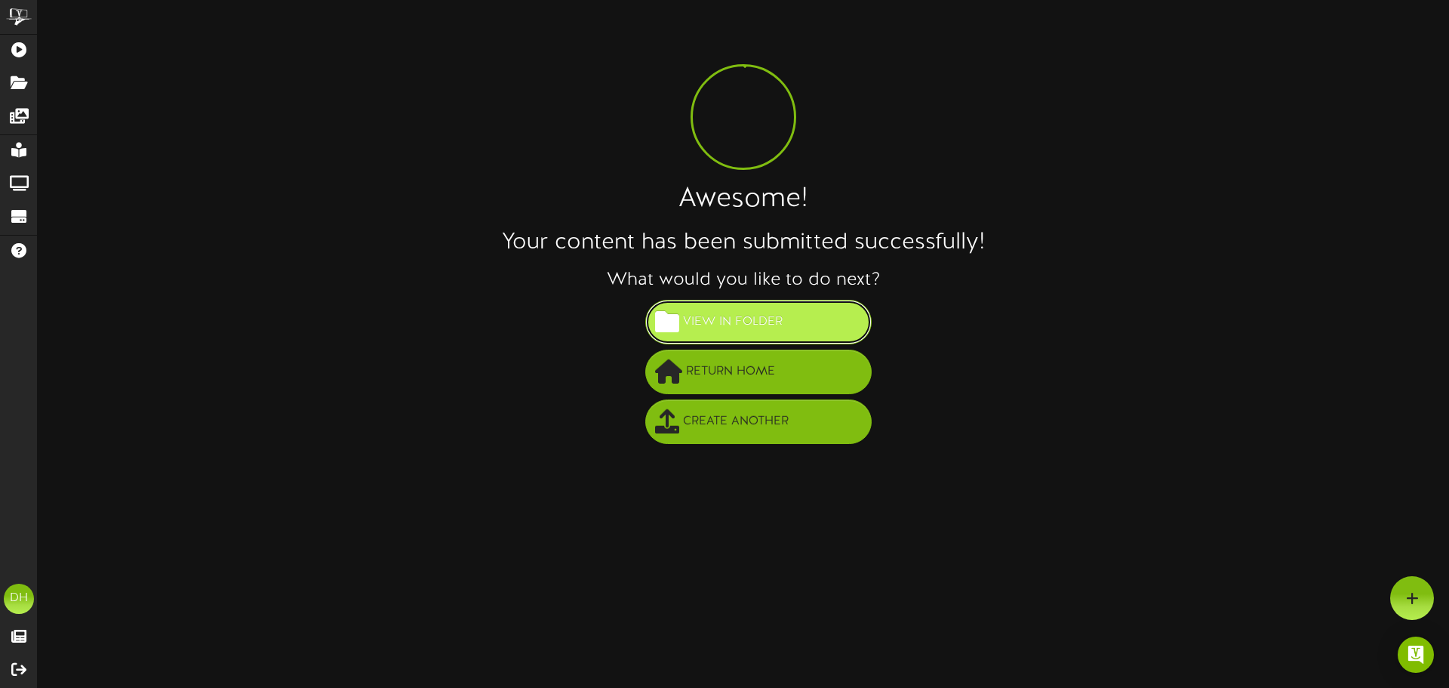
click at [688, 313] on span "View in Folder" at bounding box center [732, 322] width 107 height 25
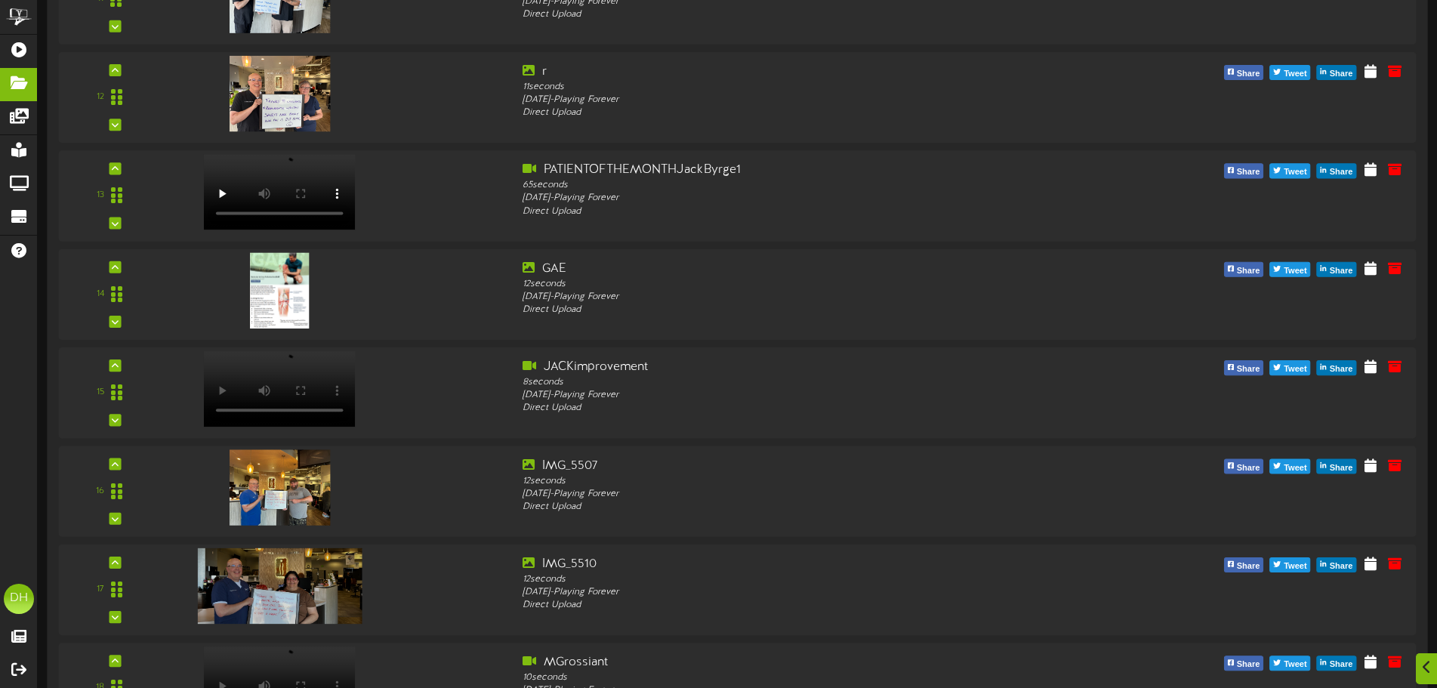
scroll to position [1426, 0]
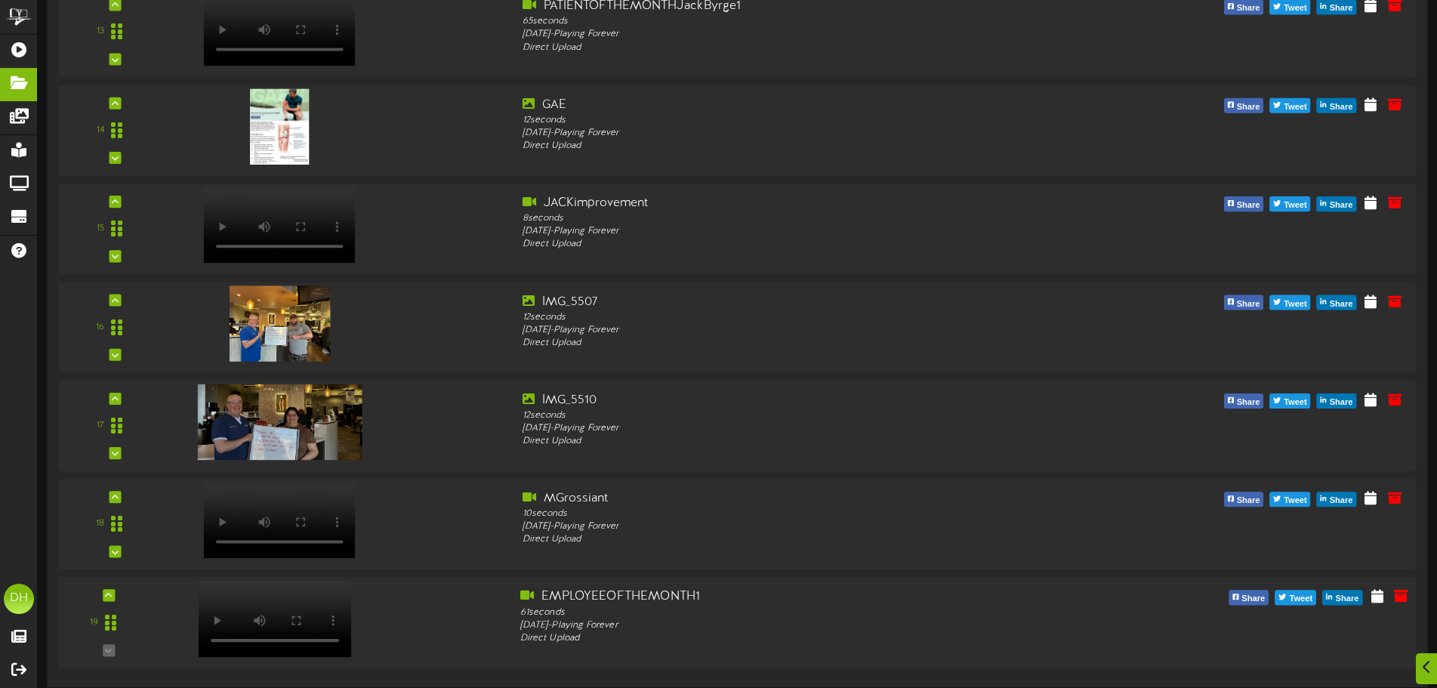
click at [301, 590] on video at bounding box center [275, 619] width 153 height 76
click at [108, 600] on div at bounding box center [109, 595] width 12 height 12
click at [112, 495] on icon at bounding box center [108, 497] width 7 height 8
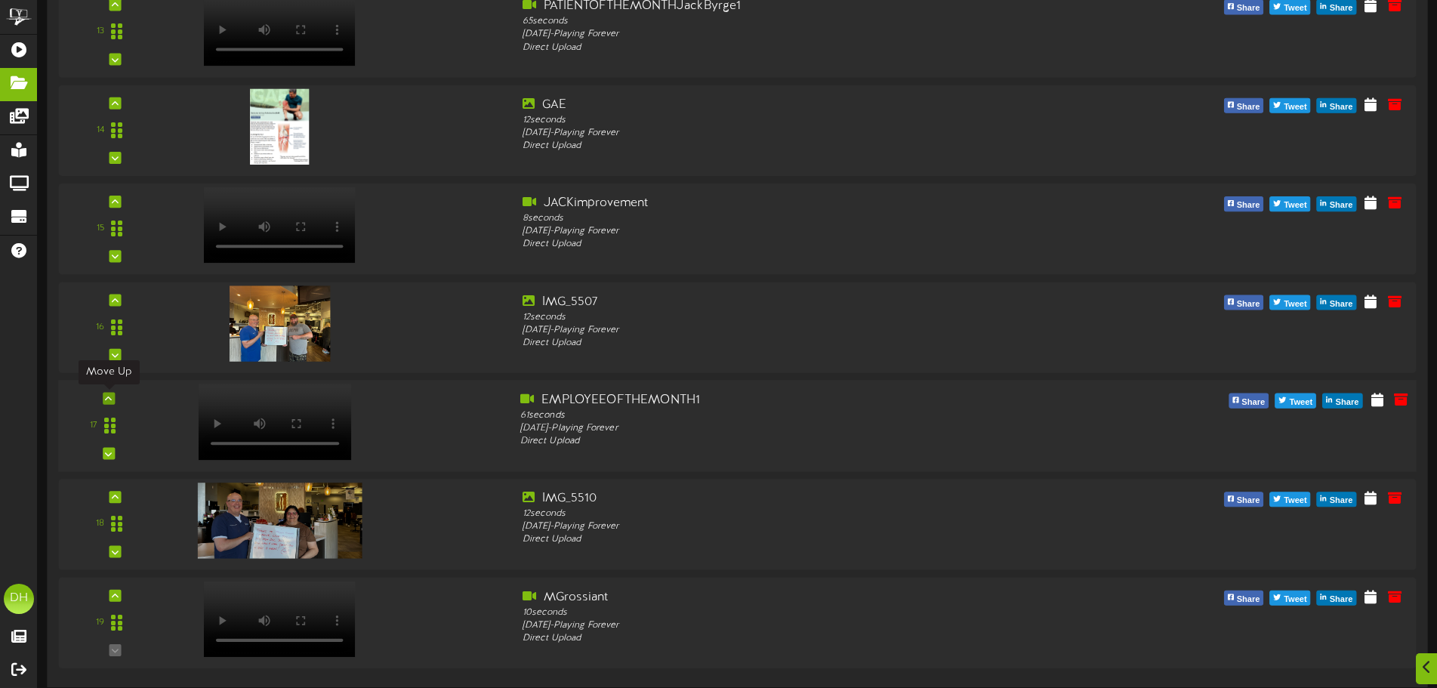
click at [111, 396] on icon at bounding box center [108, 398] width 7 height 8
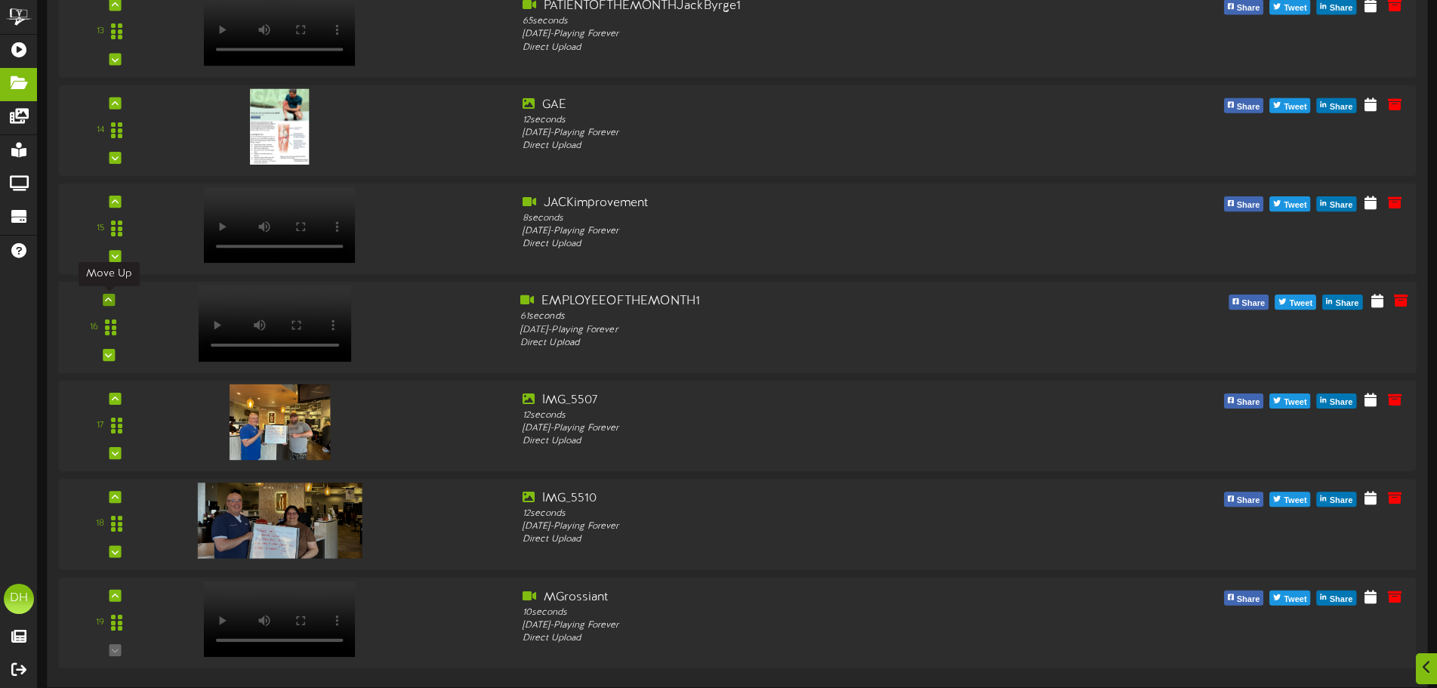
click at [106, 299] on icon at bounding box center [108, 300] width 7 height 8
click at [112, 206] on div at bounding box center [109, 202] width 12 height 12
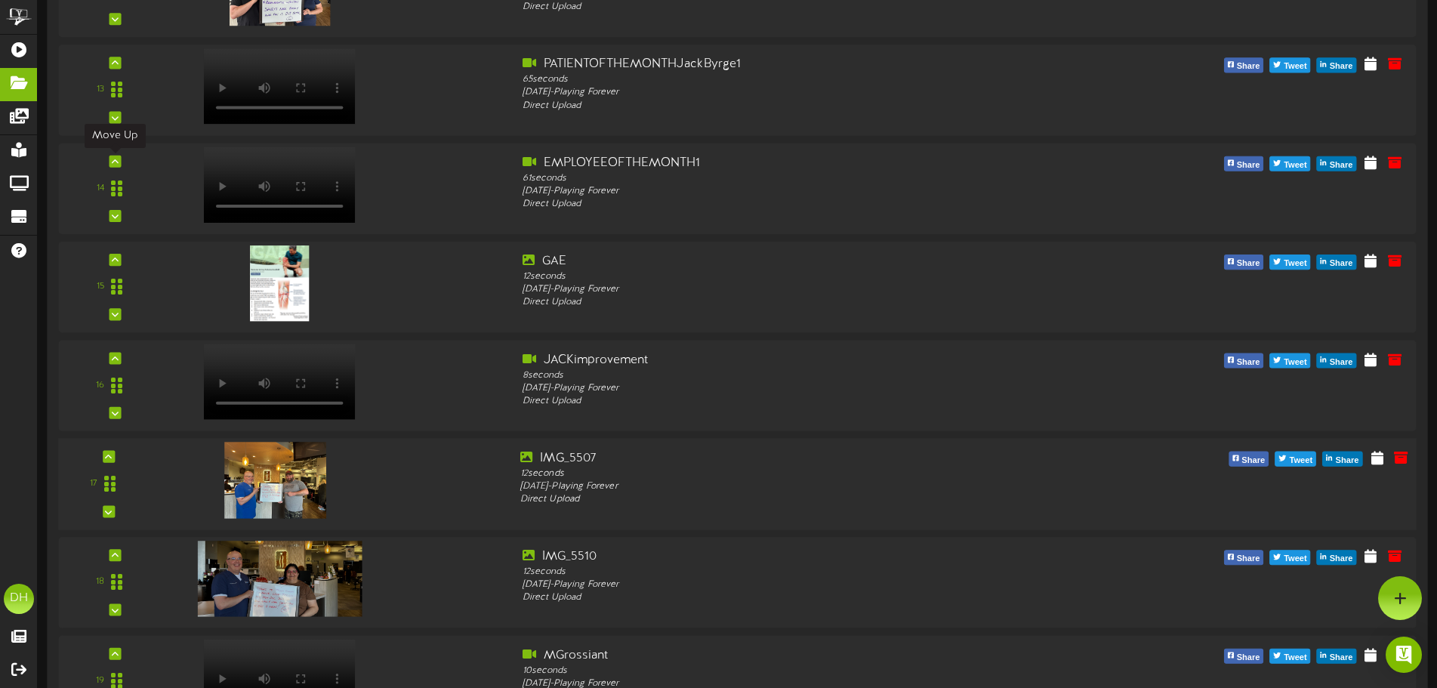
scroll to position [1351, 0]
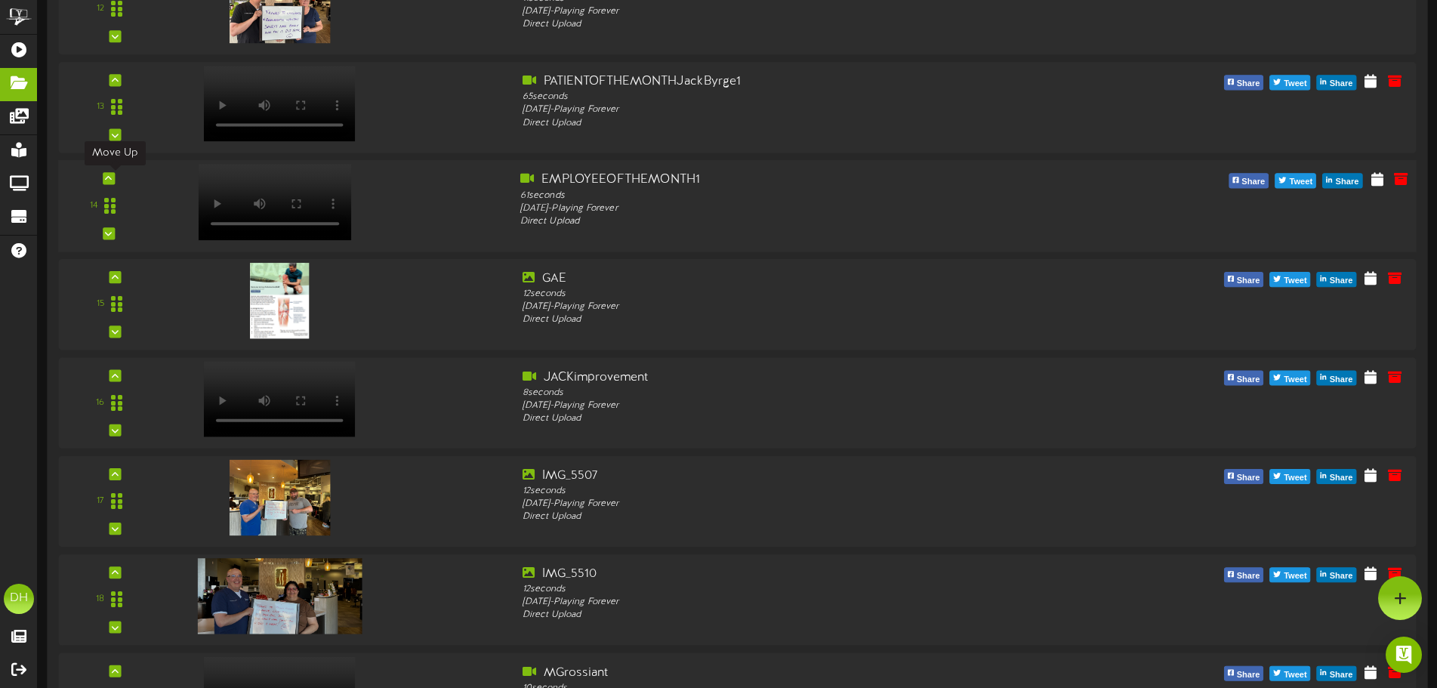
click at [407, 211] on div at bounding box center [337, 198] width 343 height 54
click at [661, 208] on div "Tuesday, 9/30/2025 - Playing Forever" at bounding box center [794, 208] width 548 height 13
click at [1375, 185] on icon at bounding box center [1376, 179] width 14 height 17
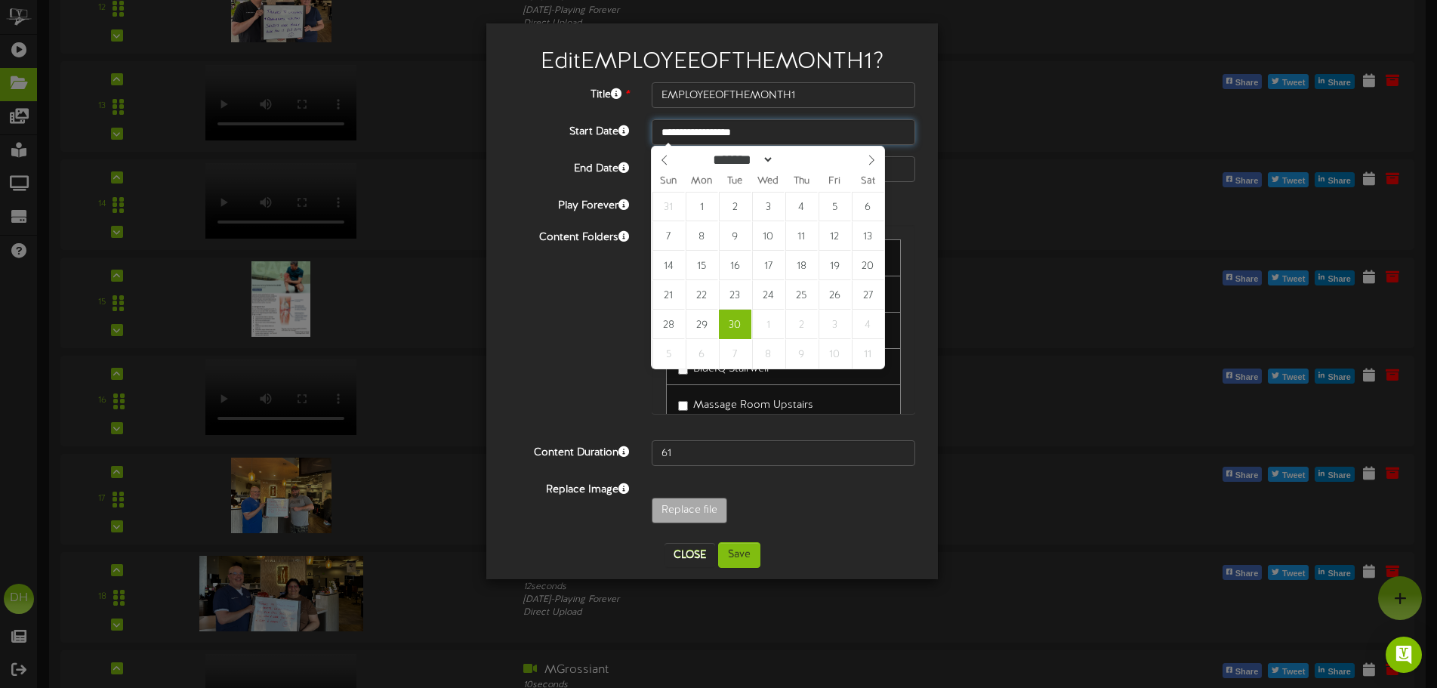
click at [772, 132] on input "**********" at bounding box center [782, 132] width 263 height 26
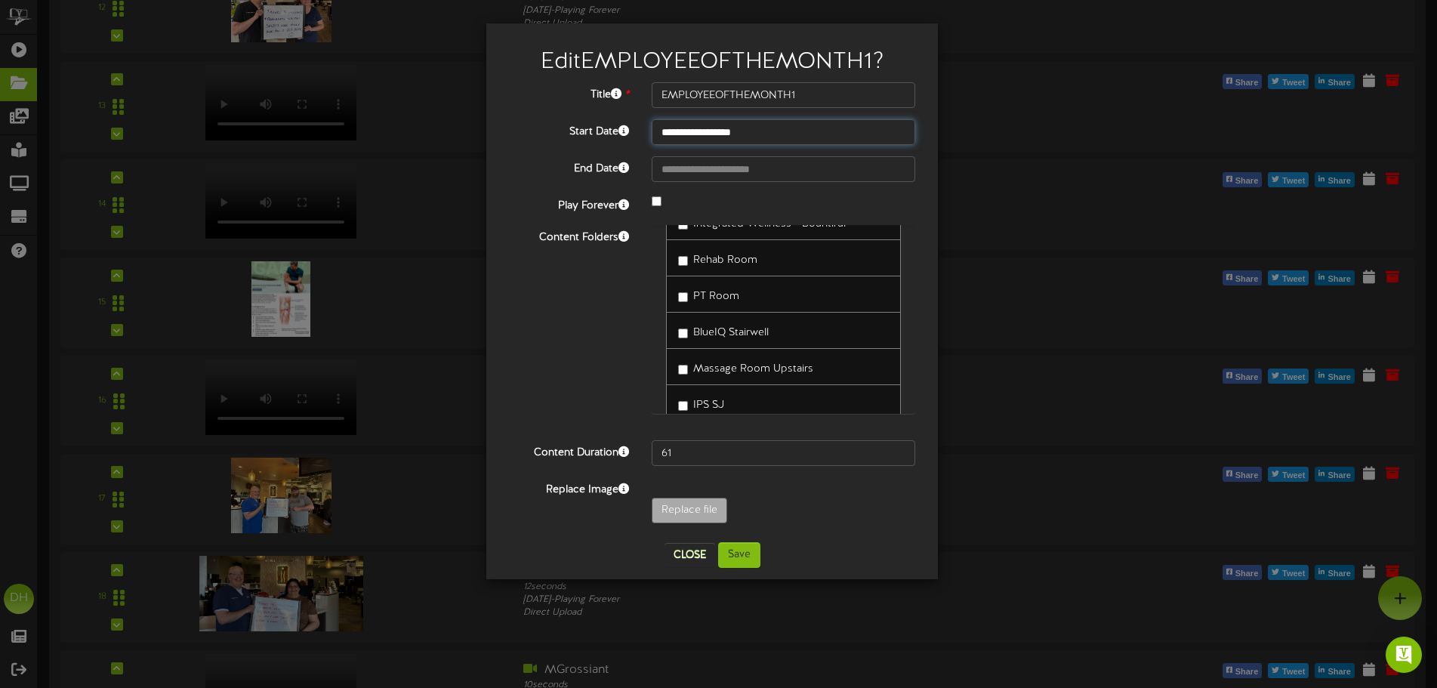
scroll to position [58, 0]
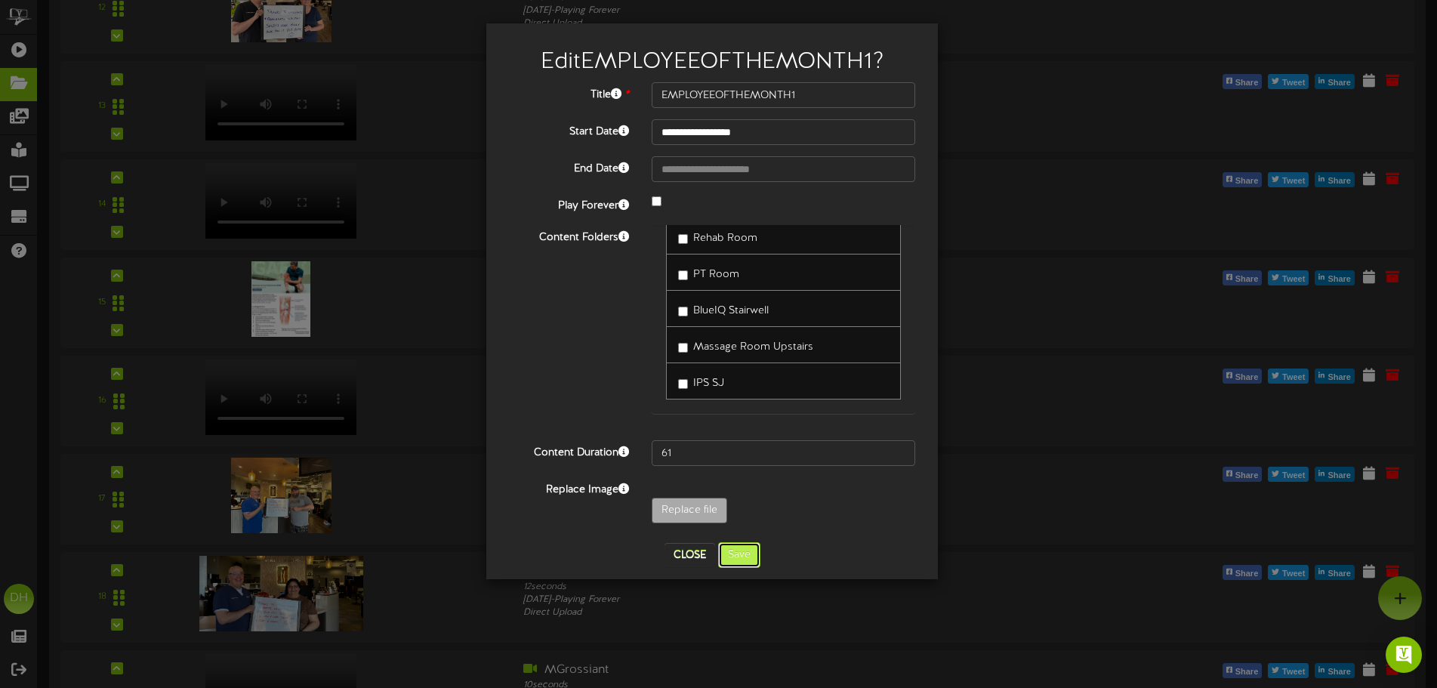
click at [726, 562] on button "Save" at bounding box center [739, 555] width 42 height 26
